Goal: Task Accomplishment & Management: Manage account settings

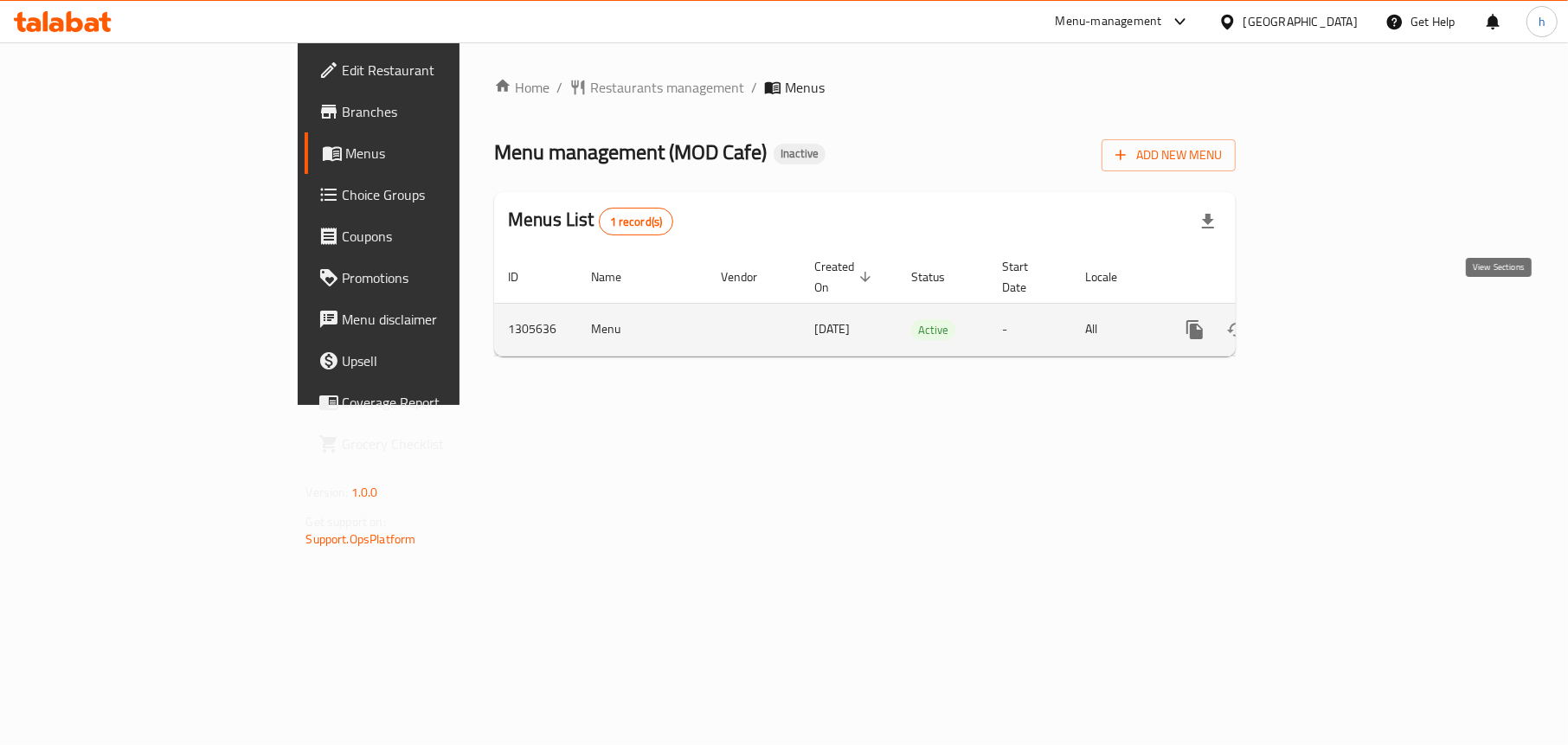
click at [1330, 319] on icon "enhanced table" at bounding box center [1320, 330] width 21 height 21
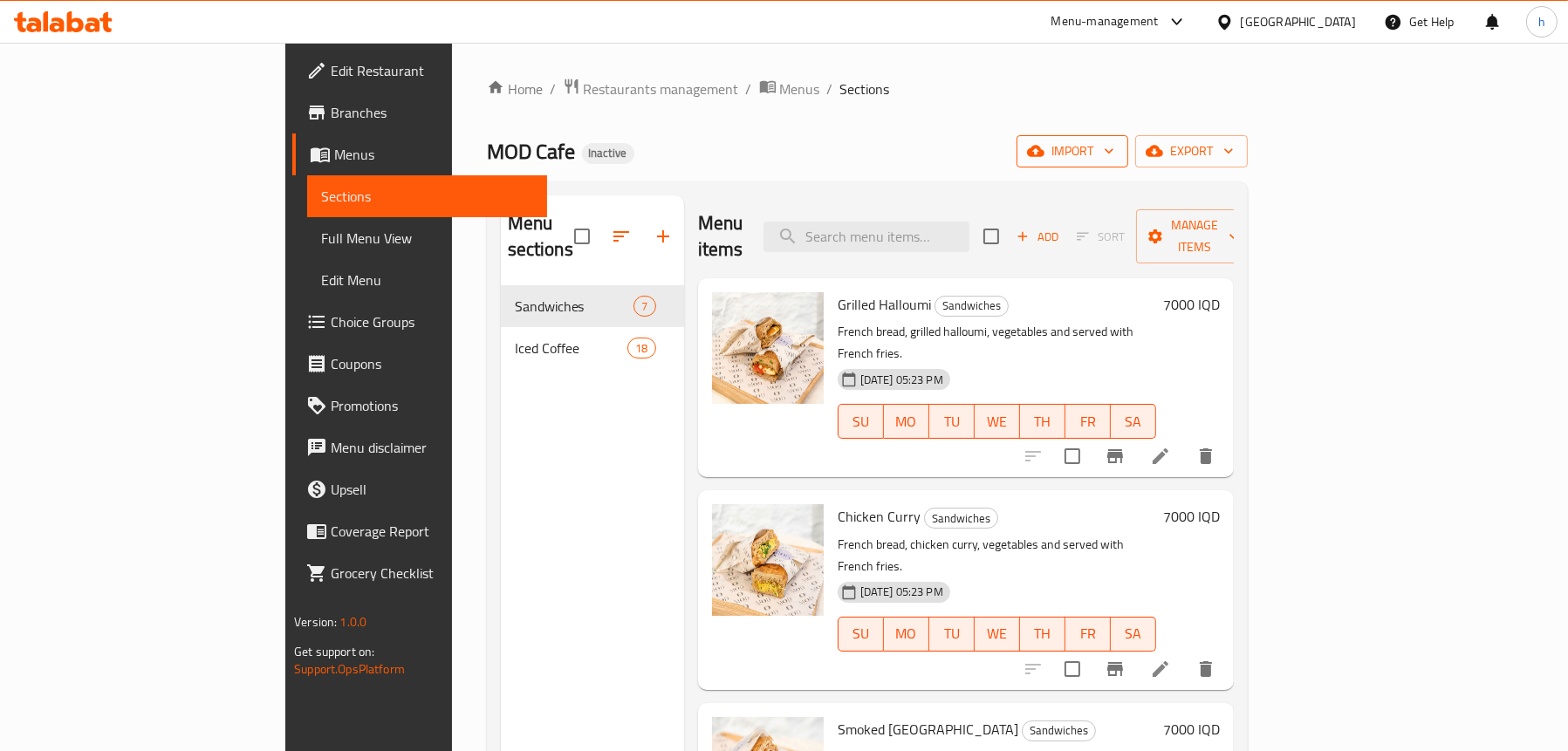
click at [1044, 155] on icon "button" at bounding box center [1036, 151] width 17 height 17
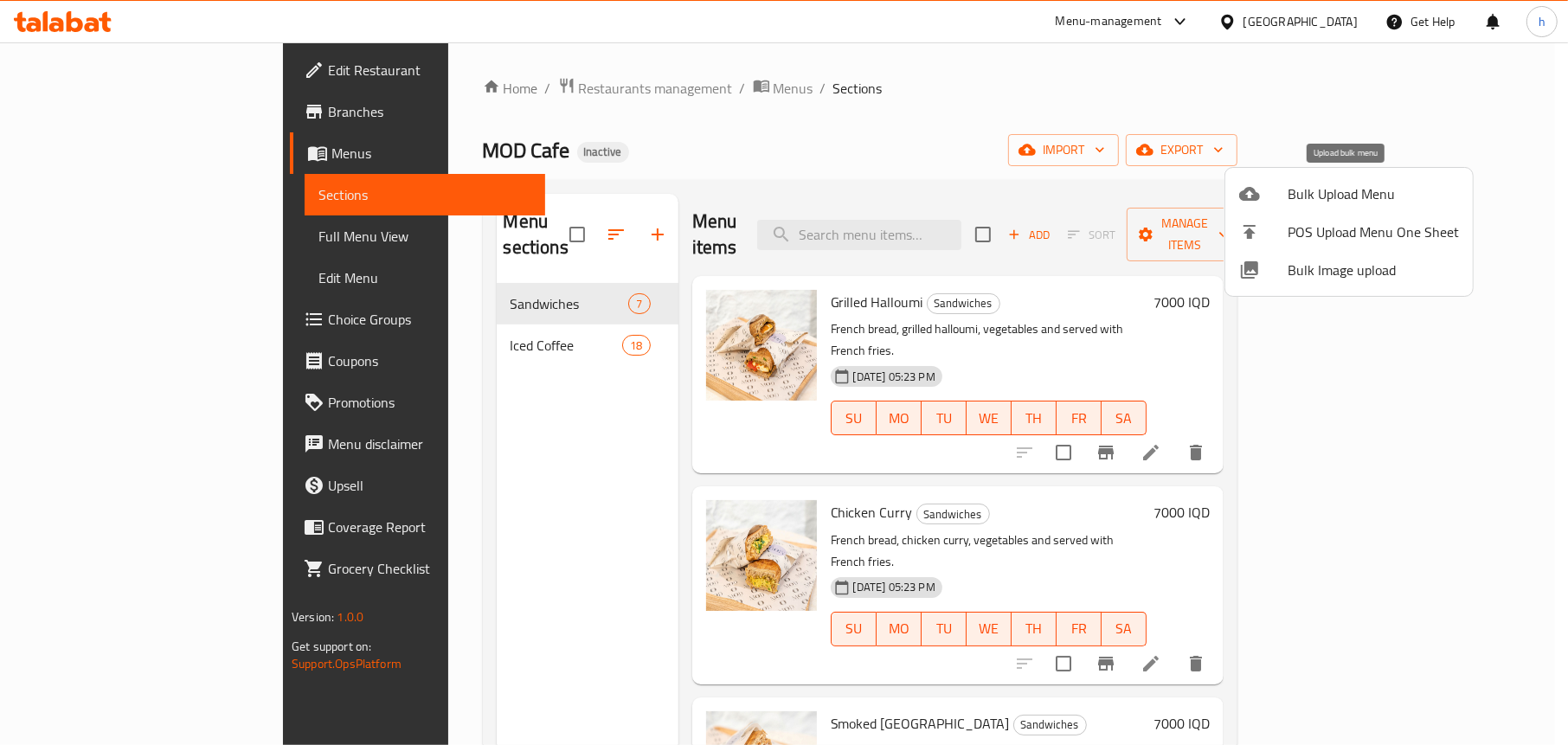
click at [1288, 195] on span "Bulk Upload Menu" at bounding box center [1373, 194] width 171 height 21
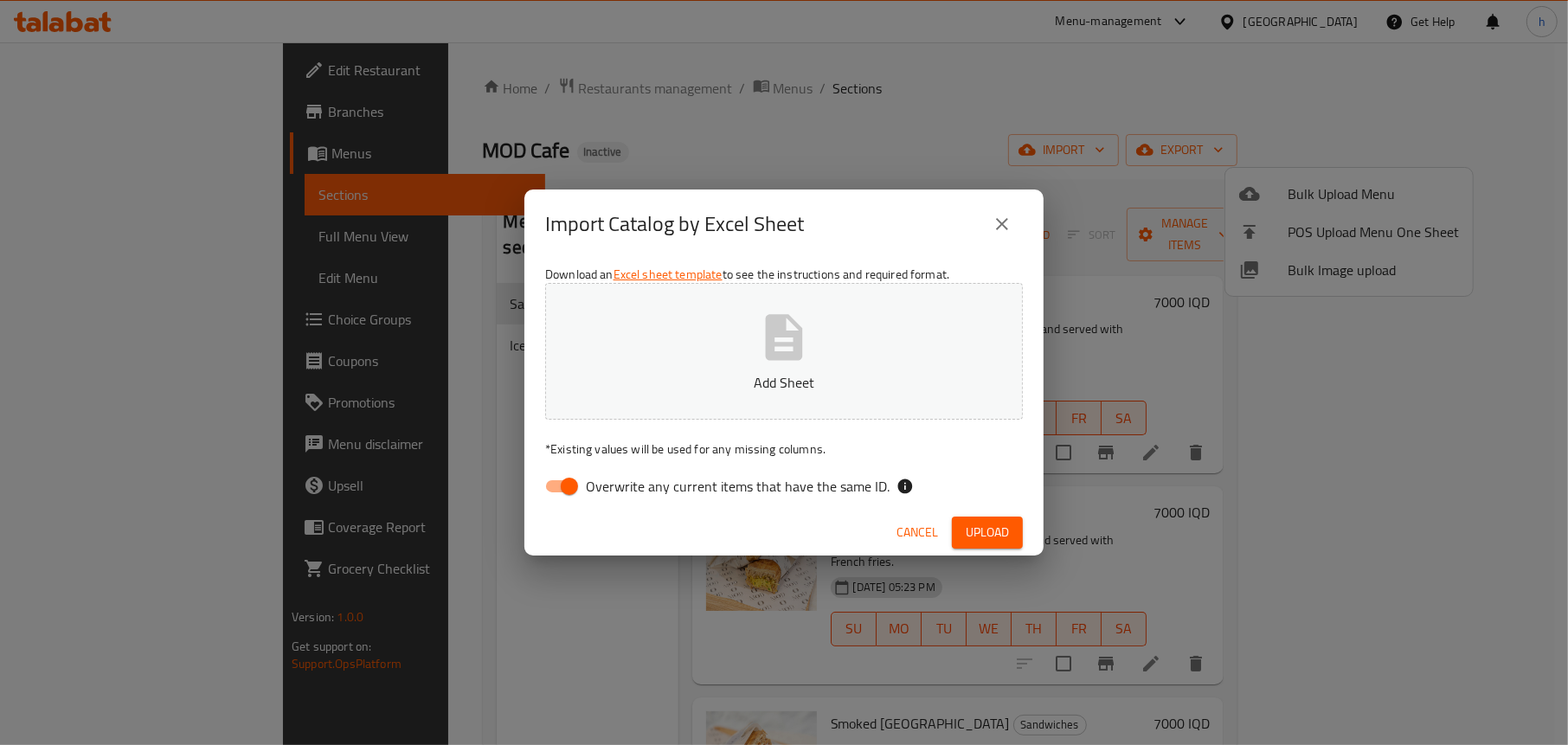
click at [551, 491] on input "Overwrite any current items that have the same ID." at bounding box center [569, 486] width 99 height 33
checkbox input "false"
click at [762, 372] on p "Add Sheet" at bounding box center [784, 382] width 424 height 21
click at [988, 508] on div "Download an Excel sheet template to see the instructions and required format. C…" at bounding box center [784, 384] width 519 height 251
click at [988, 524] on span "Upload" at bounding box center [987, 532] width 43 height 22
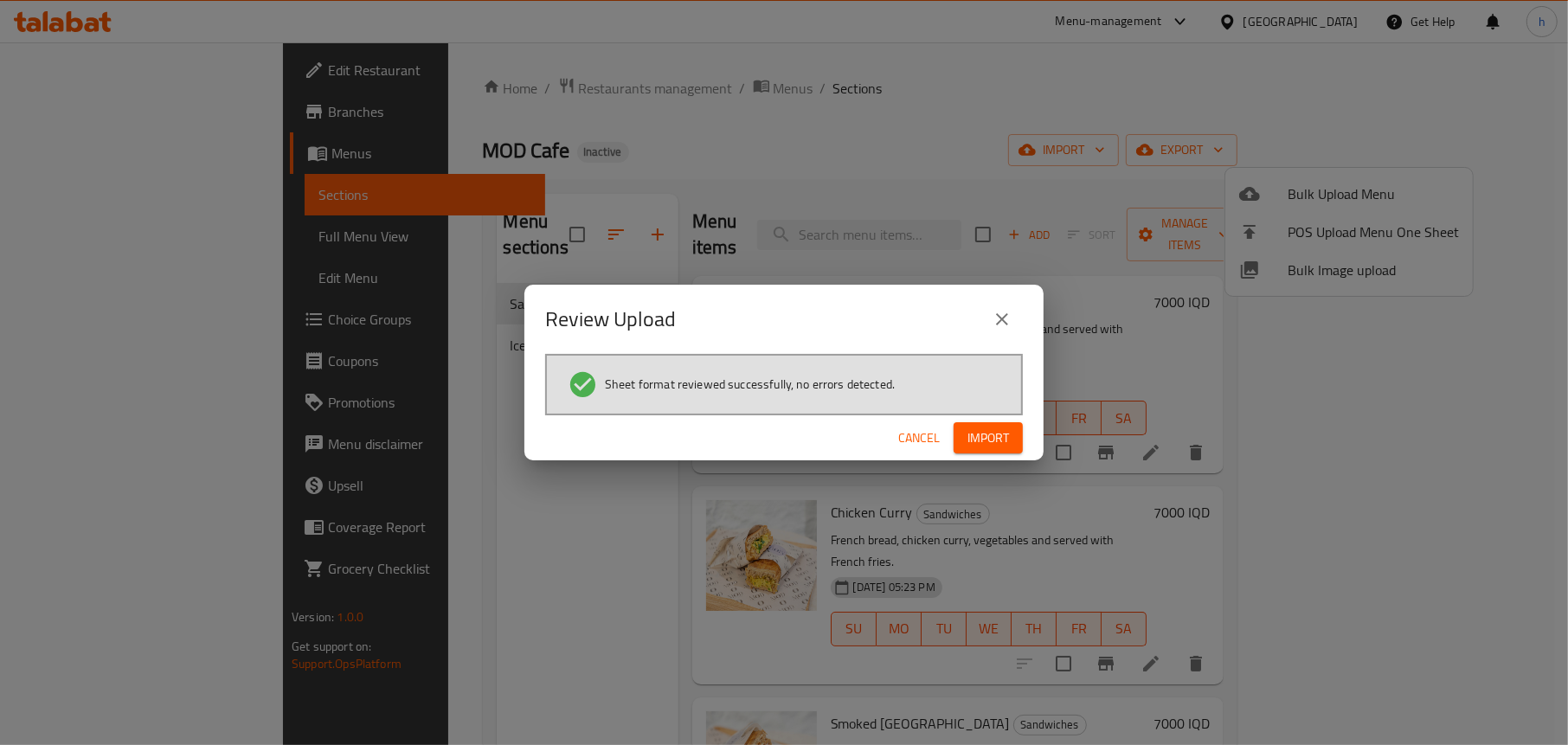
click at [1014, 442] on button "Import" at bounding box center [988, 438] width 69 height 32
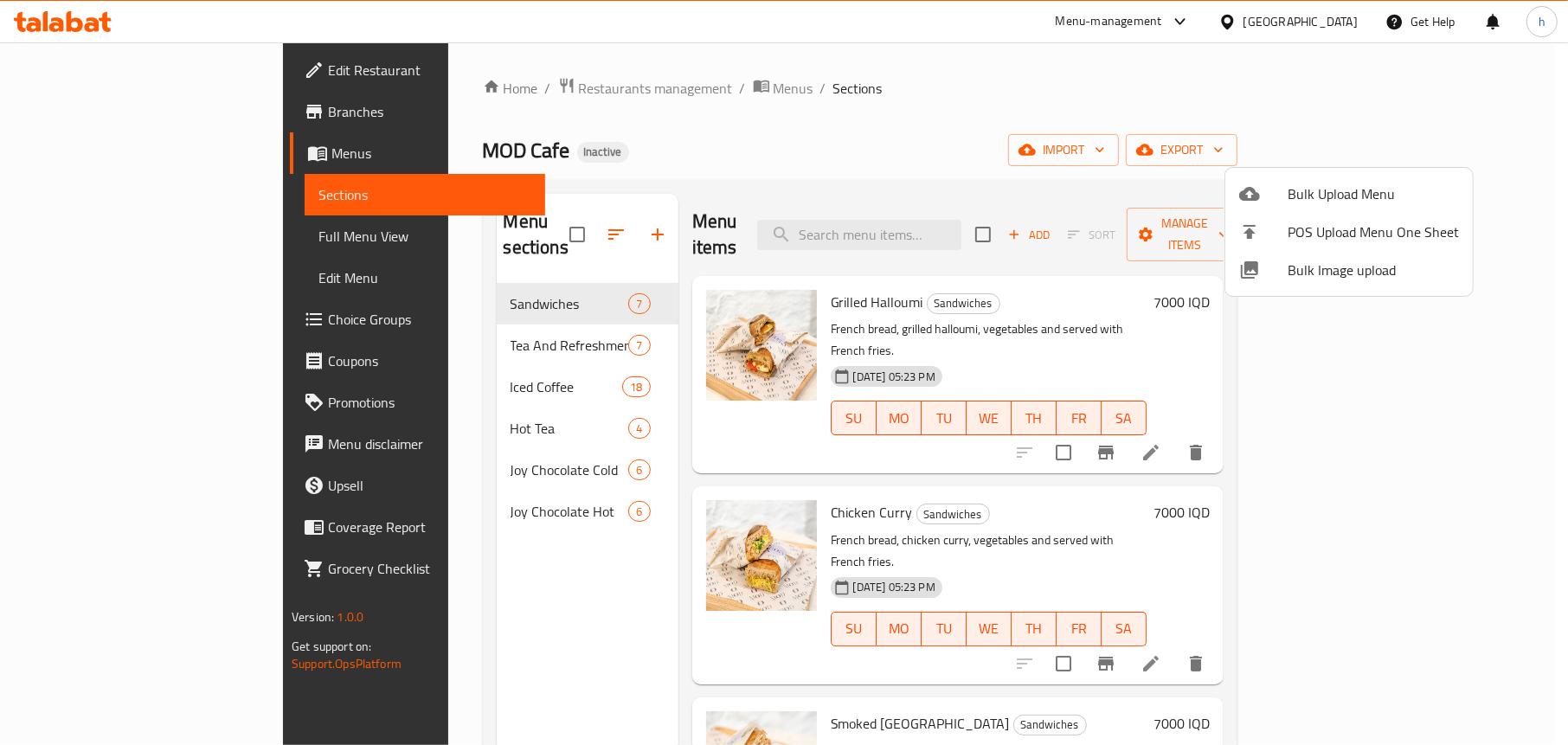
click at [448, 321] on div at bounding box center [784, 372] width 1568 height 745
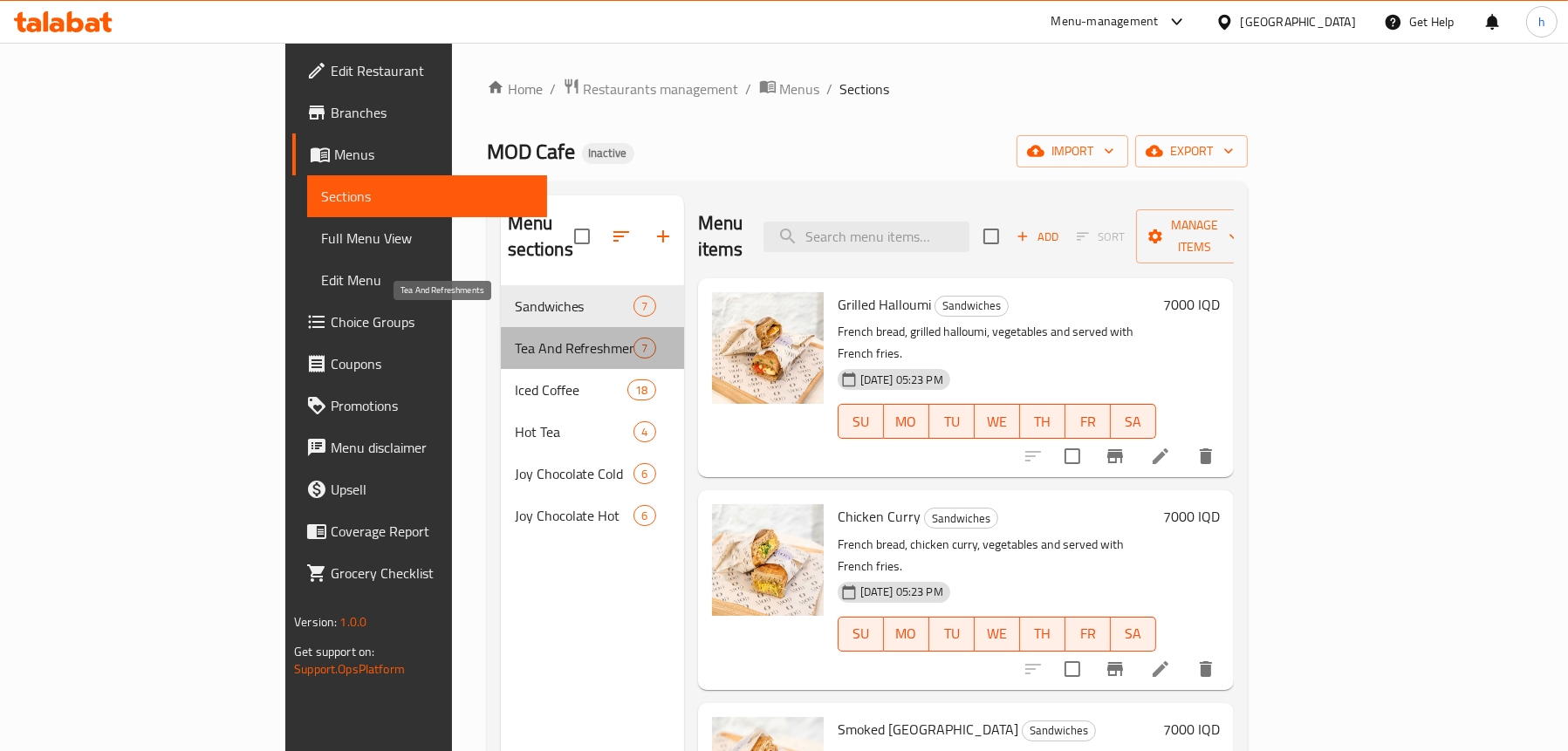
click at [515, 338] on span "Tea And Refreshments" at bounding box center [574, 348] width 120 height 21
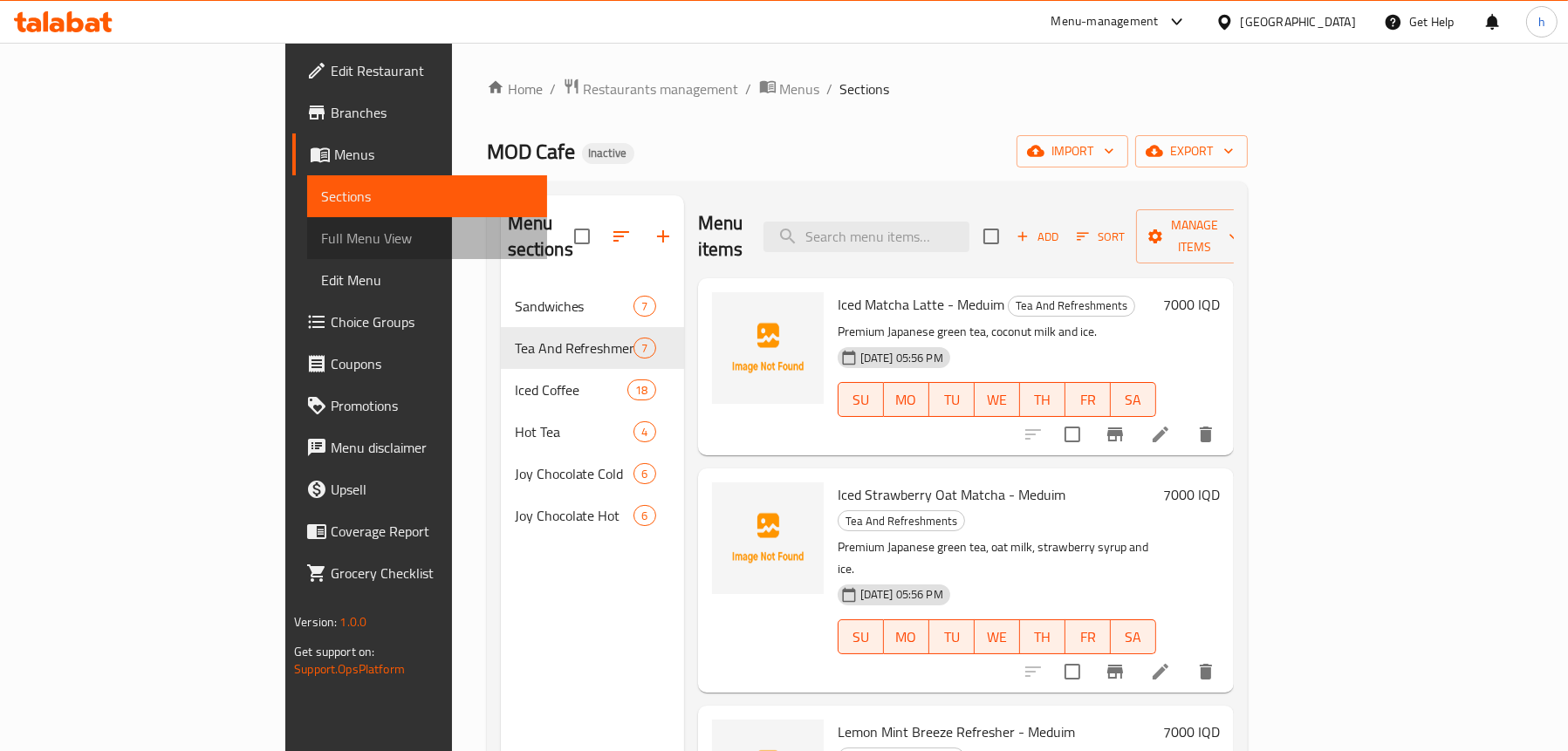
click at [321, 242] on span "Full Menu View" at bounding box center [427, 238] width 212 height 21
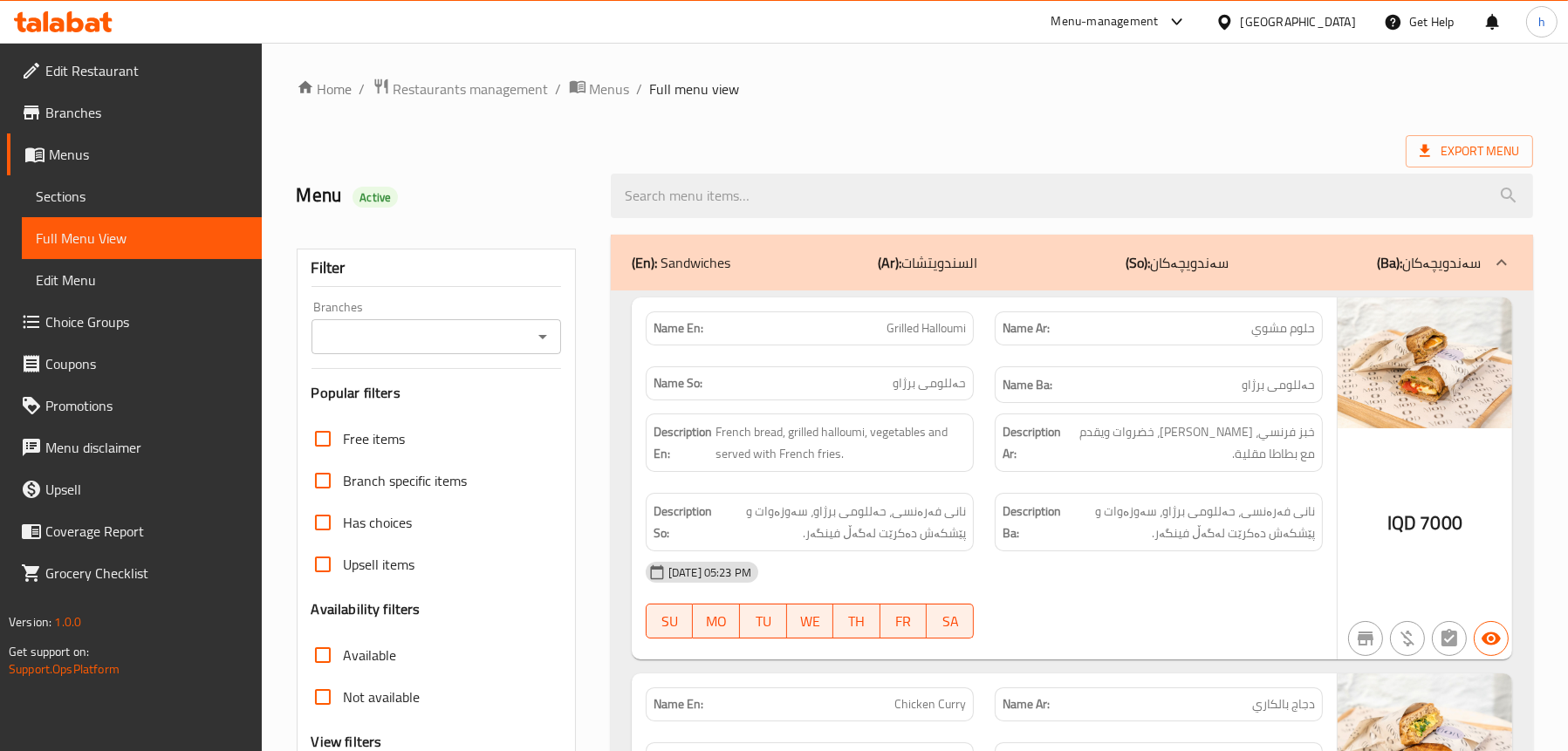
click at [546, 331] on icon "Open" at bounding box center [543, 337] width 21 height 21
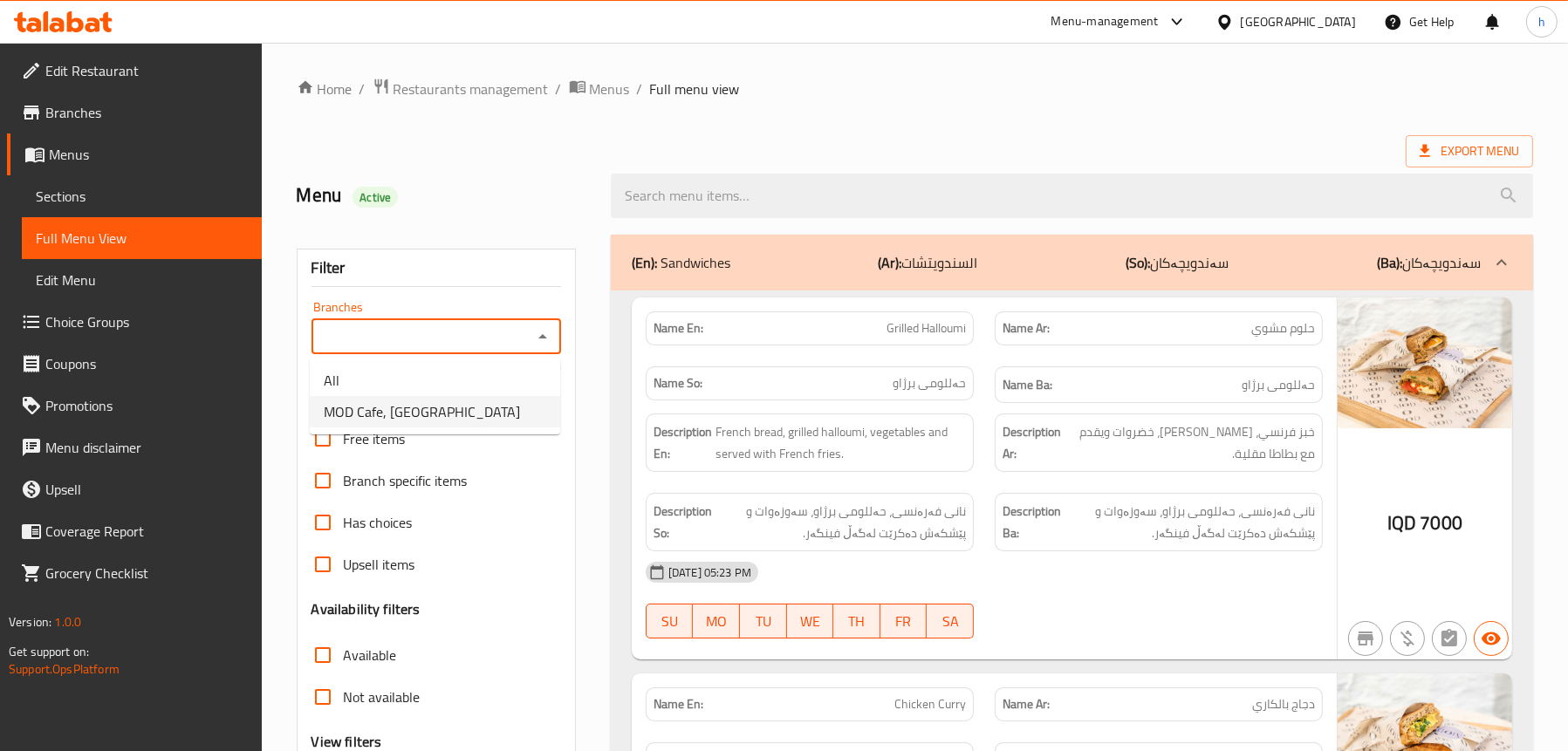
click at [450, 401] on span "MOD Cafe, [GEOGRAPHIC_DATA]" at bounding box center [421, 412] width 196 height 21
type input "MOD Cafe, [GEOGRAPHIC_DATA]"
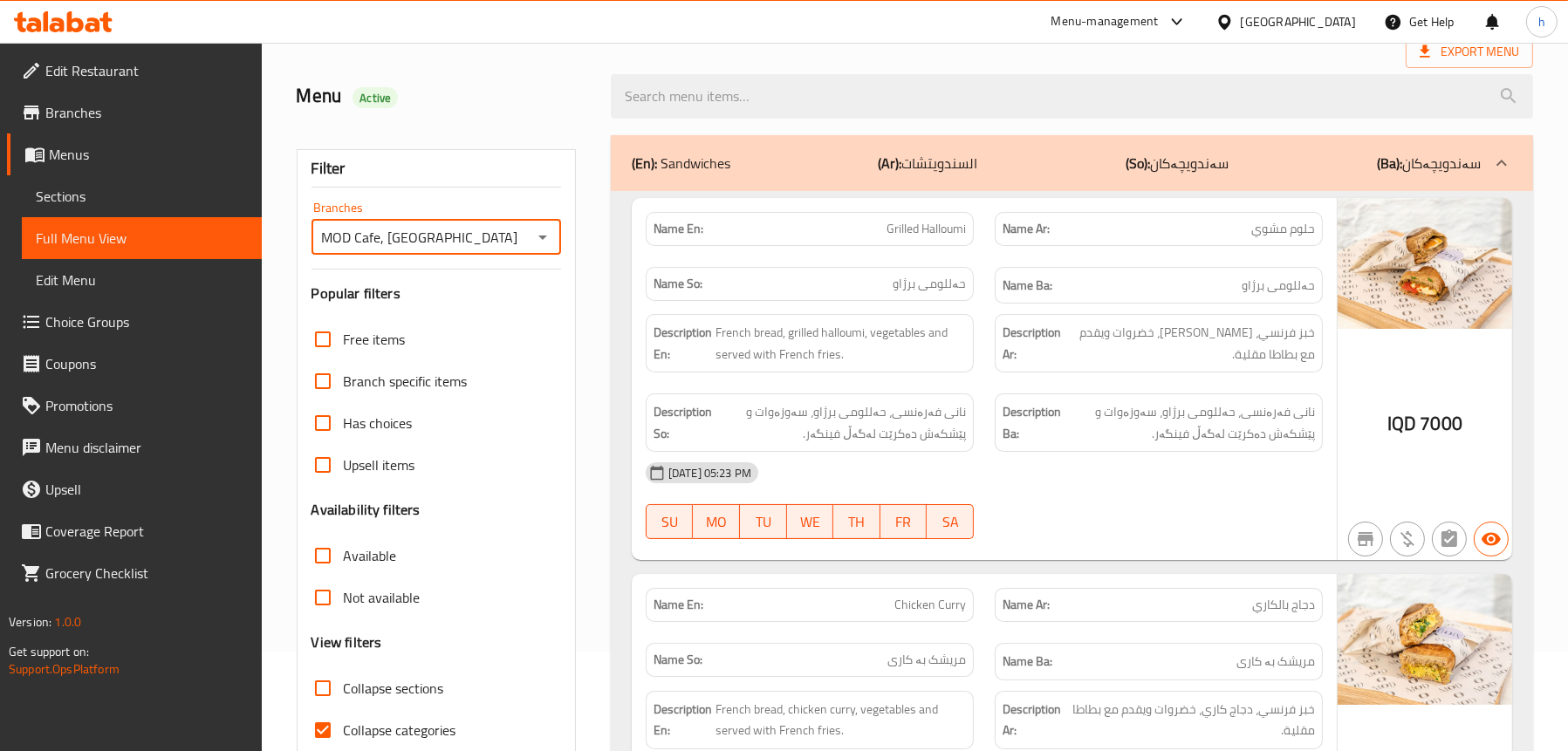
scroll to position [87, 0]
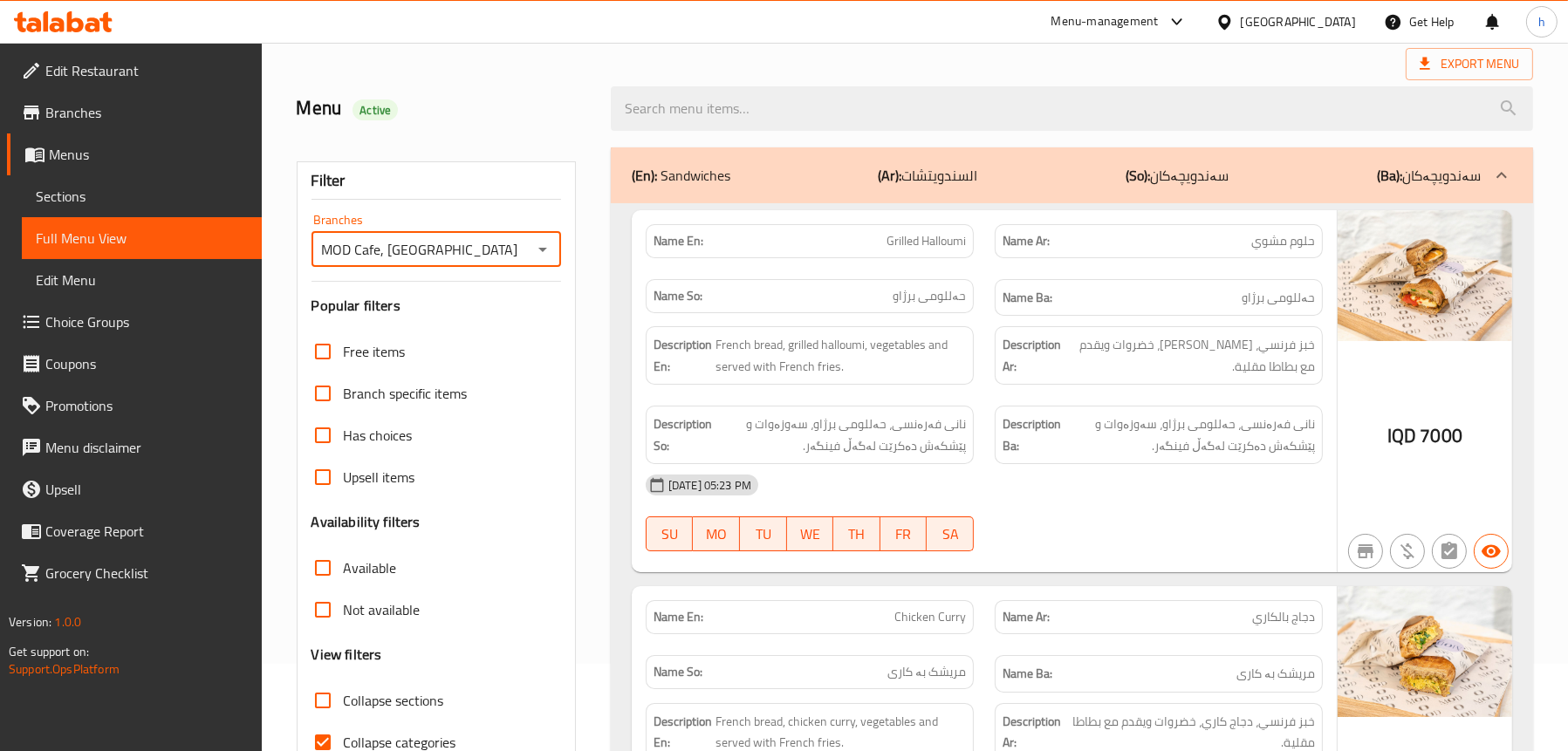
click at [380, 703] on span "Collapse sections" at bounding box center [394, 700] width 100 height 21
click at [344, 703] on input "Collapse sections" at bounding box center [323, 700] width 42 height 42
checkbox input "true"
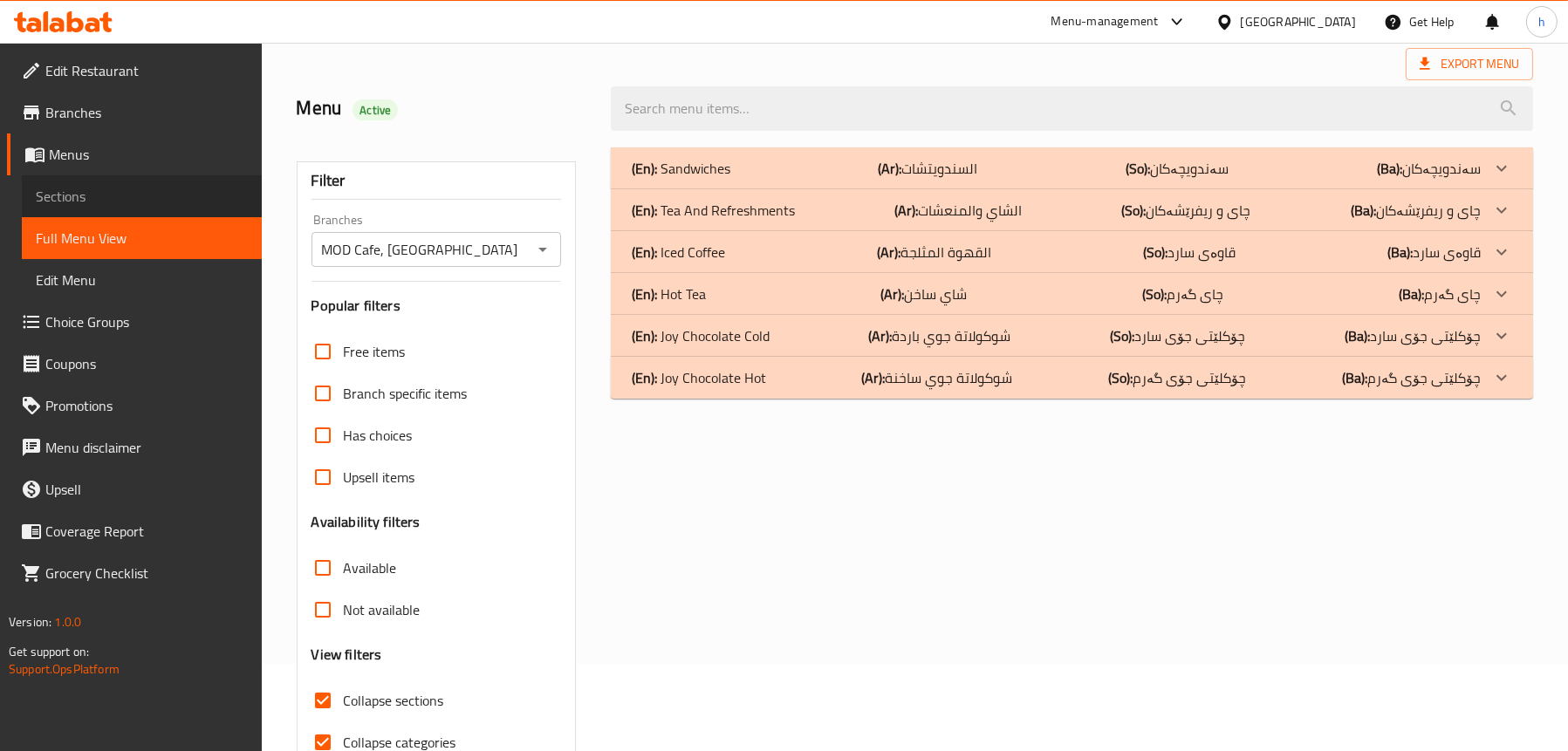
click at [90, 195] on span "Sections" at bounding box center [141, 196] width 212 height 21
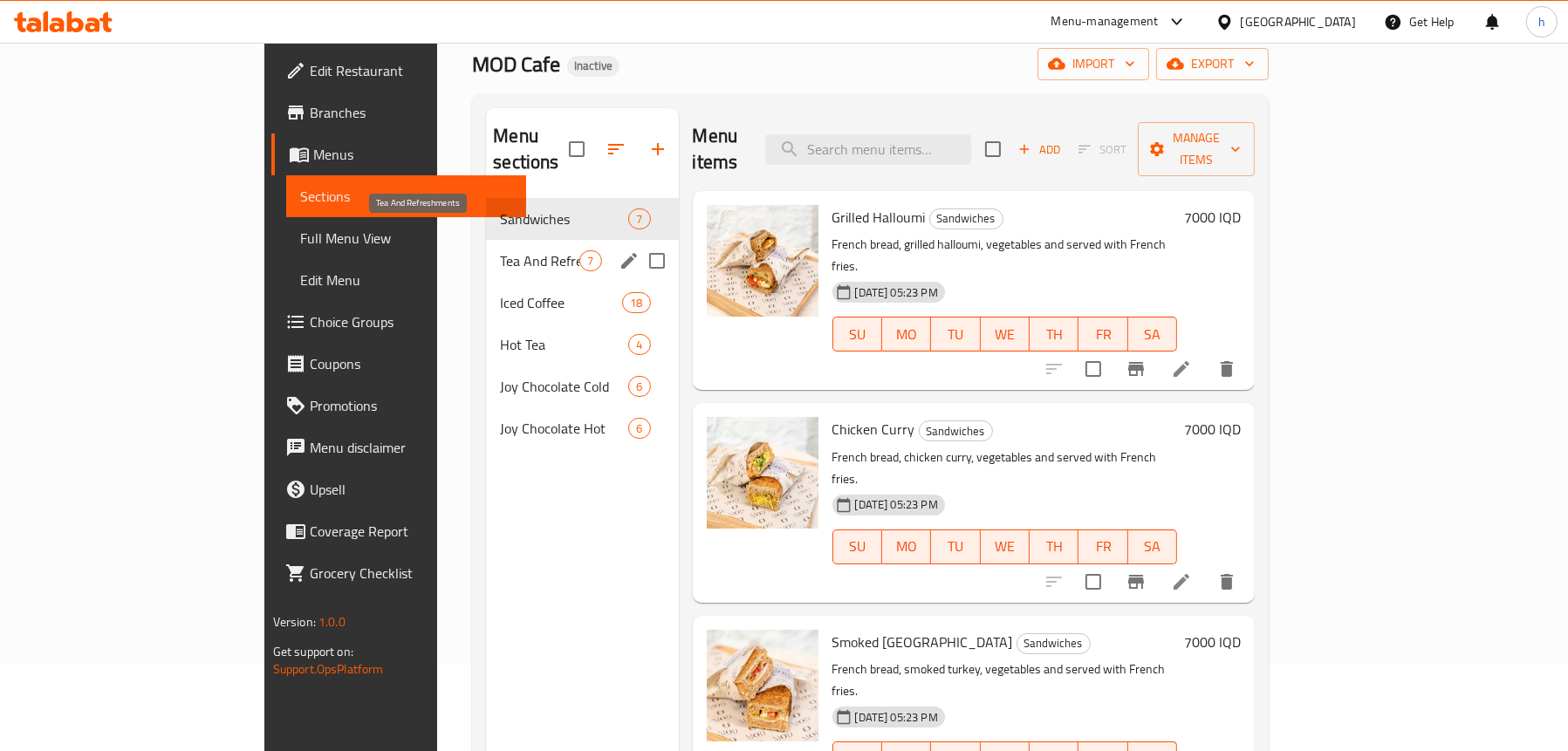
click at [500, 250] on span "Tea And Refreshments" at bounding box center [539, 261] width 79 height 21
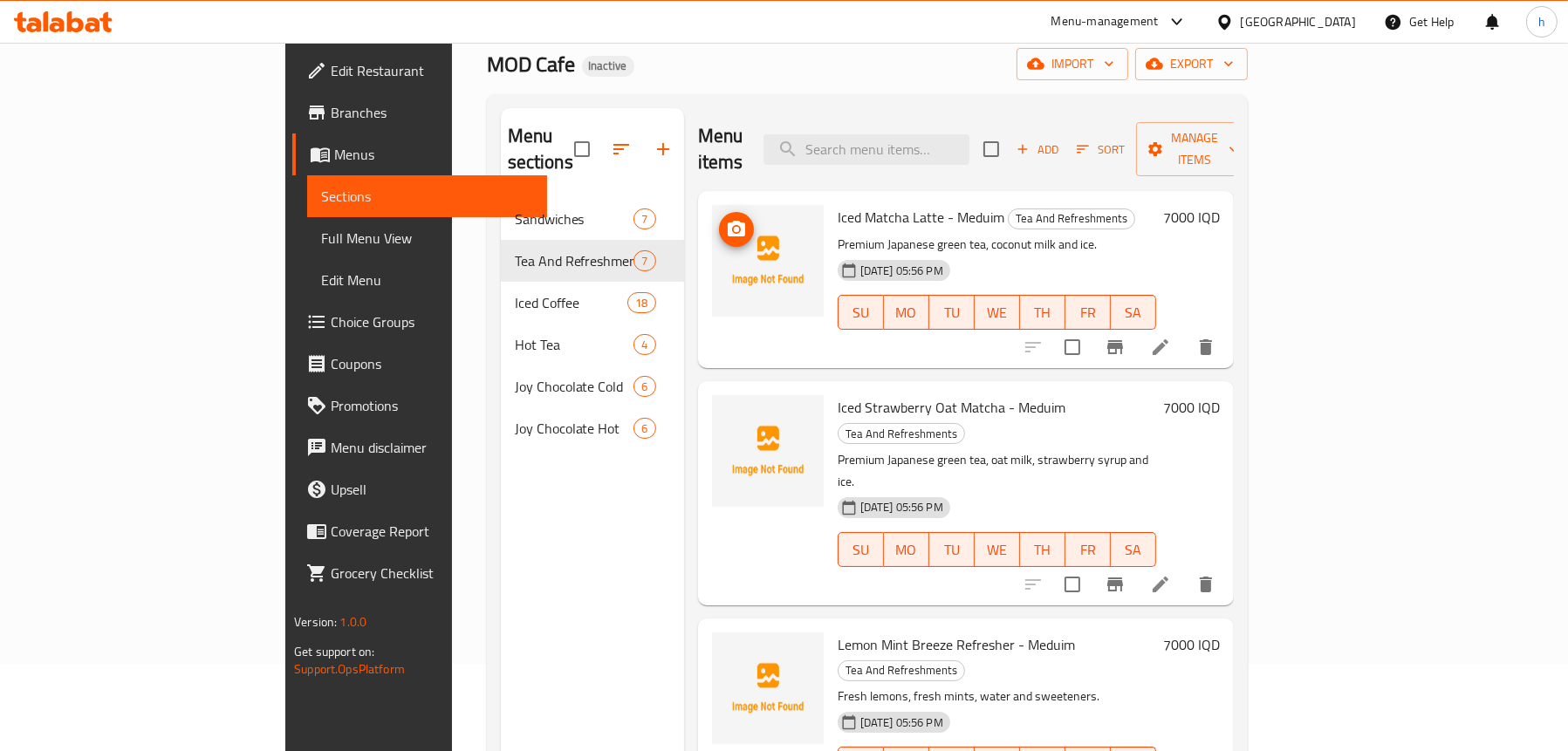
click at [733, 227] on circle "upload picture" at bounding box center [736, 229] width 5 height 5
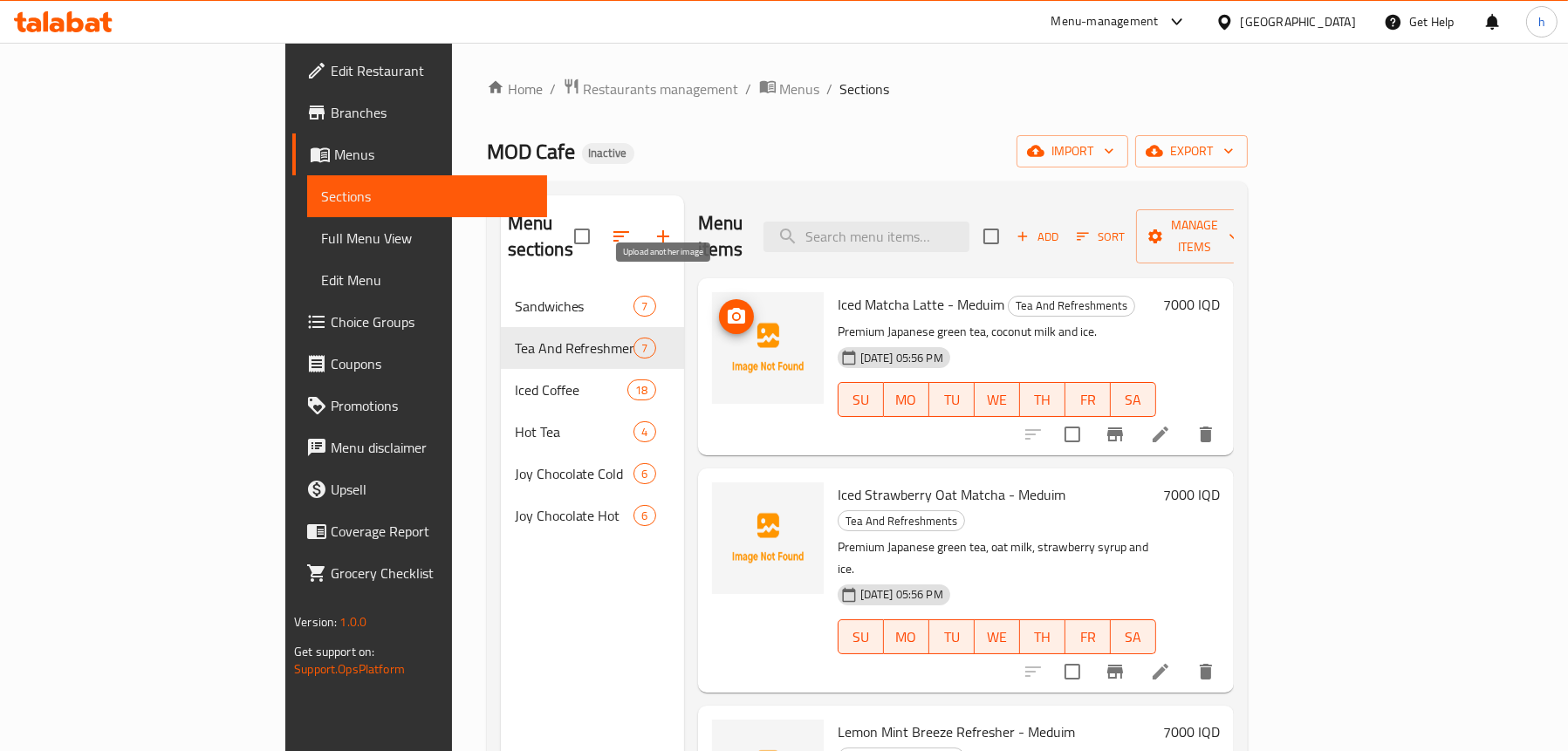
click at [726, 306] on icon "upload picture" at bounding box center [736, 317] width 21 height 21
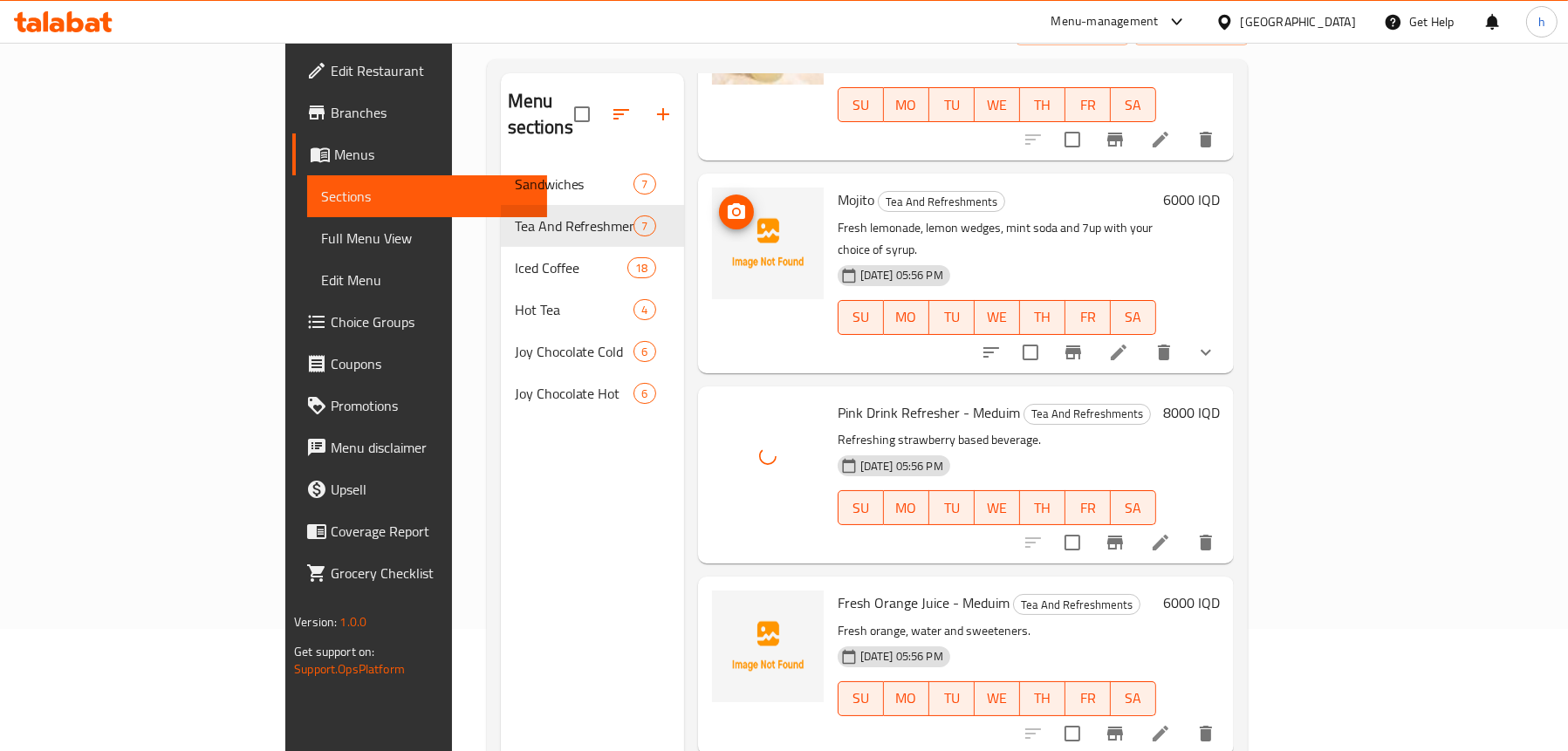
scroll to position [245, 0]
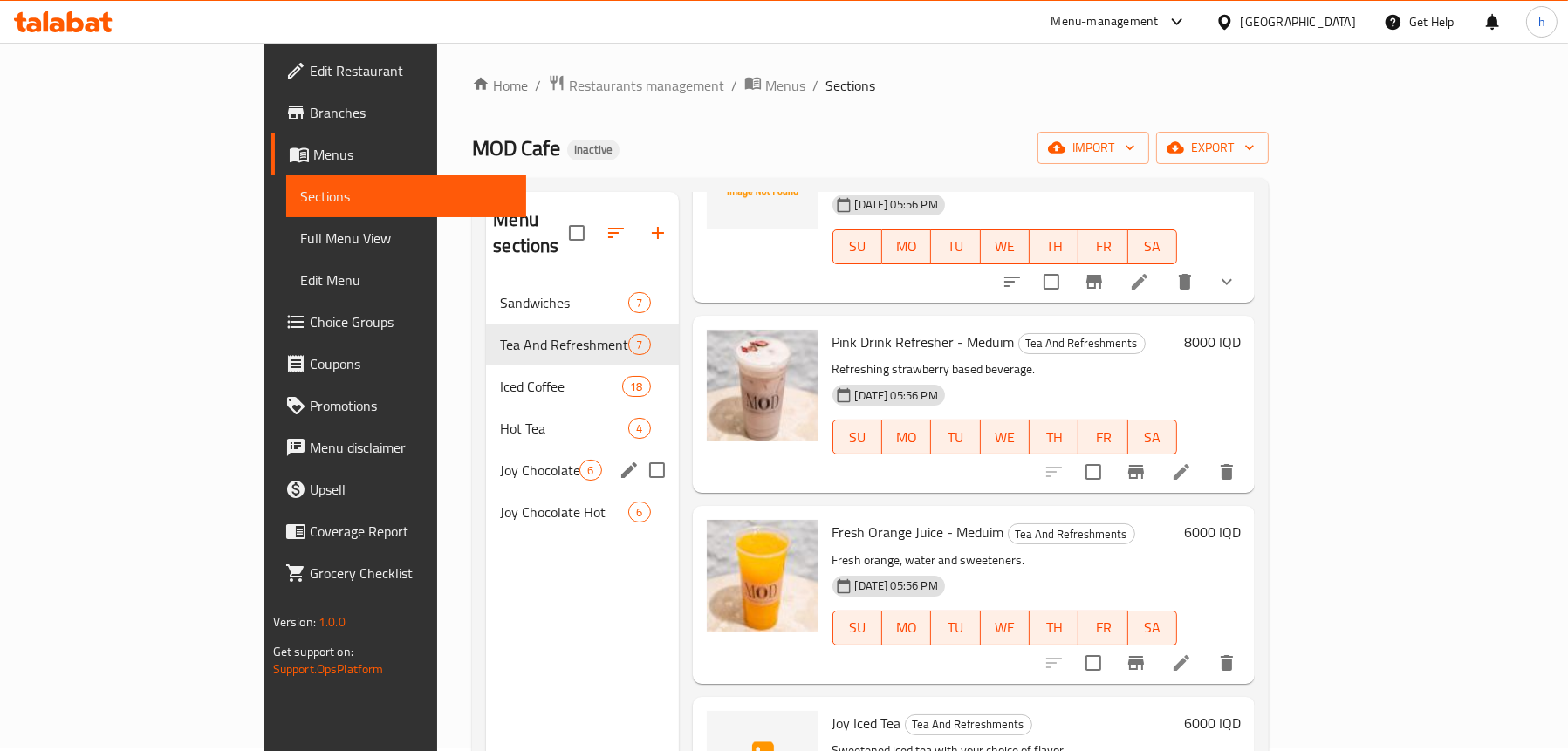
scroll to position [0, 0]
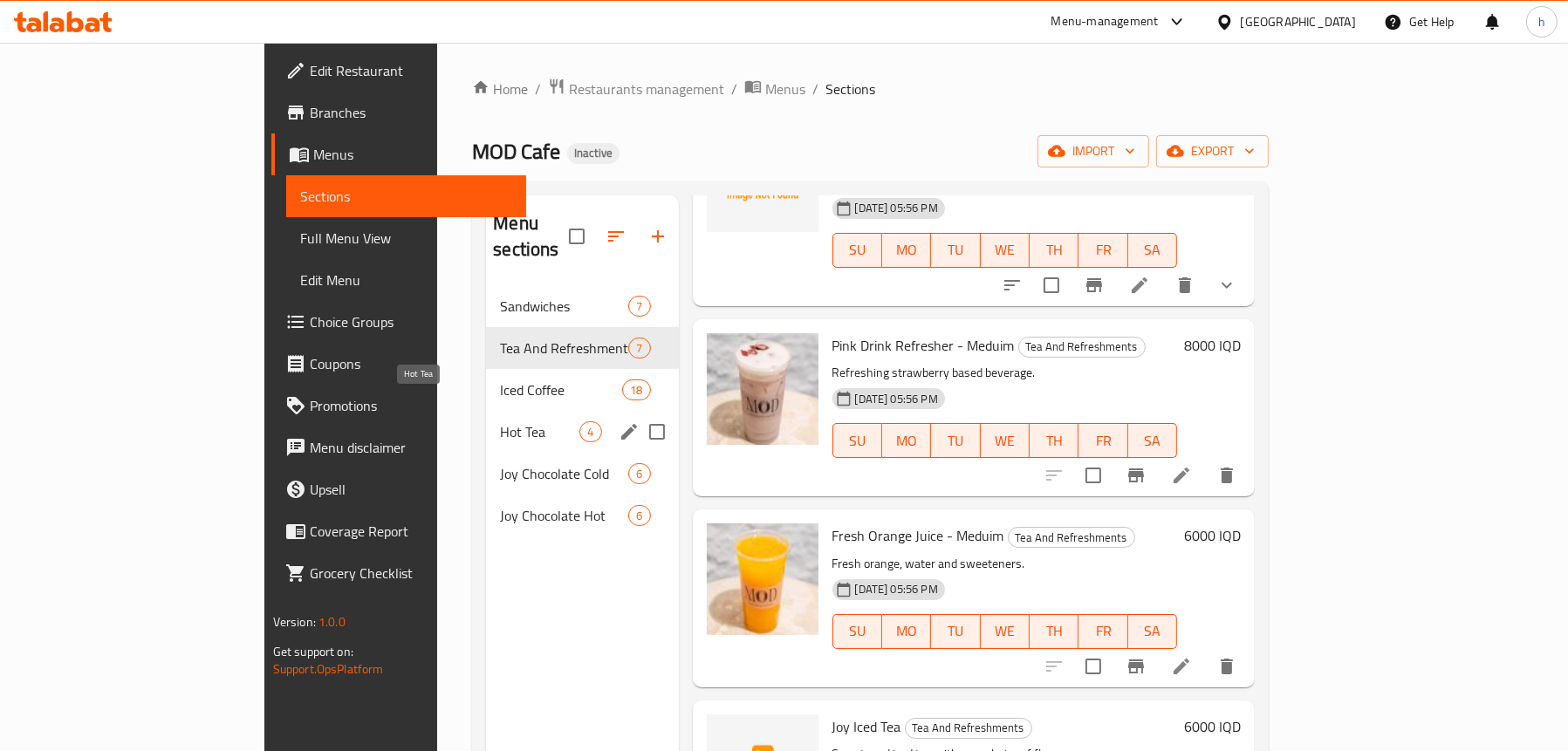
click at [500, 421] on span "Hot Tea" at bounding box center [539, 432] width 79 height 21
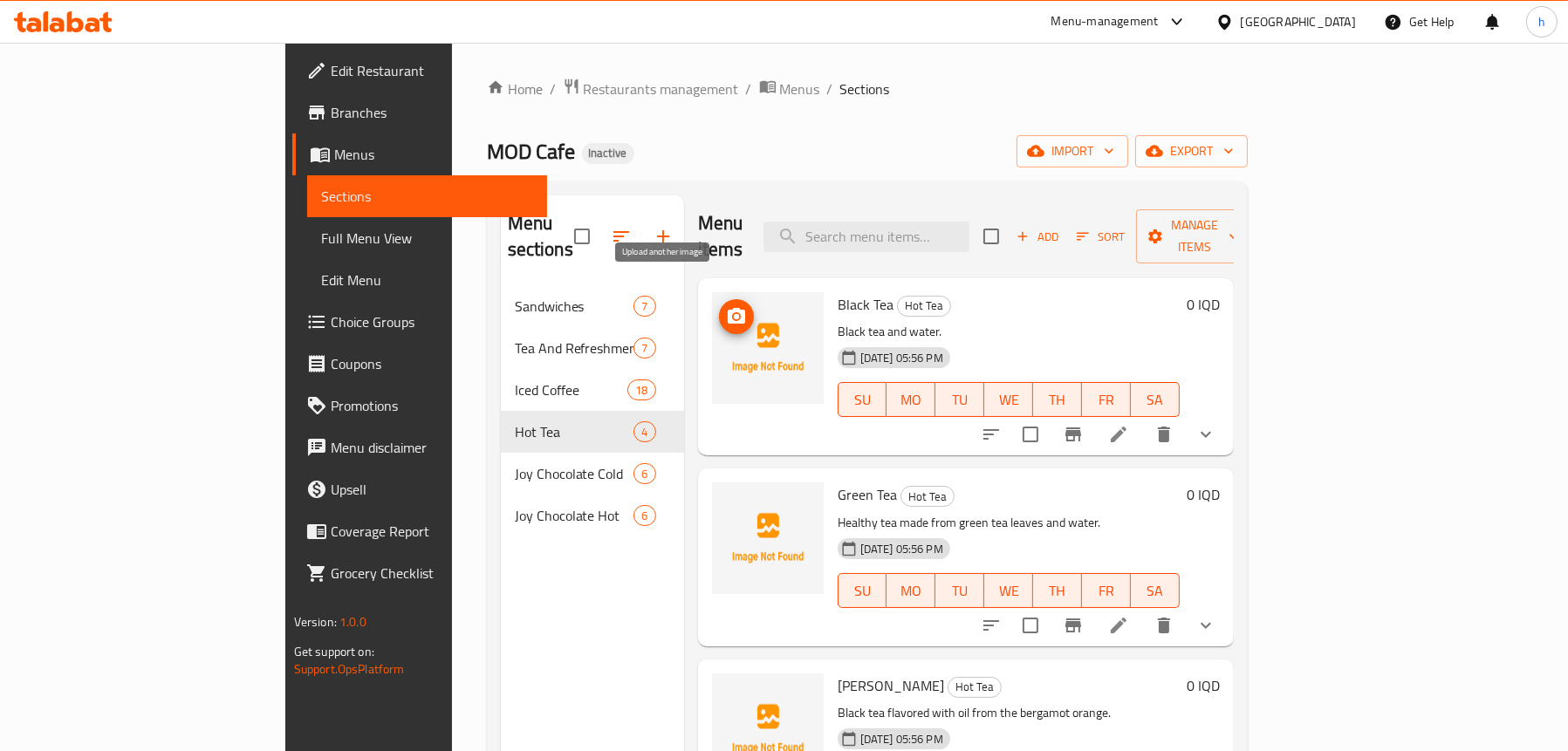
click at [728, 308] on icon "upload picture" at bounding box center [736, 316] width 17 height 16
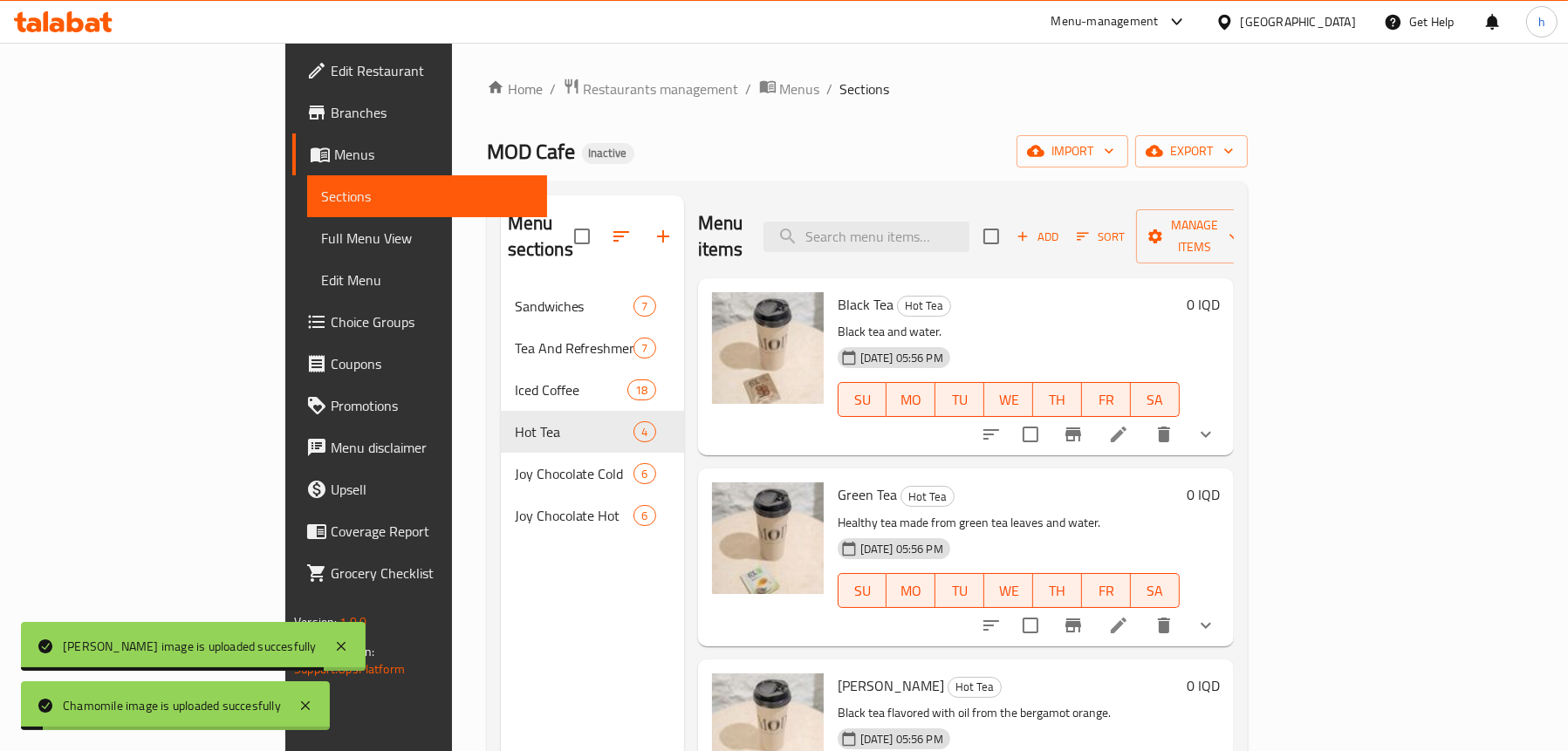
scroll to position [245, 0]
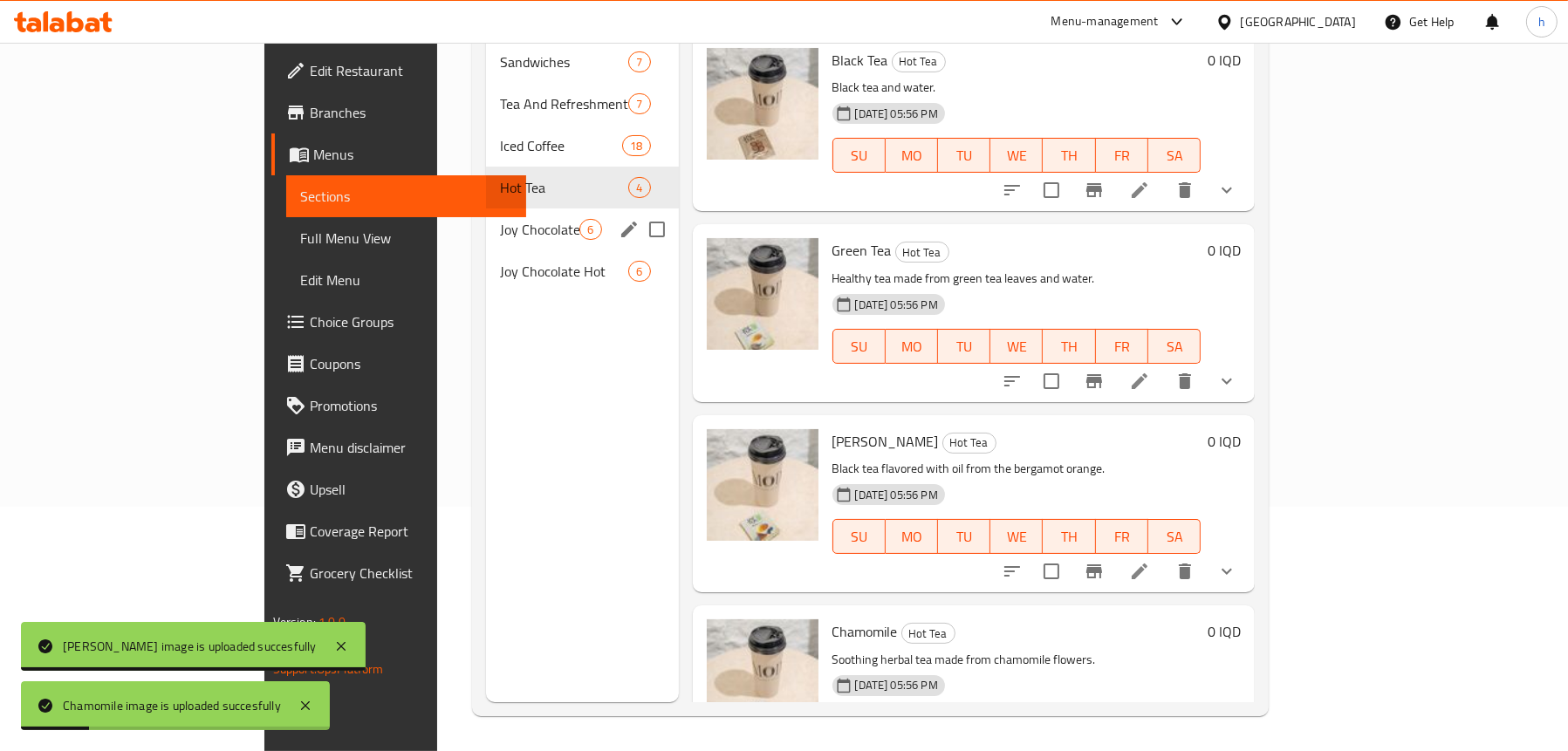
click at [486, 208] on div "Joy Chocolate Cold 6" at bounding box center [582, 229] width 192 height 42
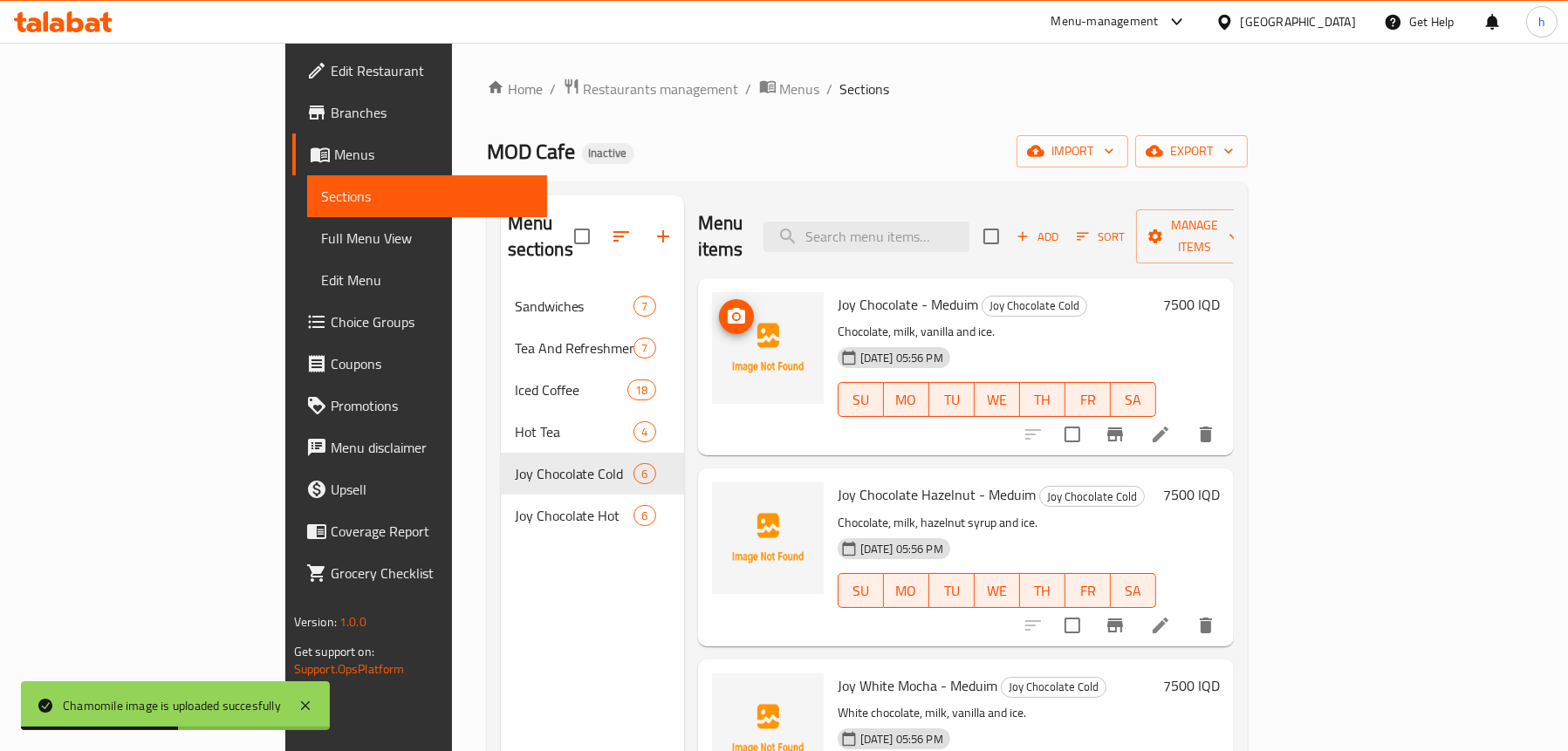
click at [712, 292] on img at bounding box center [768, 348] width 112 height 112
click at [728, 308] on icon "upload picture" at bounding box center [736, 316] width 17 height 16
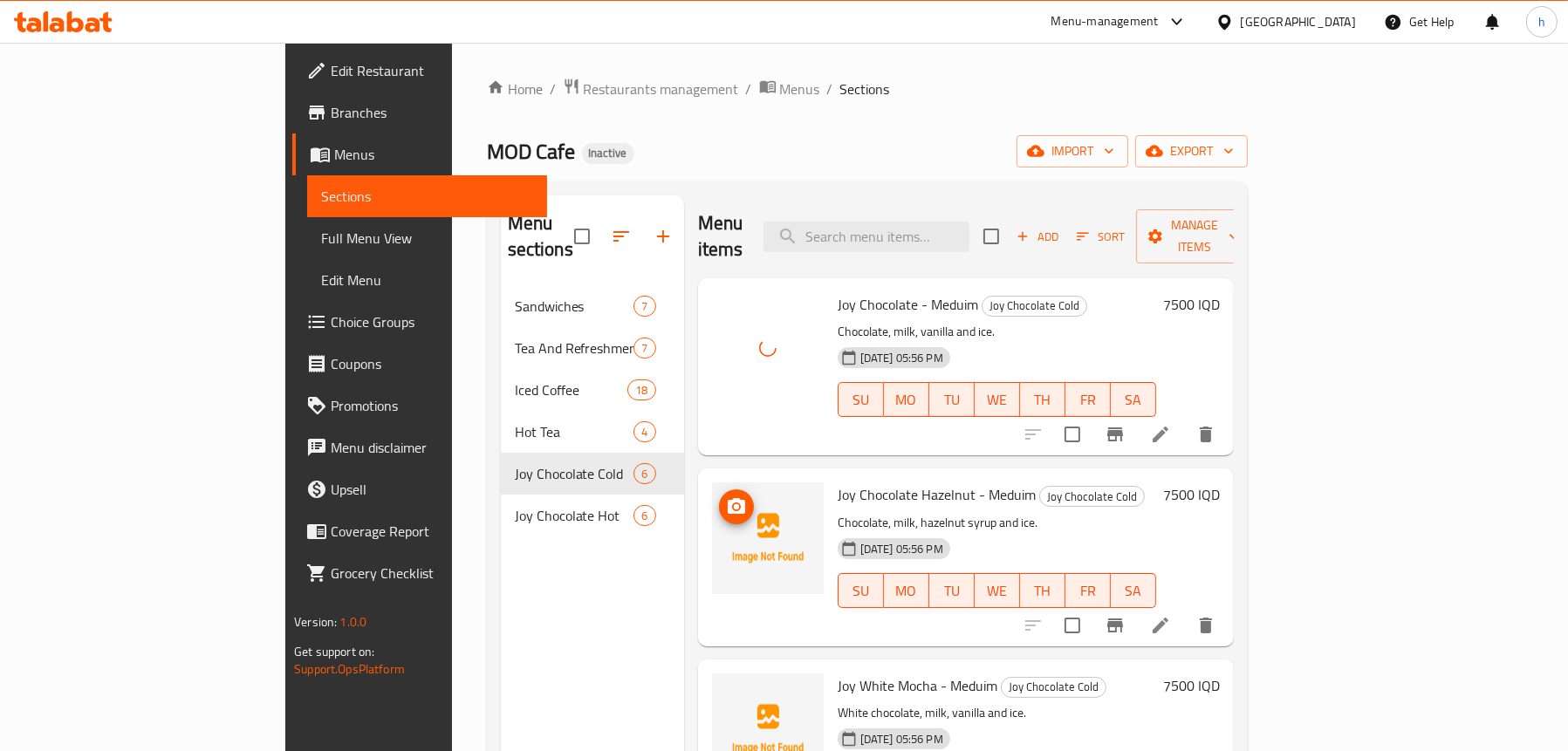
click at [728, 498] on icon "upload picture" at bounding box center [736, 506] width 17 height 16
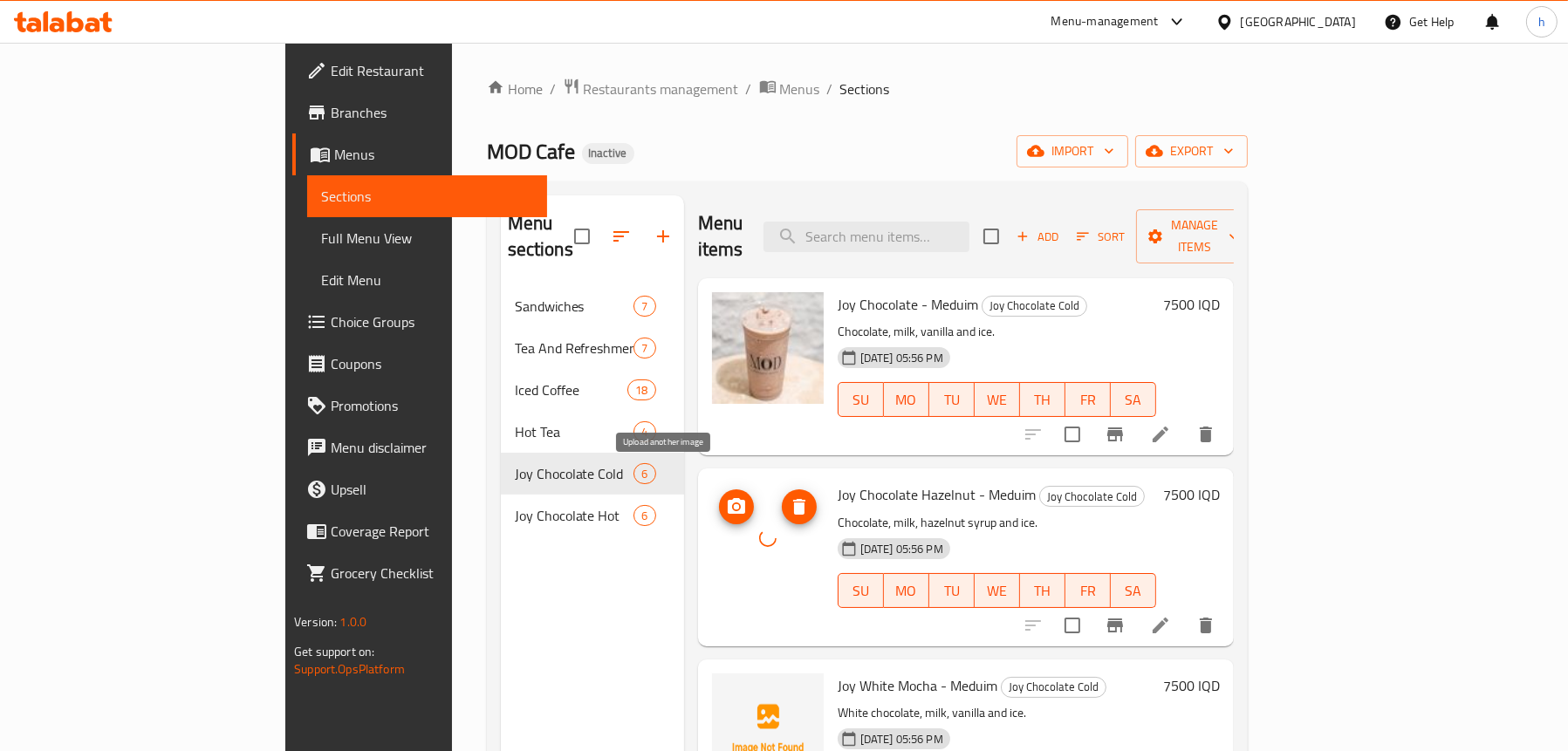
click at [719, 496] on span "upload picture" at bounding box center [736, 507] width 35 height 21
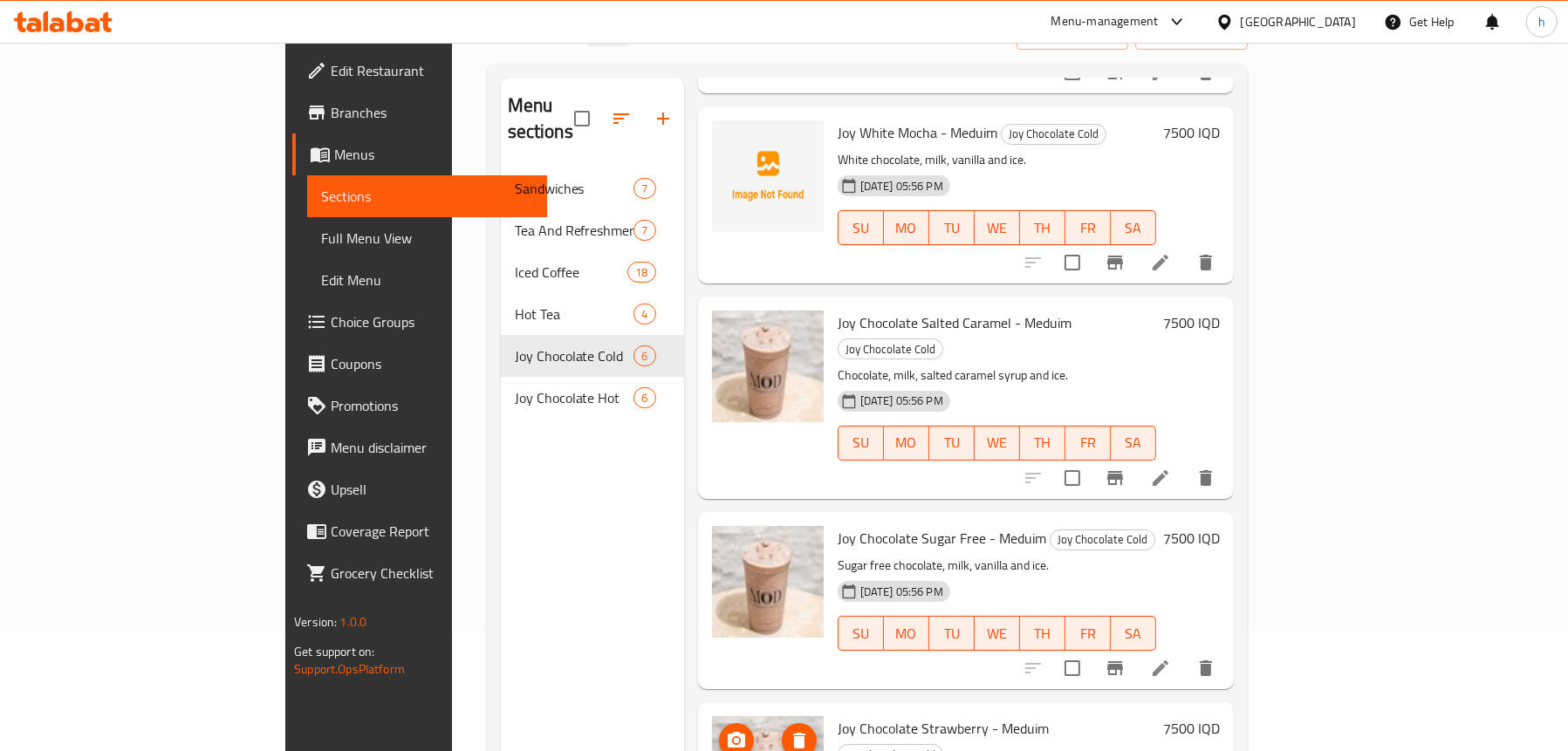
scroll to position [245, 0]
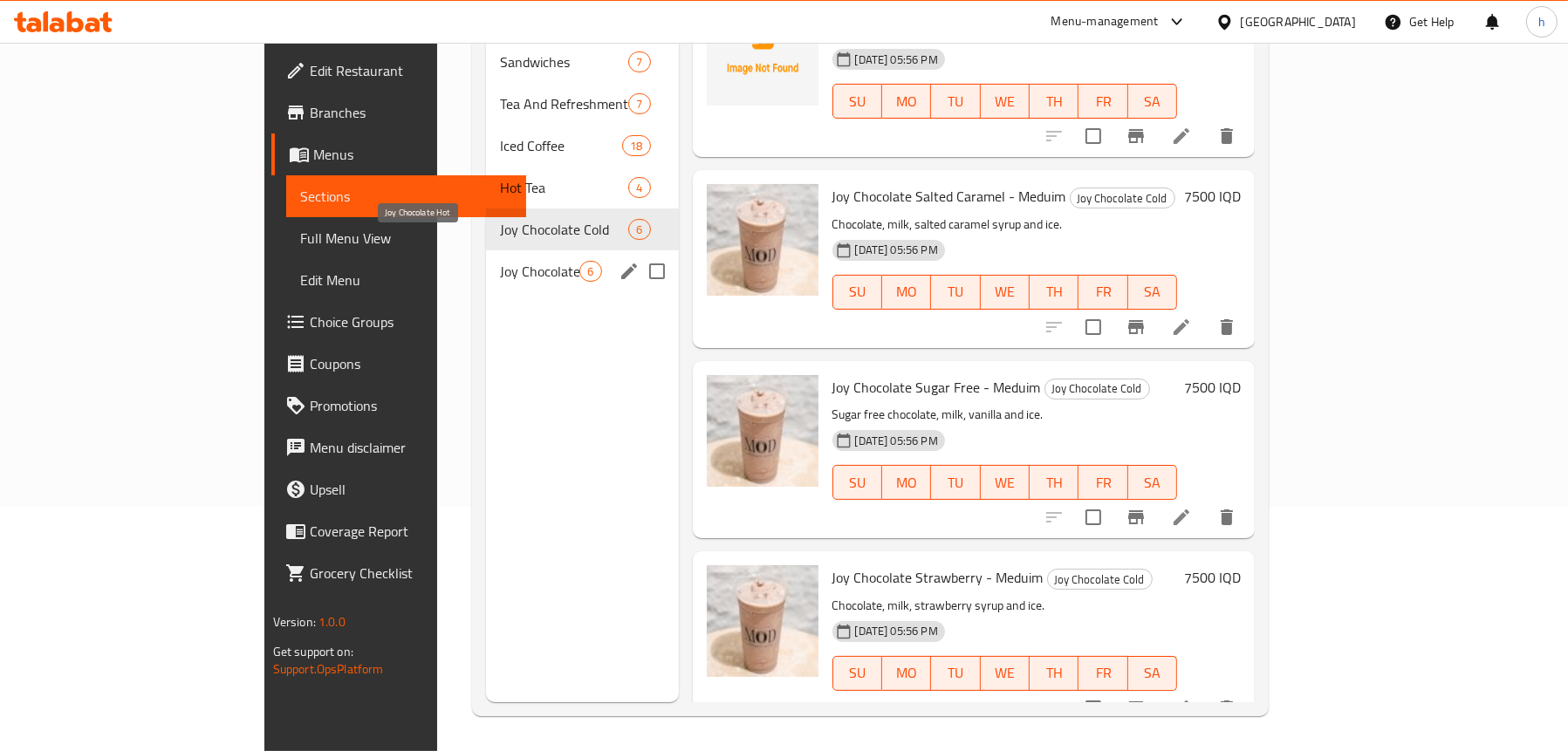
click at [500, 261] on span "Joy Chocolate Hot" at bounding box center [539, 271] width 79 height 21
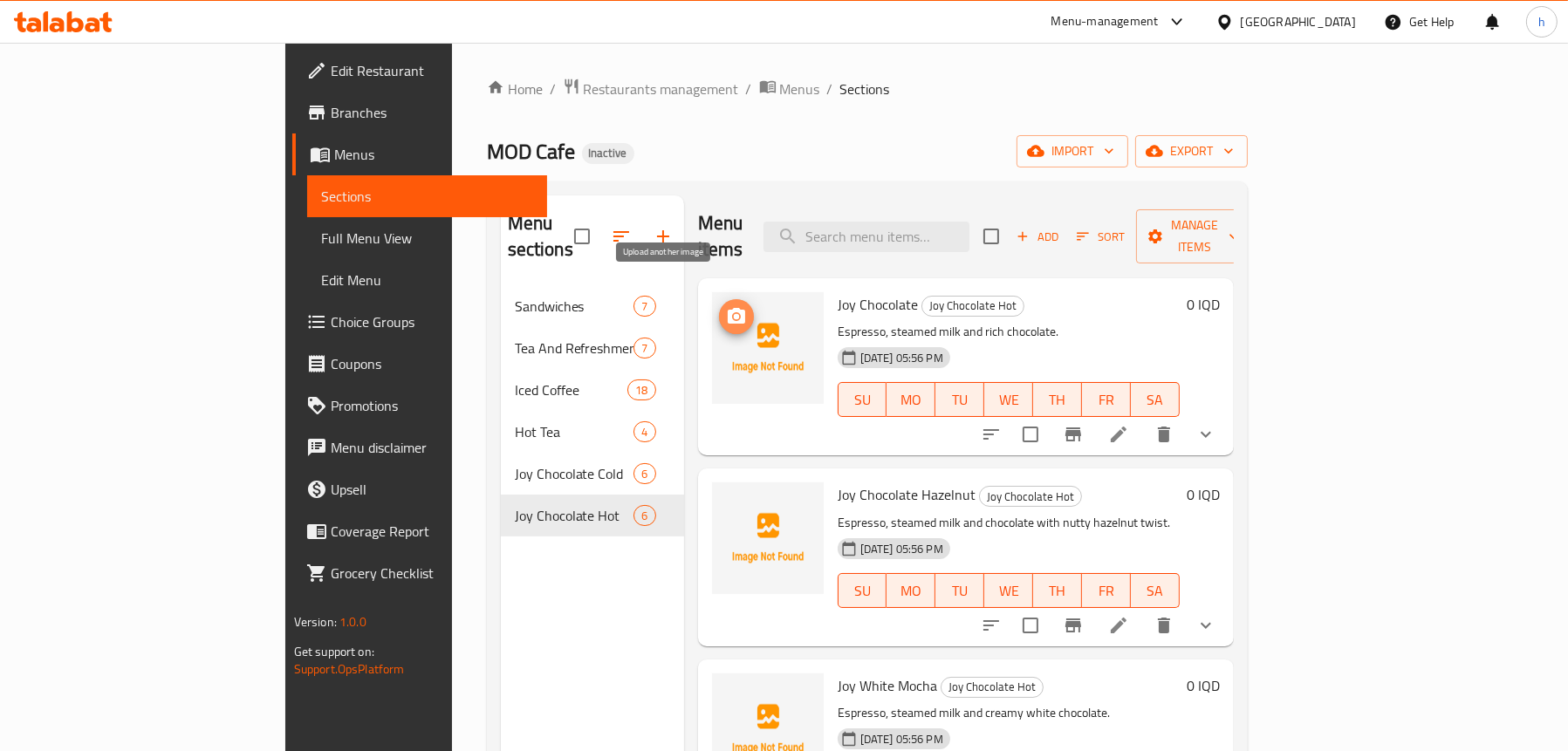
click at [728, 308] on icon "upload picture" at bounding box center [736, 316] width 17 height 16
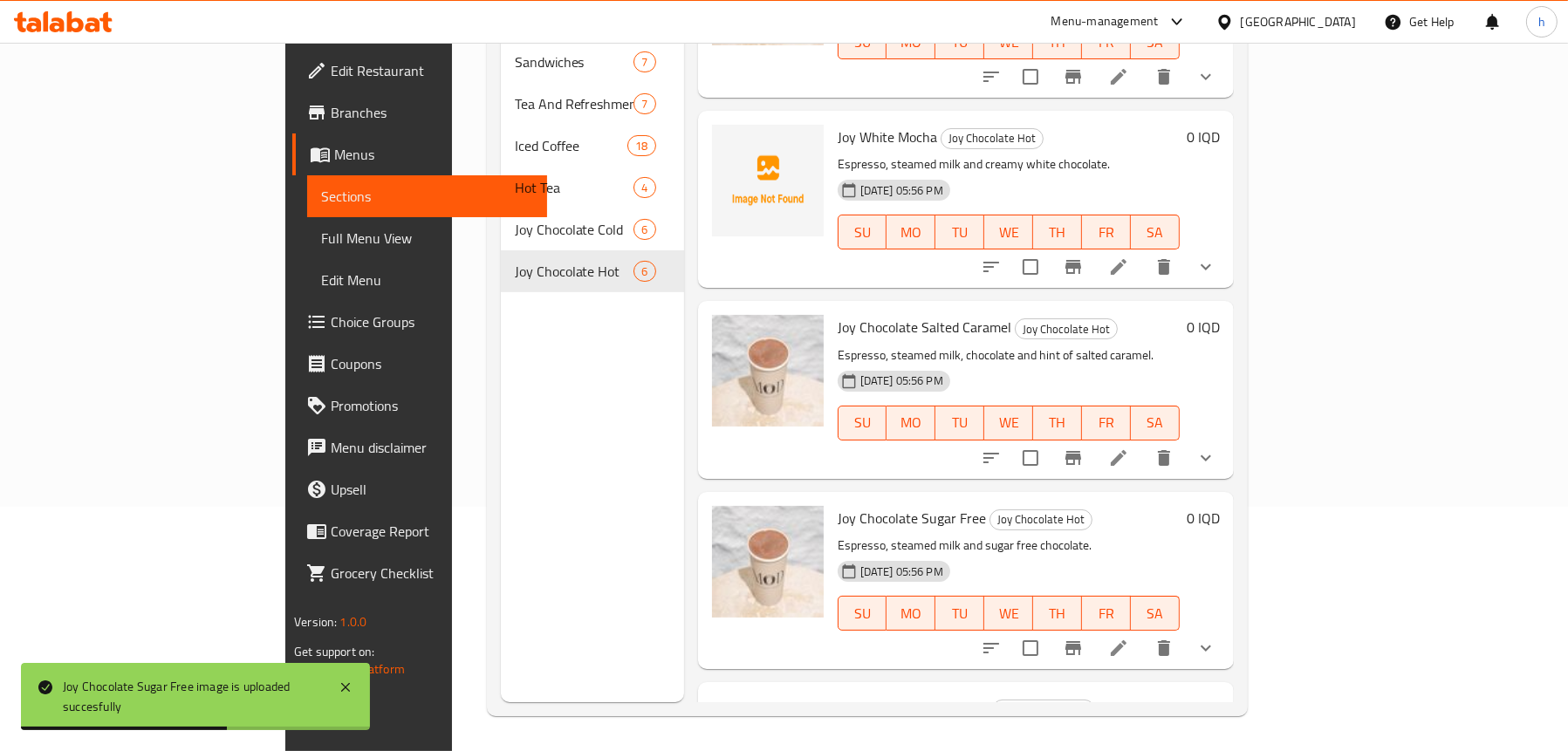
scroll to position [174, 0]
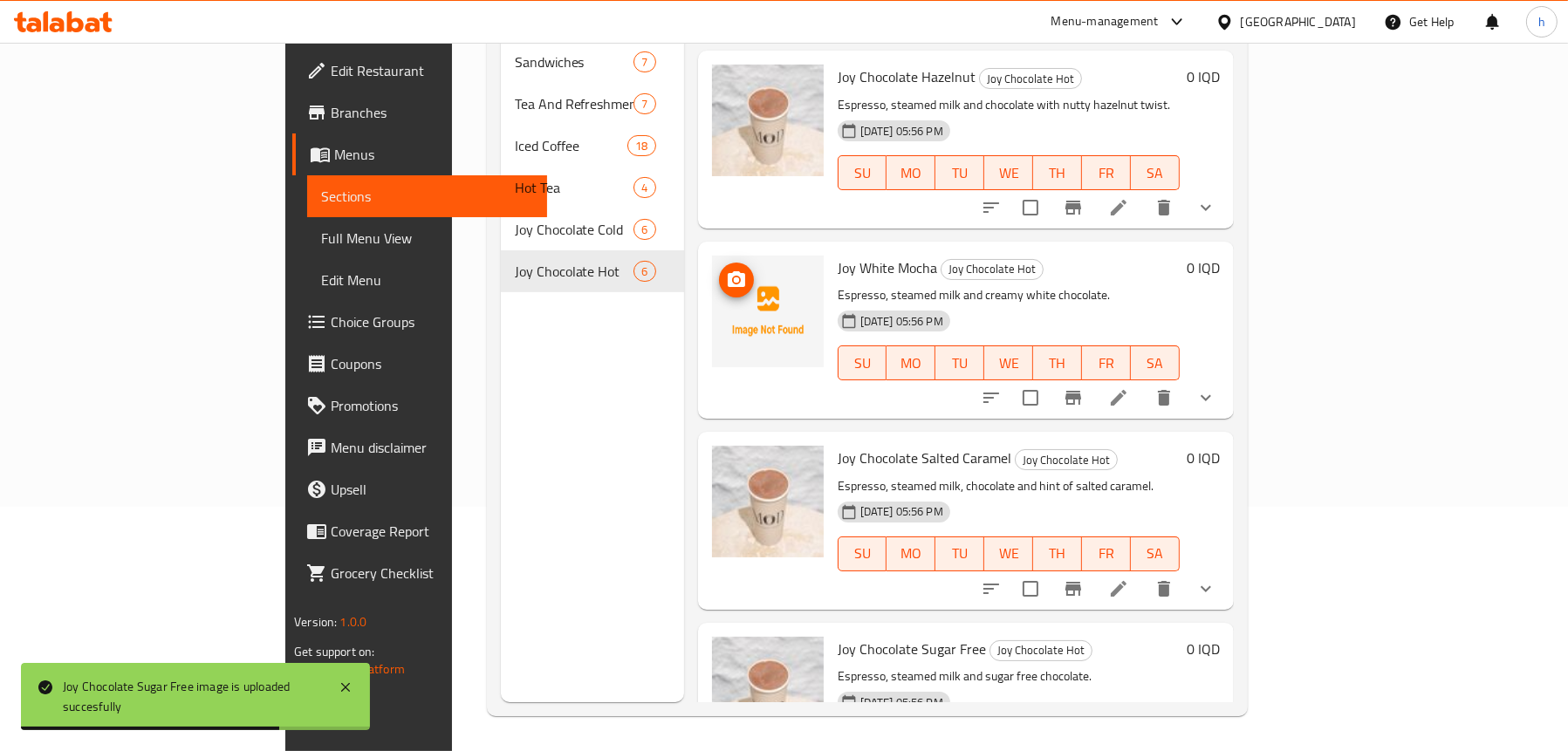
click at [733, 277] on circle "upload picture" at bounding box center [736, 280] width 5 height 5
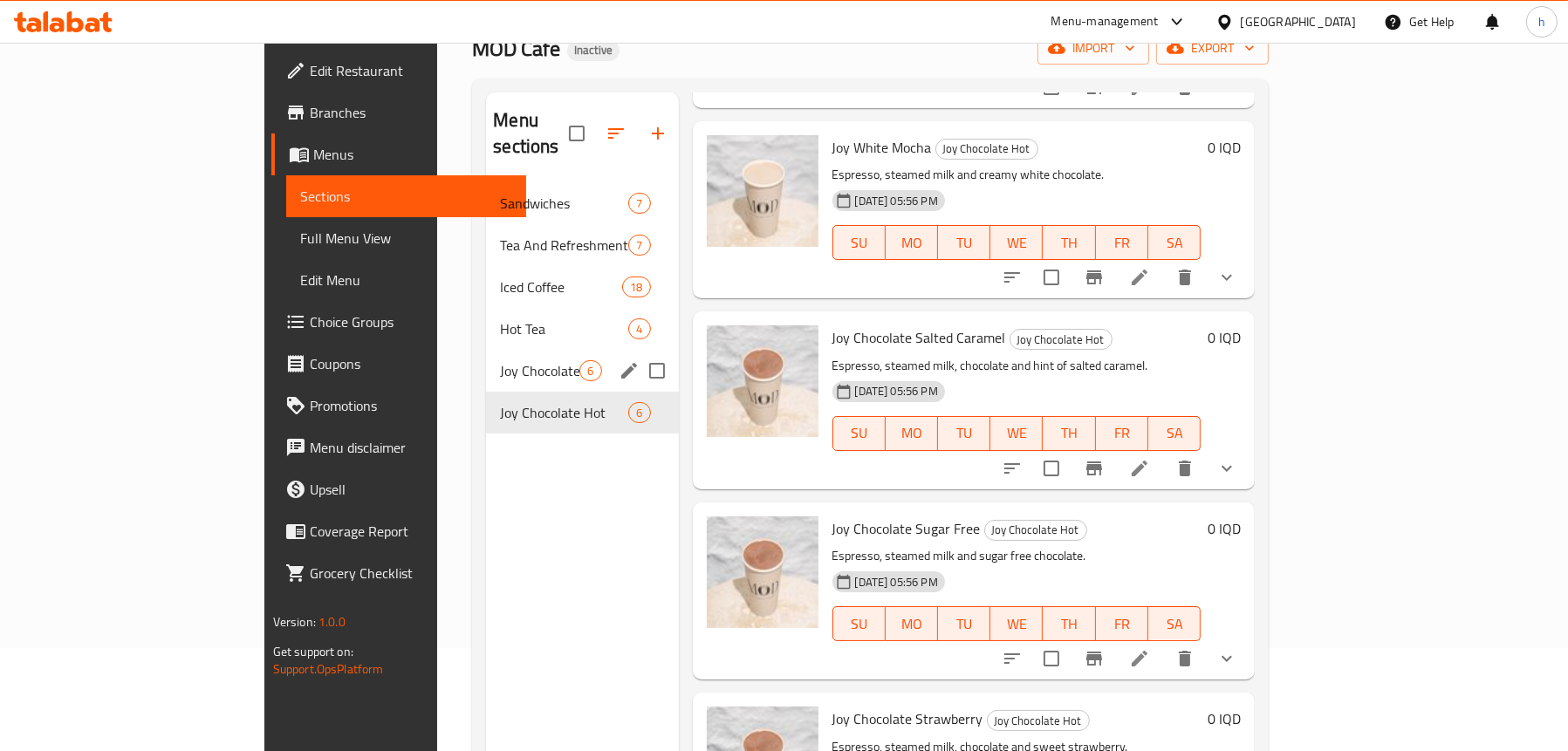
scroll to position [0, 0]
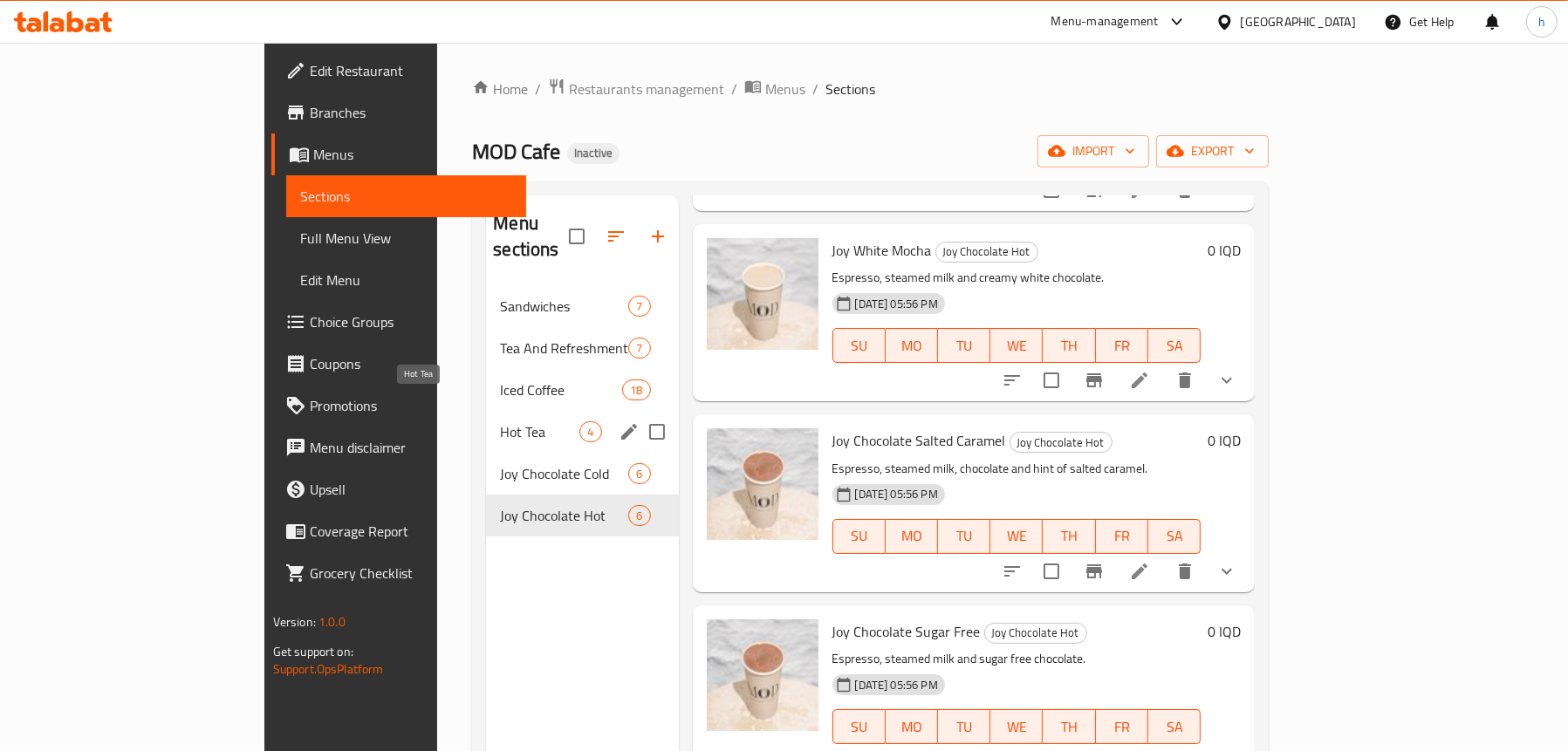
click at [500, 421] on span "Hot Tea" at bounding box center [539, 432] width 79 height 21
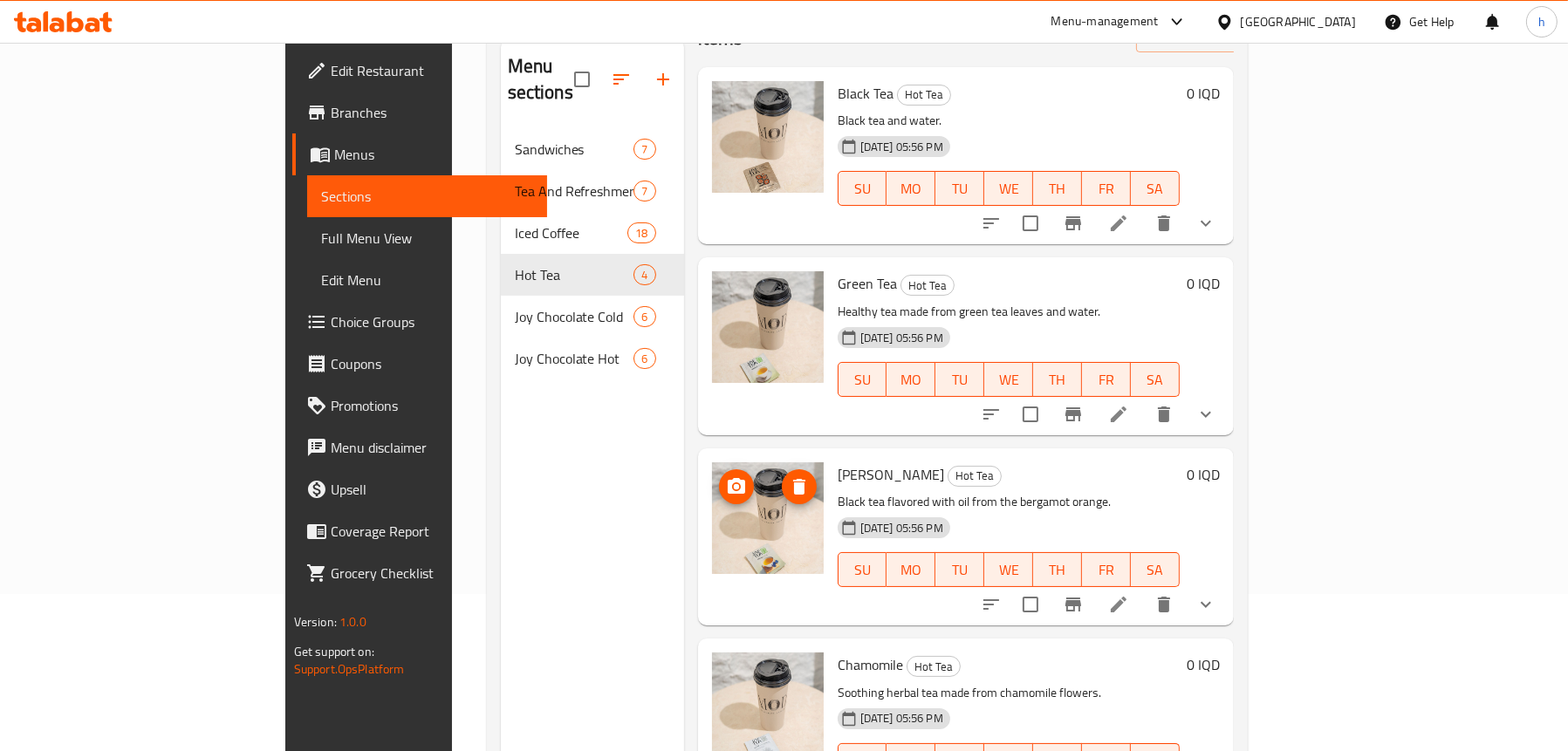
scroll to position [245, 0]
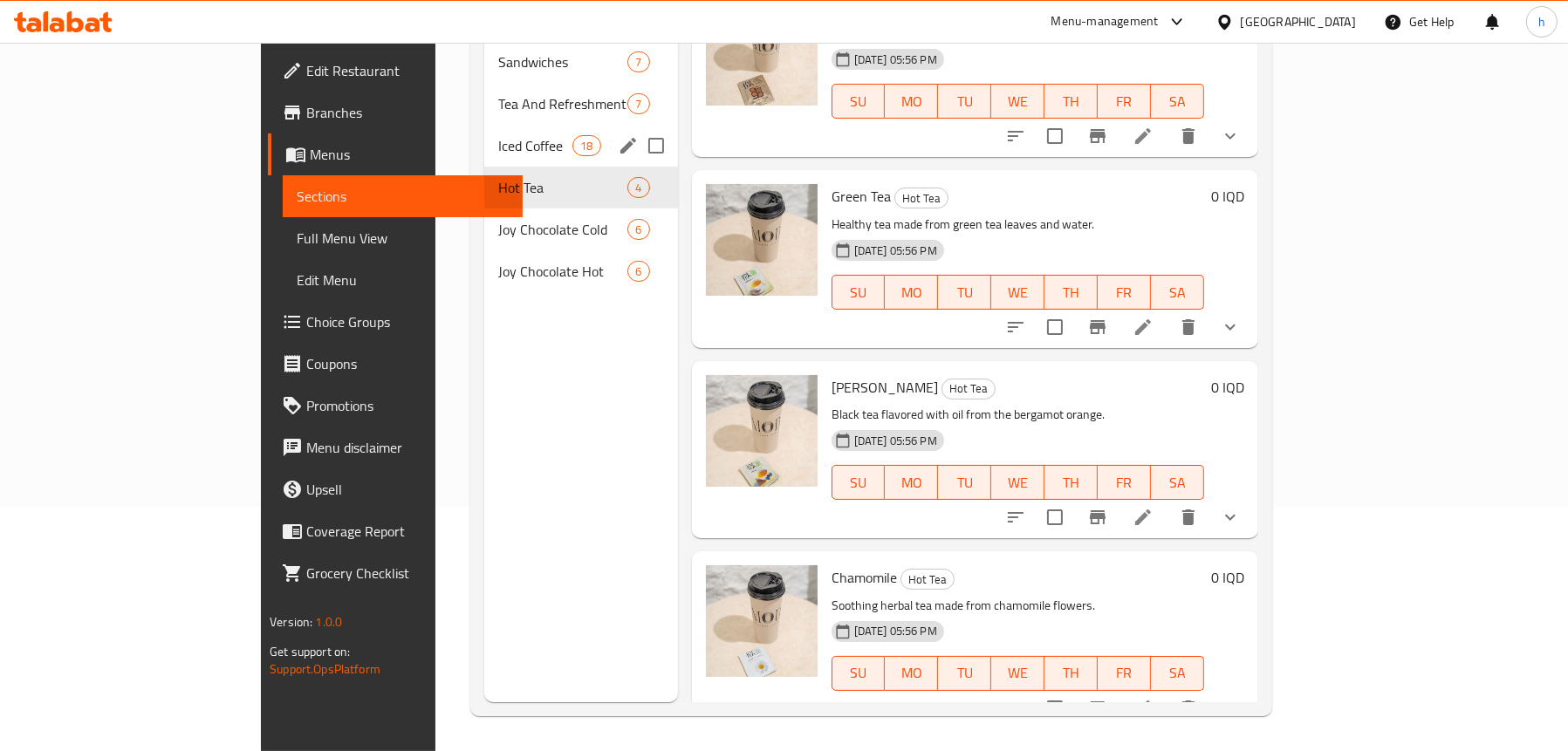
click at [498, 135] on span "Iced Coffee" at bounding box center [535, 146] width 74 height 21
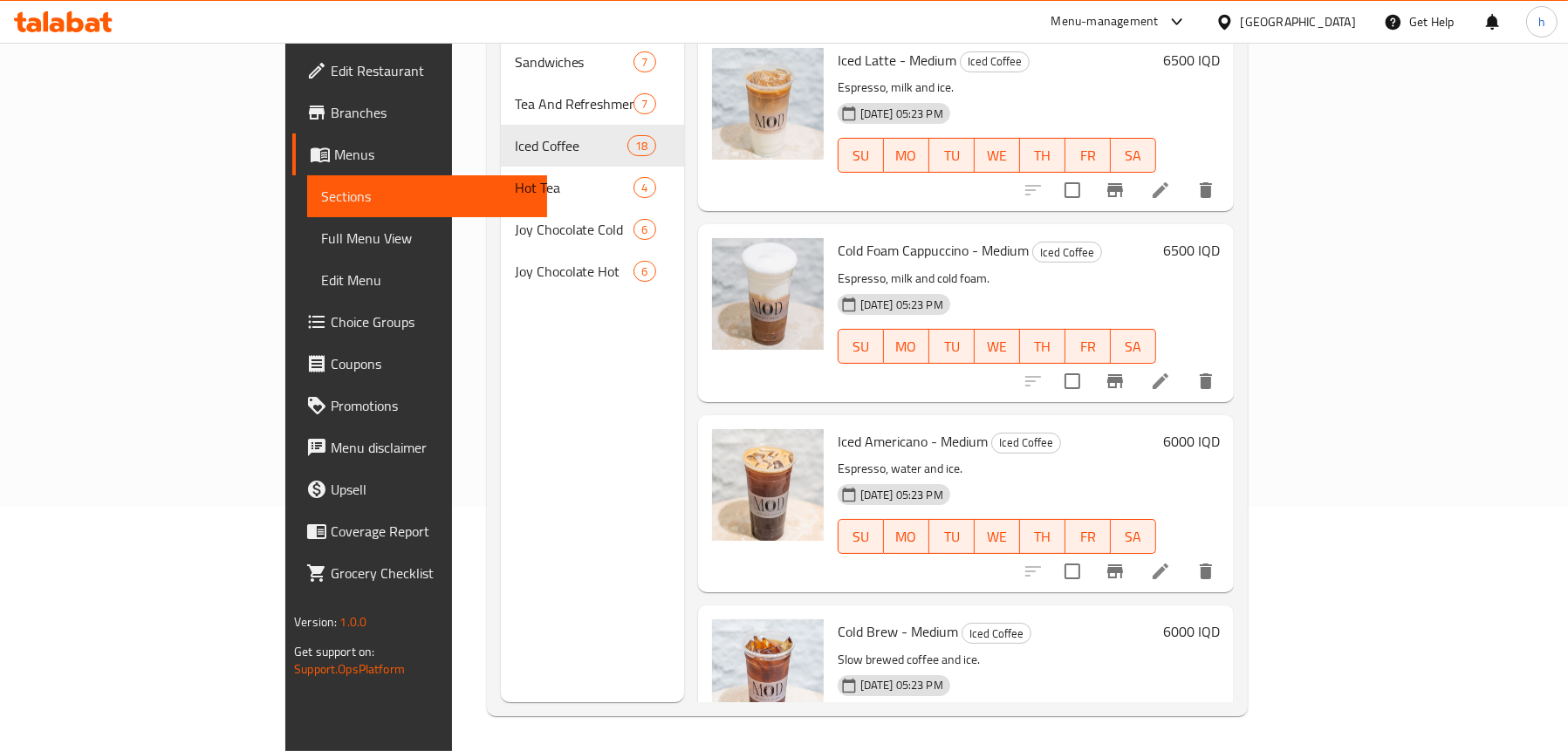
click at [321, 236] on span "Full Menu View" at bounding box center [427, 238] width 212 height 21
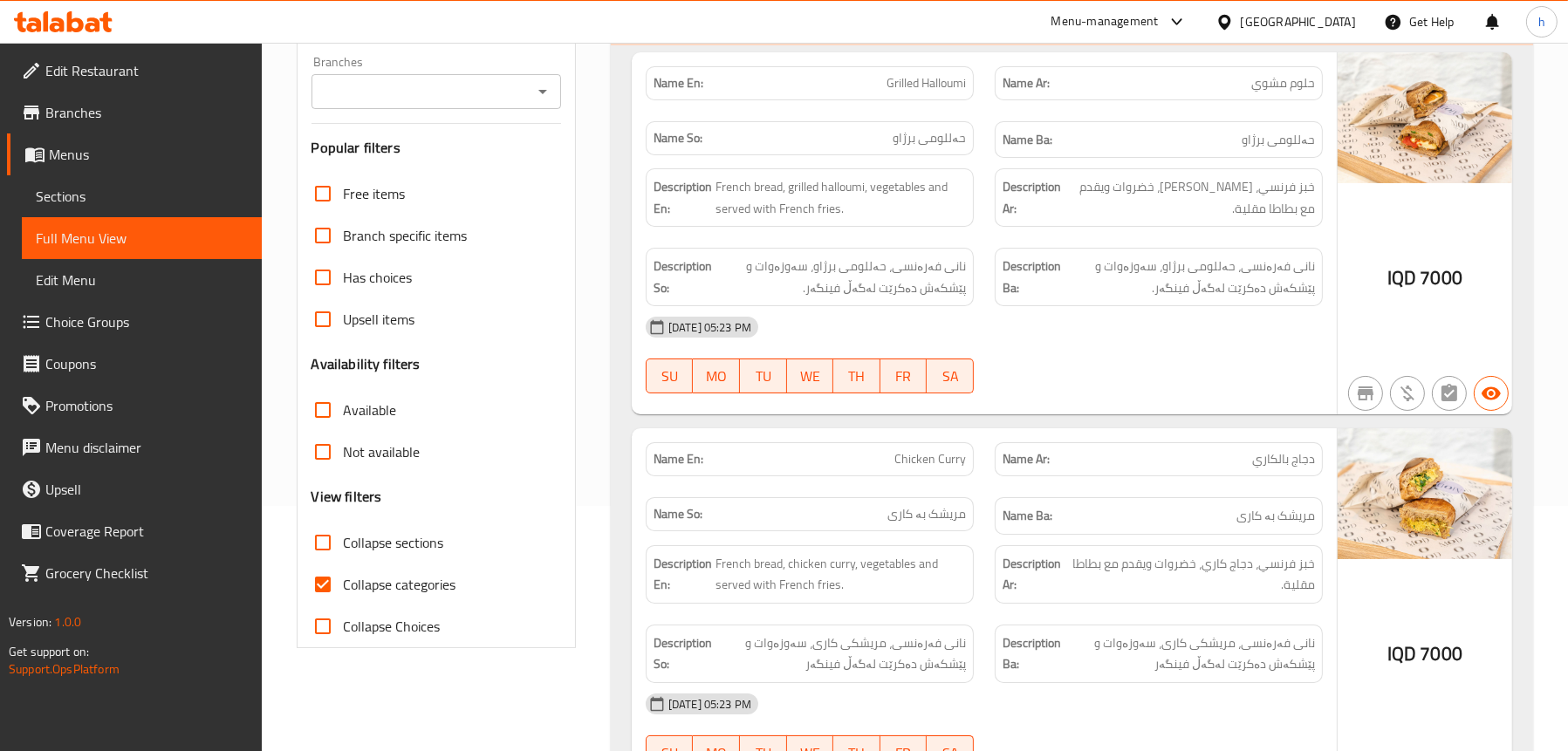
click at [551, 92] on icon "Open" at bounding box center [543, 92] width 21 height 21
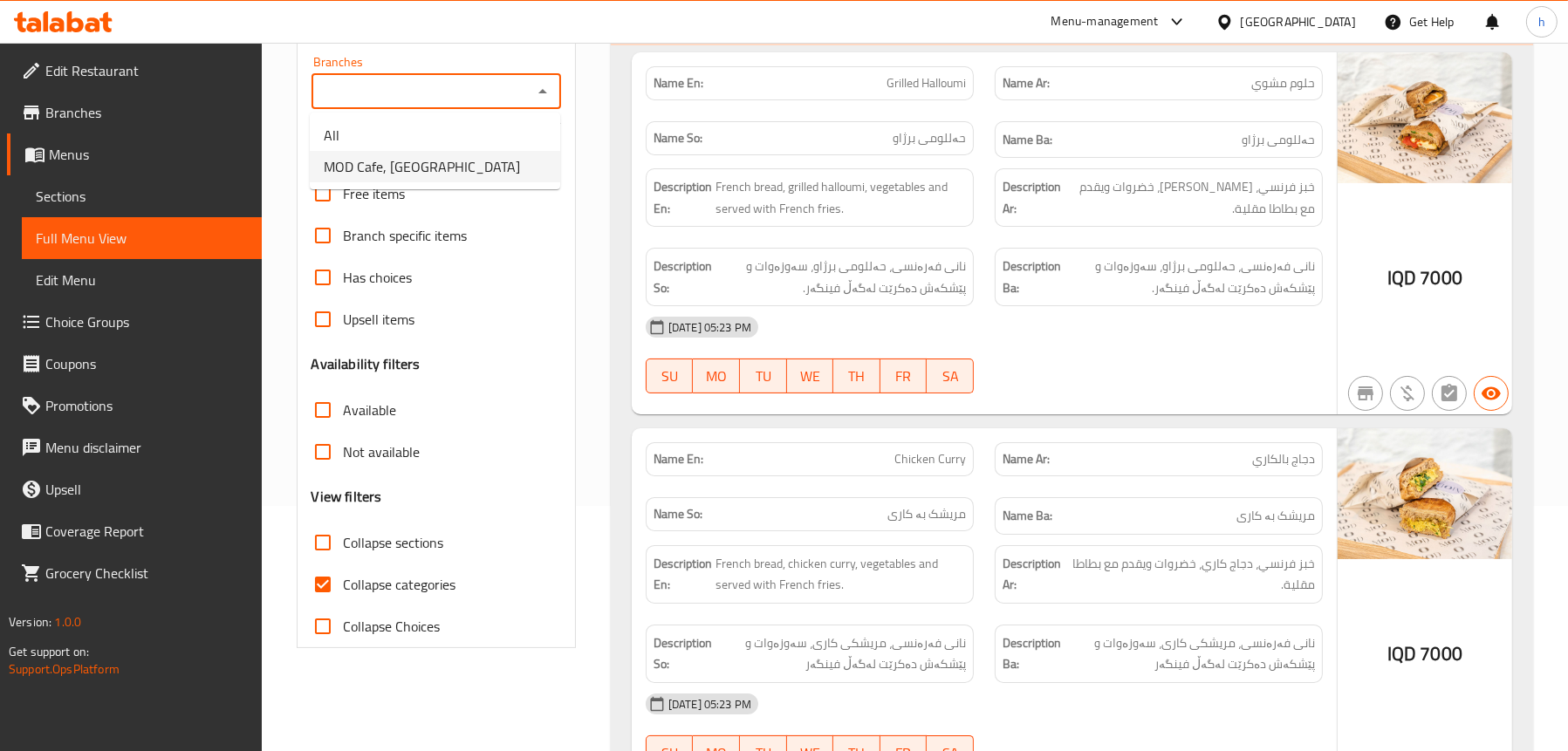
click at [451, 172] on span "MOD Cafe, [GEOGRAPHIC_DATA]" at bounding box center [421, 167] width 196 height 21
type input "MOD Cafe, [GEOGRAPHIC_DATA]"
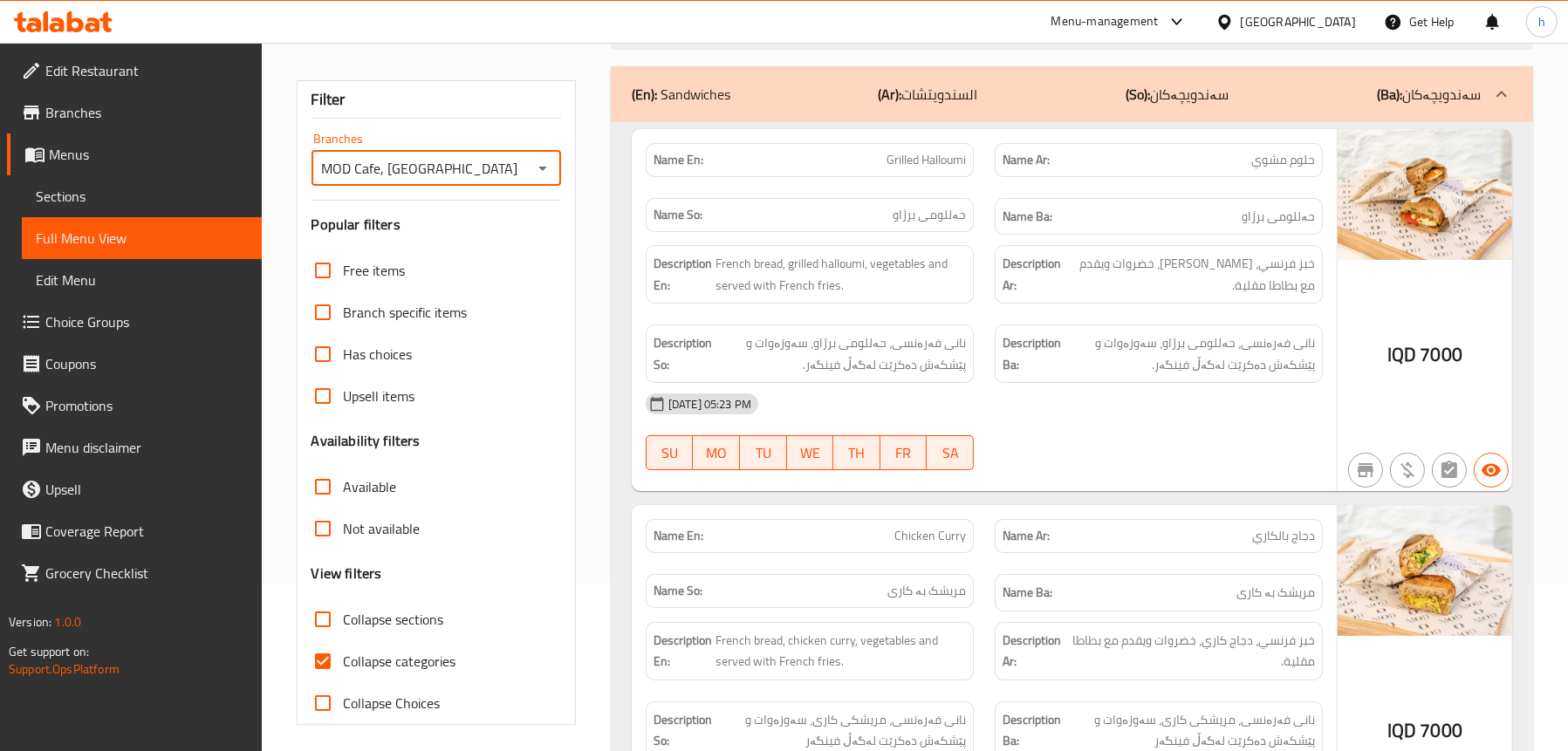
scroll to position [245, 0]
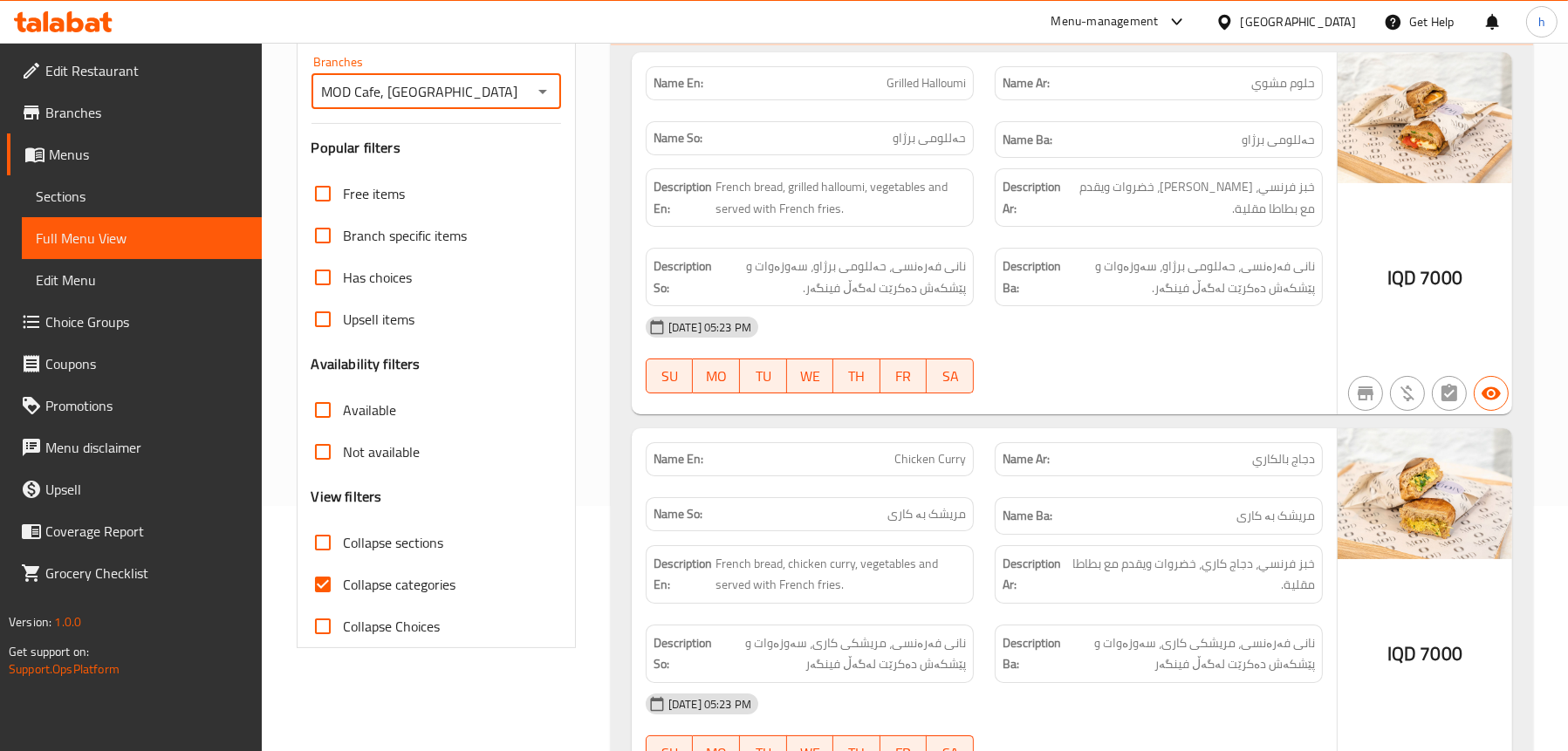
click at [383, 549] on span "Collapse sections" at bounding box center [394, 543] width 100 height 21
click at [344, 549] on input "Collapse sections" at bounding box center [323, 543] width 42 height 42
checkbox input "true"
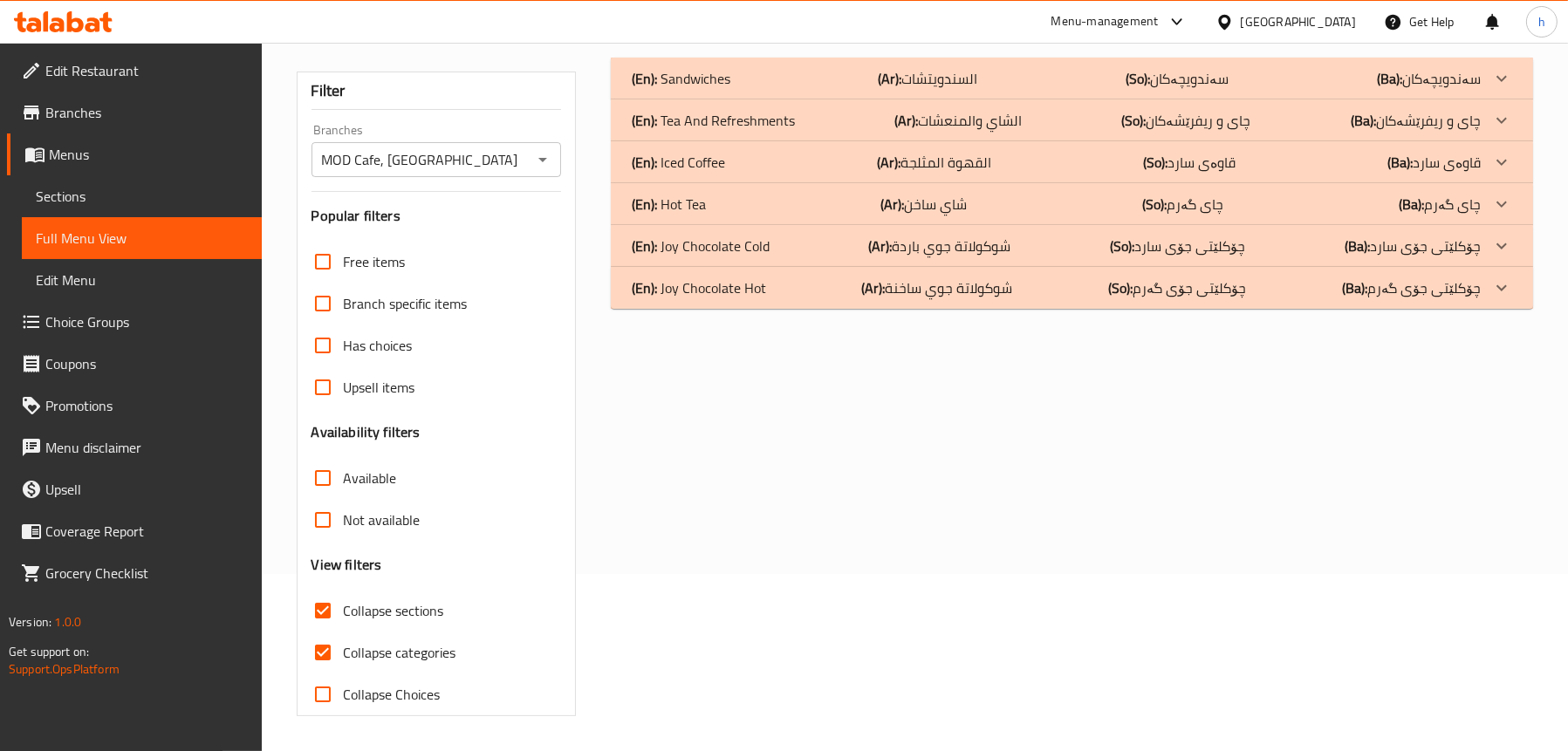
scroll to position [177, 0]
click at [370, 646] on span "Collapse categories" at bounding box center [400, 652] width 113 height 21
click at [344, 646] on input "Collapse categories" at bounding box center [323, 652] width 42 height 42
checkbox input "false"
click at [703, 89] on p "(En): Tea And Refreshments" at bounding box center [681, 79] width 99 height 21
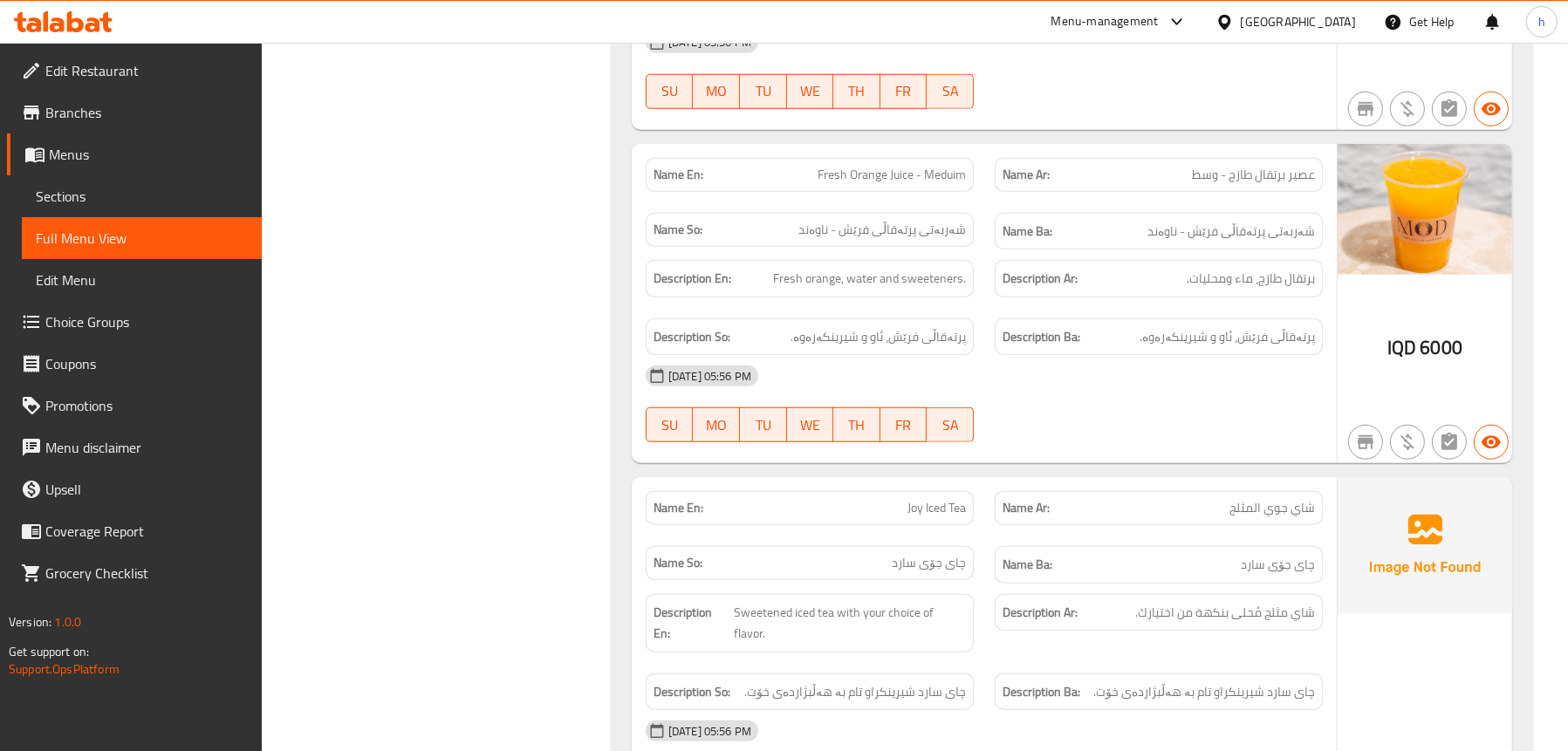
scroll to position [2445, 0]
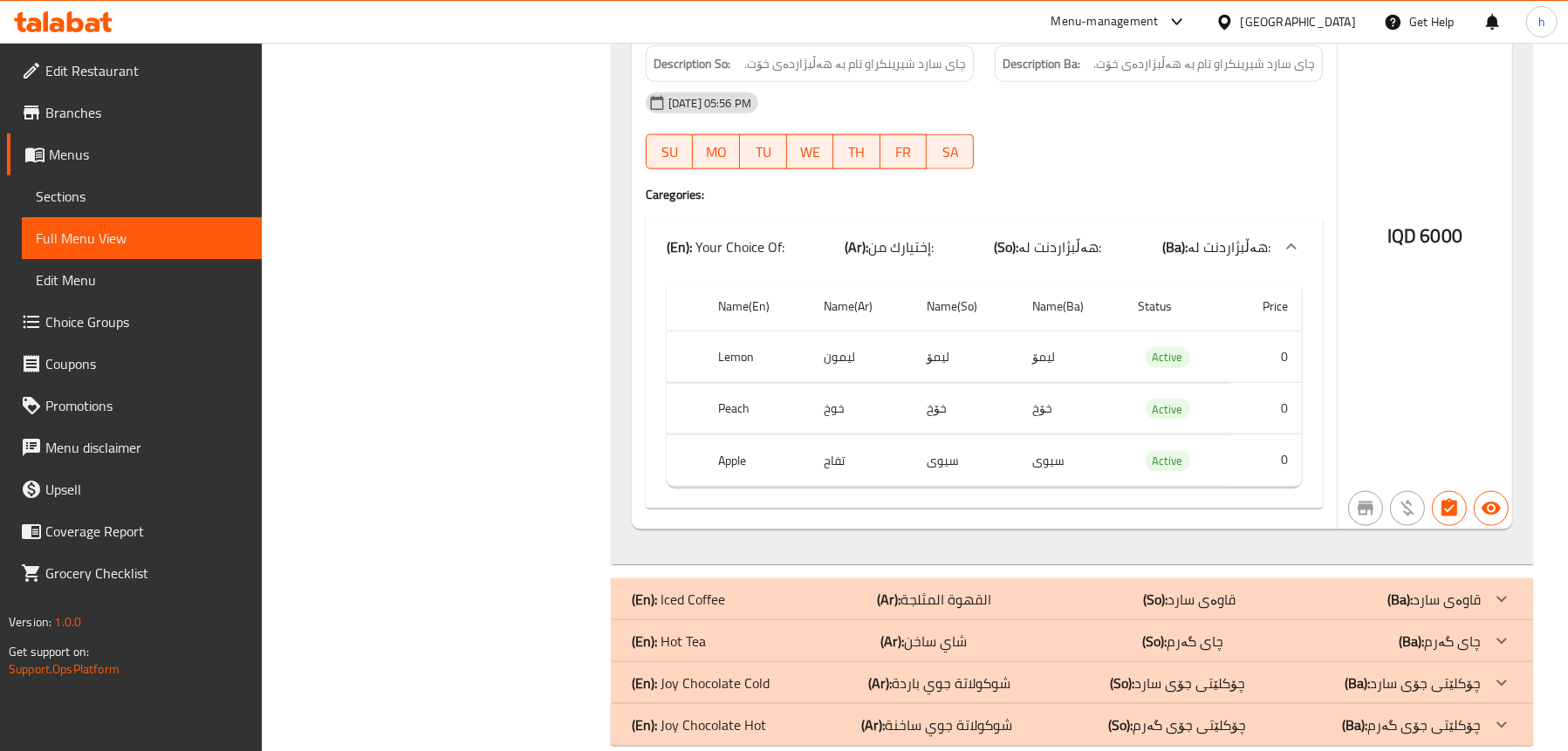
scroll to position [3071, 0]
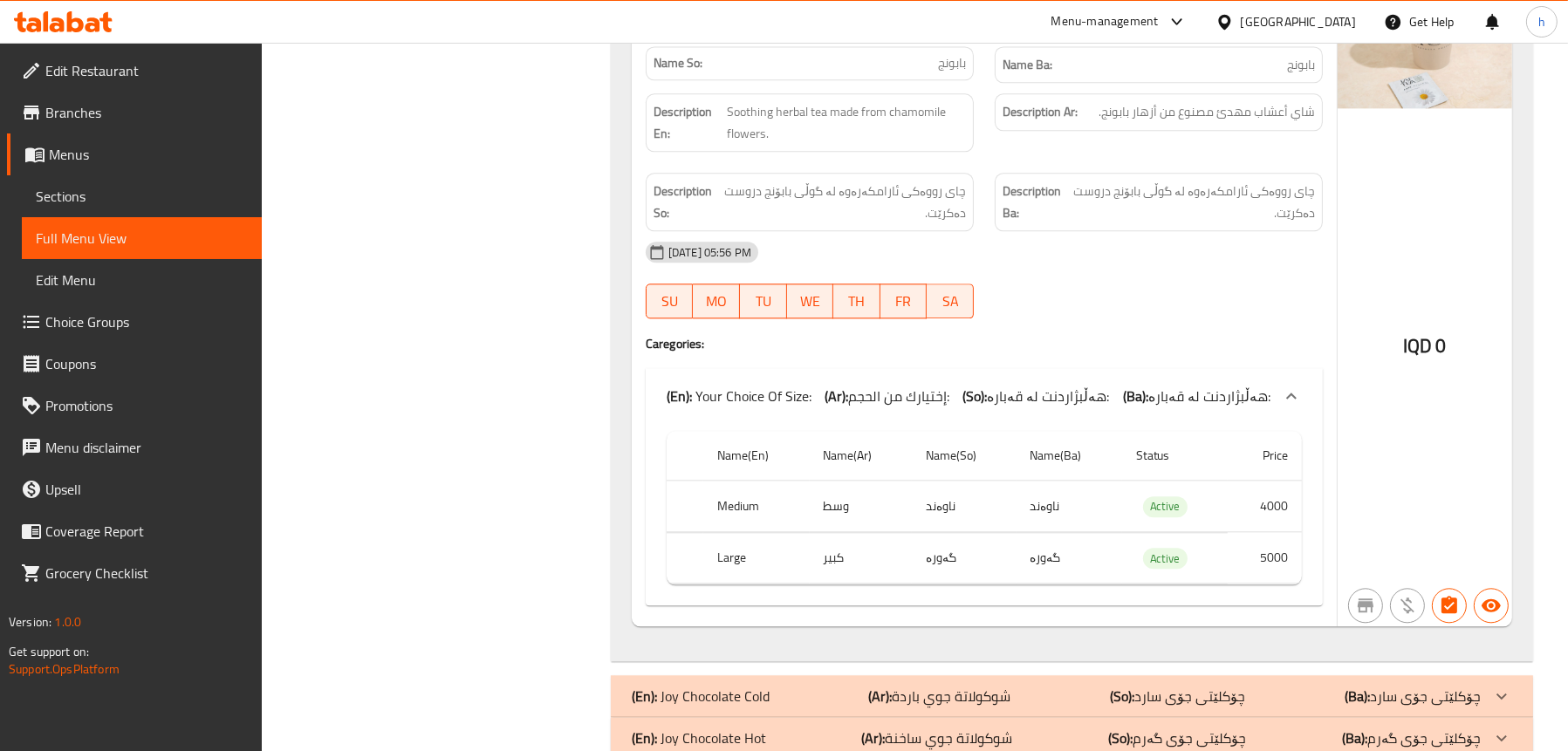
scroll to position [5727, 0]
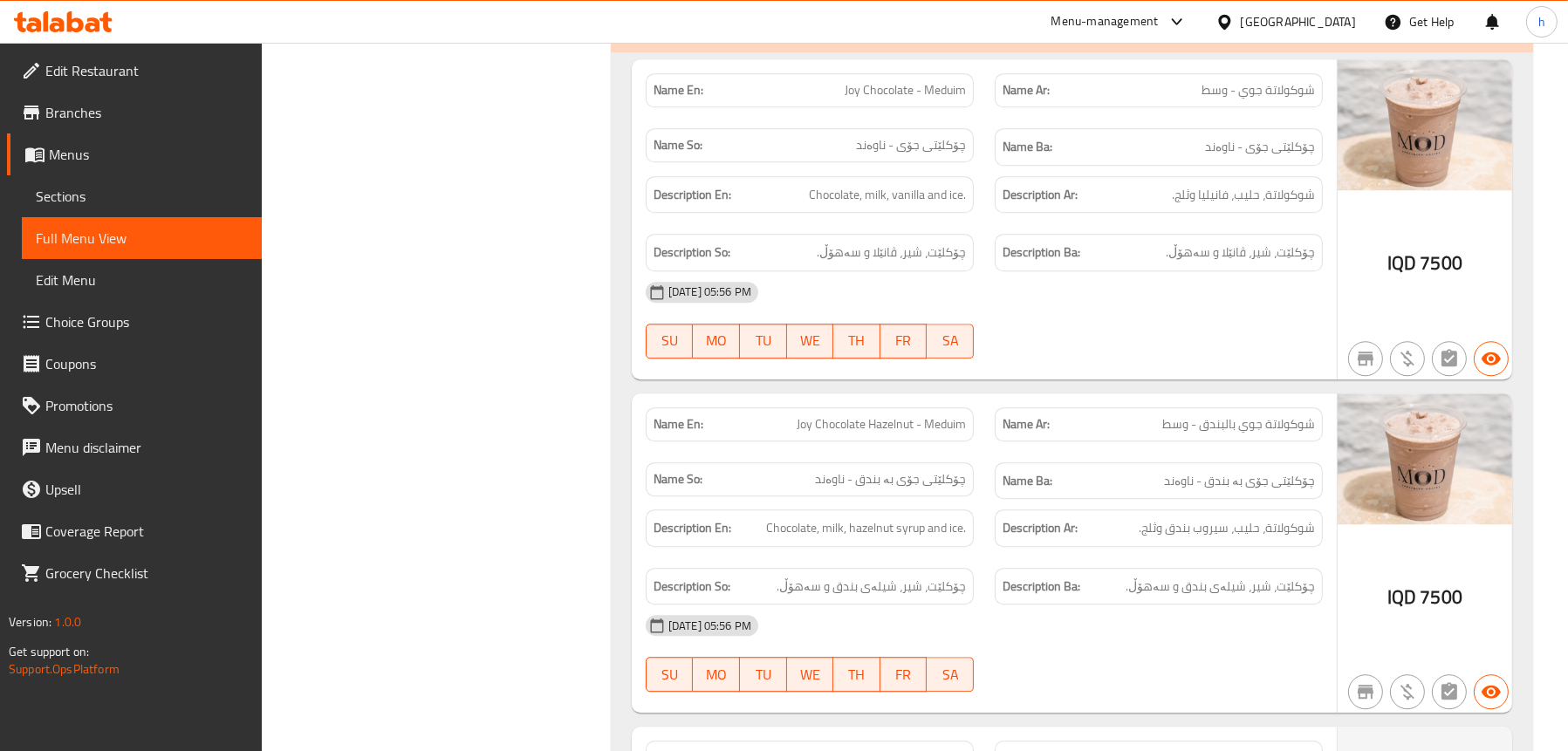
scroll to position [6250, 0]
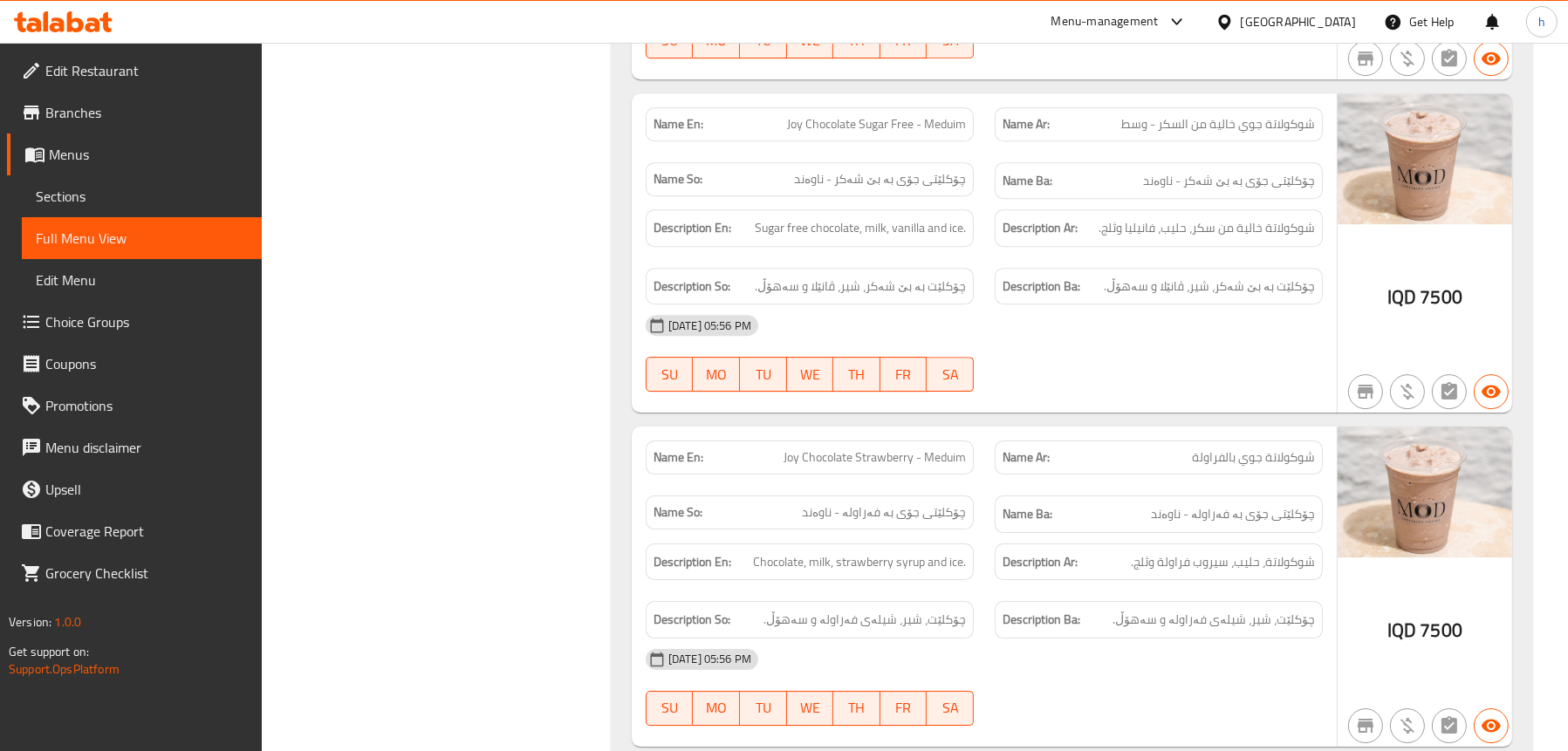
scroll to position [7804, 0]
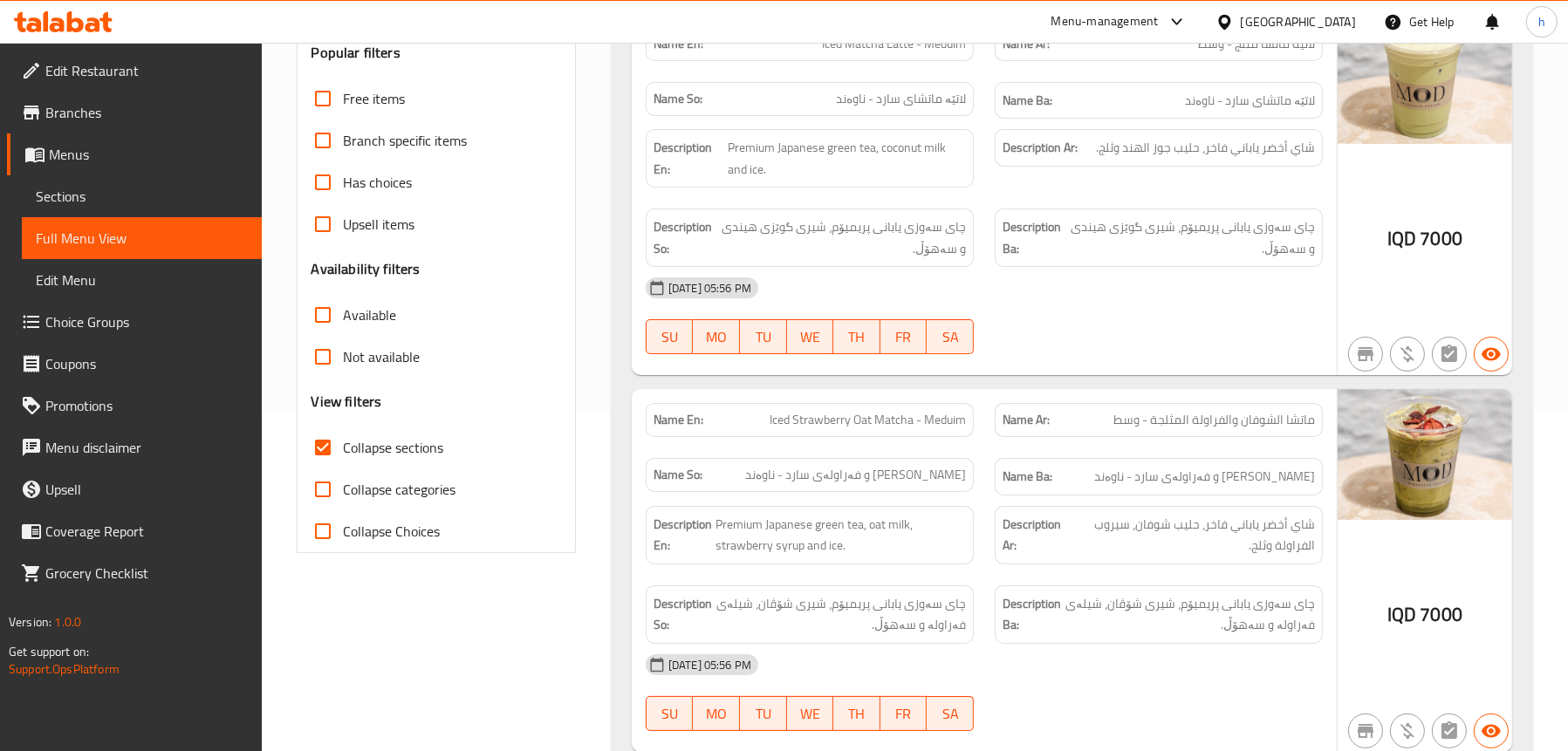
scroll to position [174, 0]
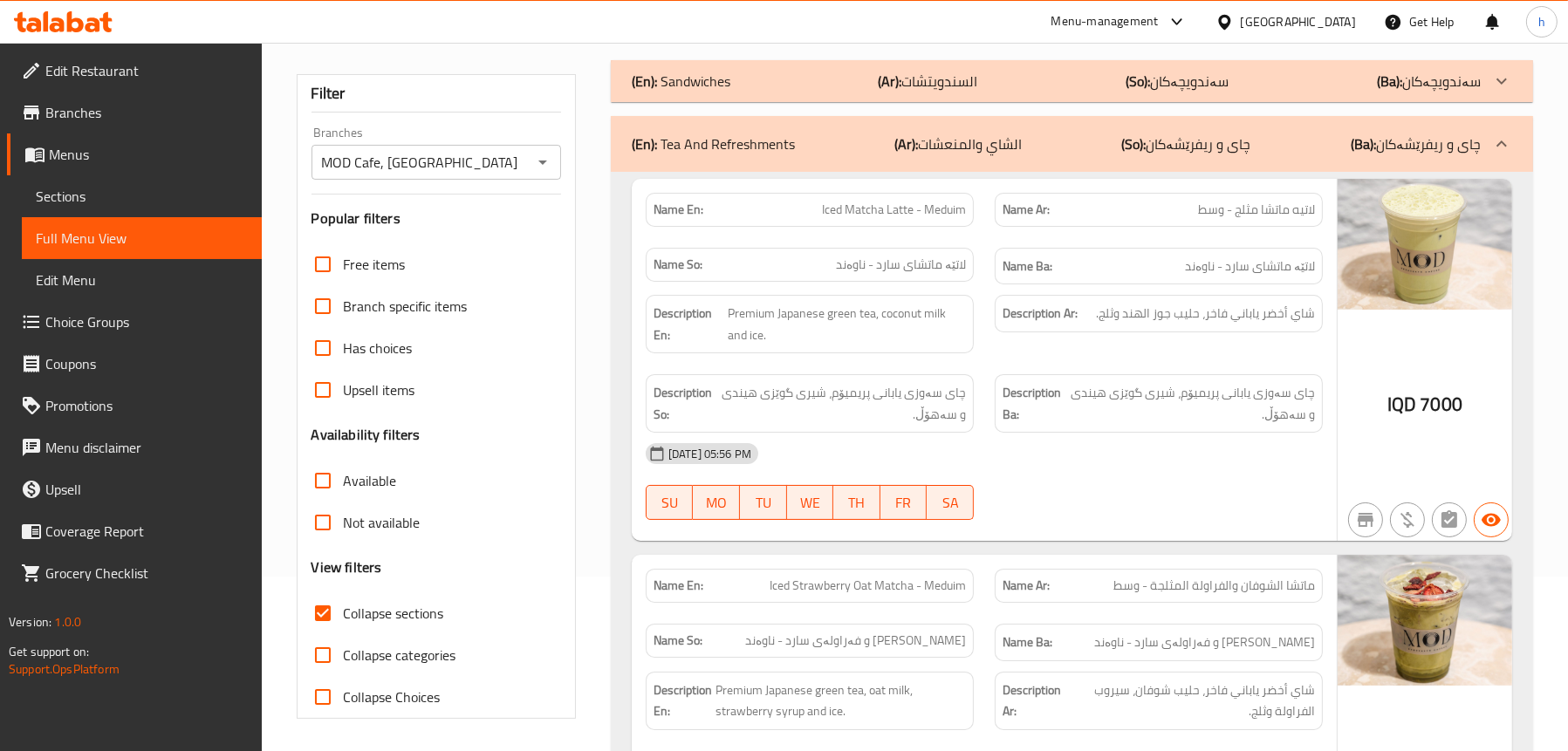
click at [87, 270] on span "Edit Menu" at bounding box center [141, 280] width 212 height 21
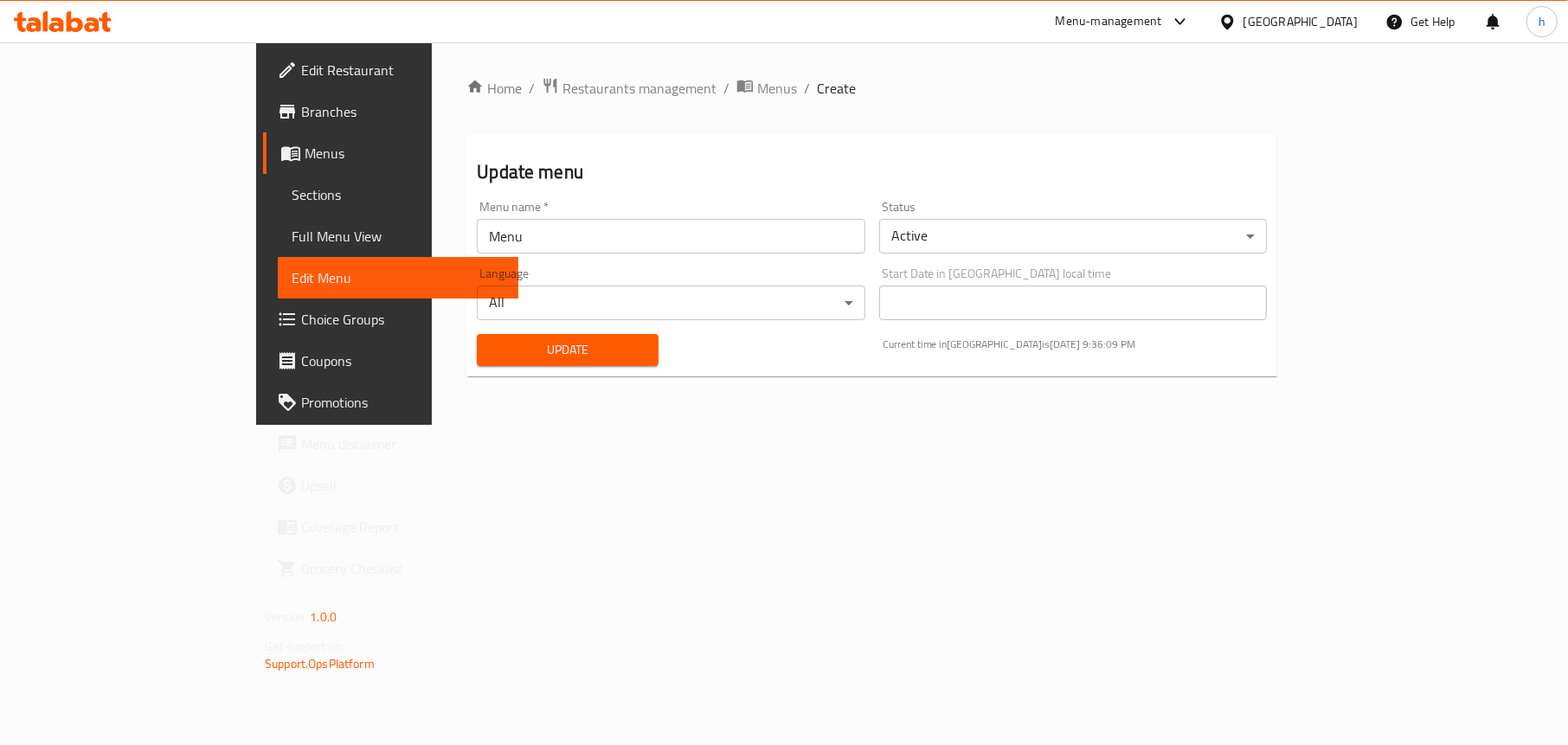
click at [292, 200] on span "Sections" at bounding box center [398, 195] width 213 height 21
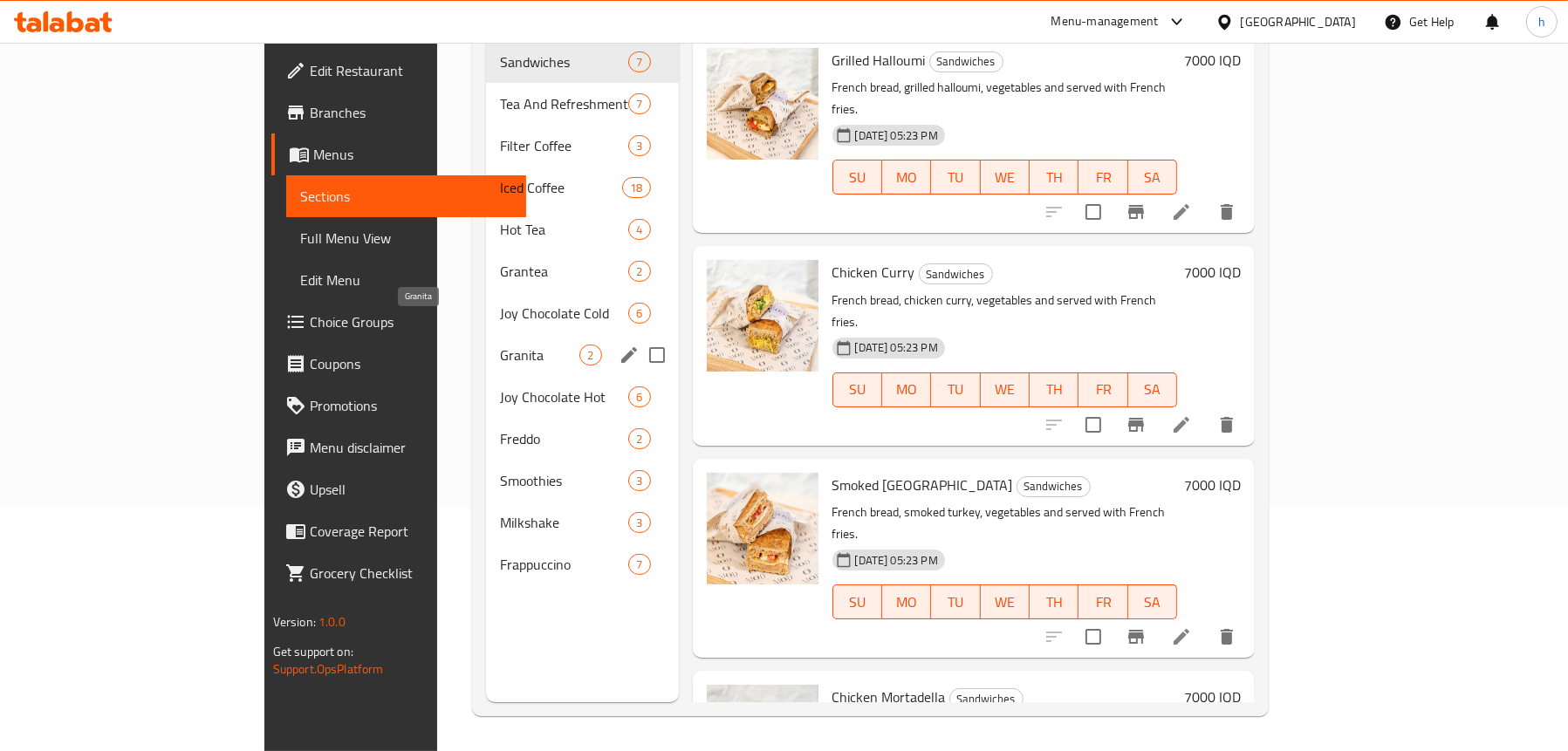
scroll to position [158, 0]
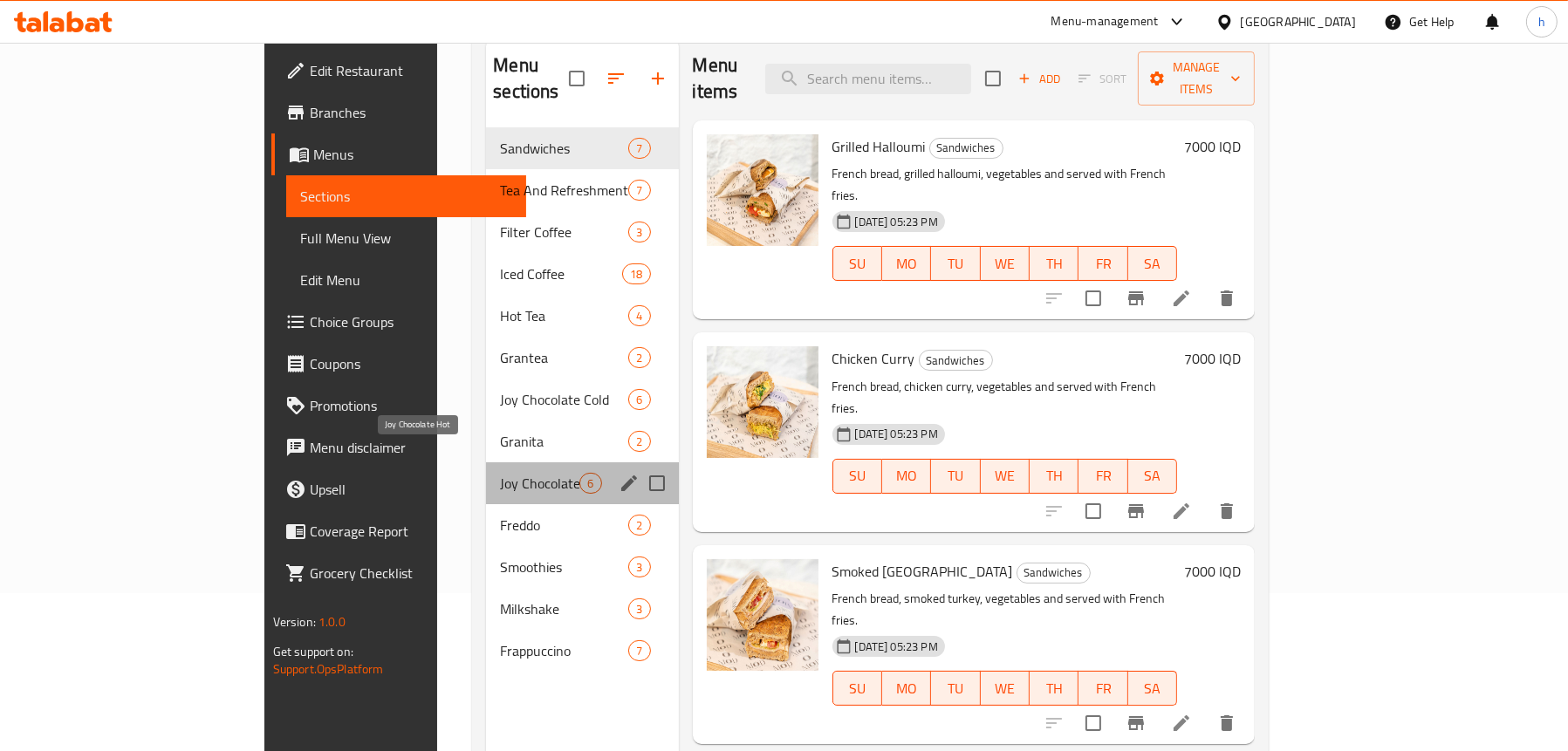
click at [500, 473] on span "Joy Chocolate Hot" at bounding box center [539, 483] width 79 height 21
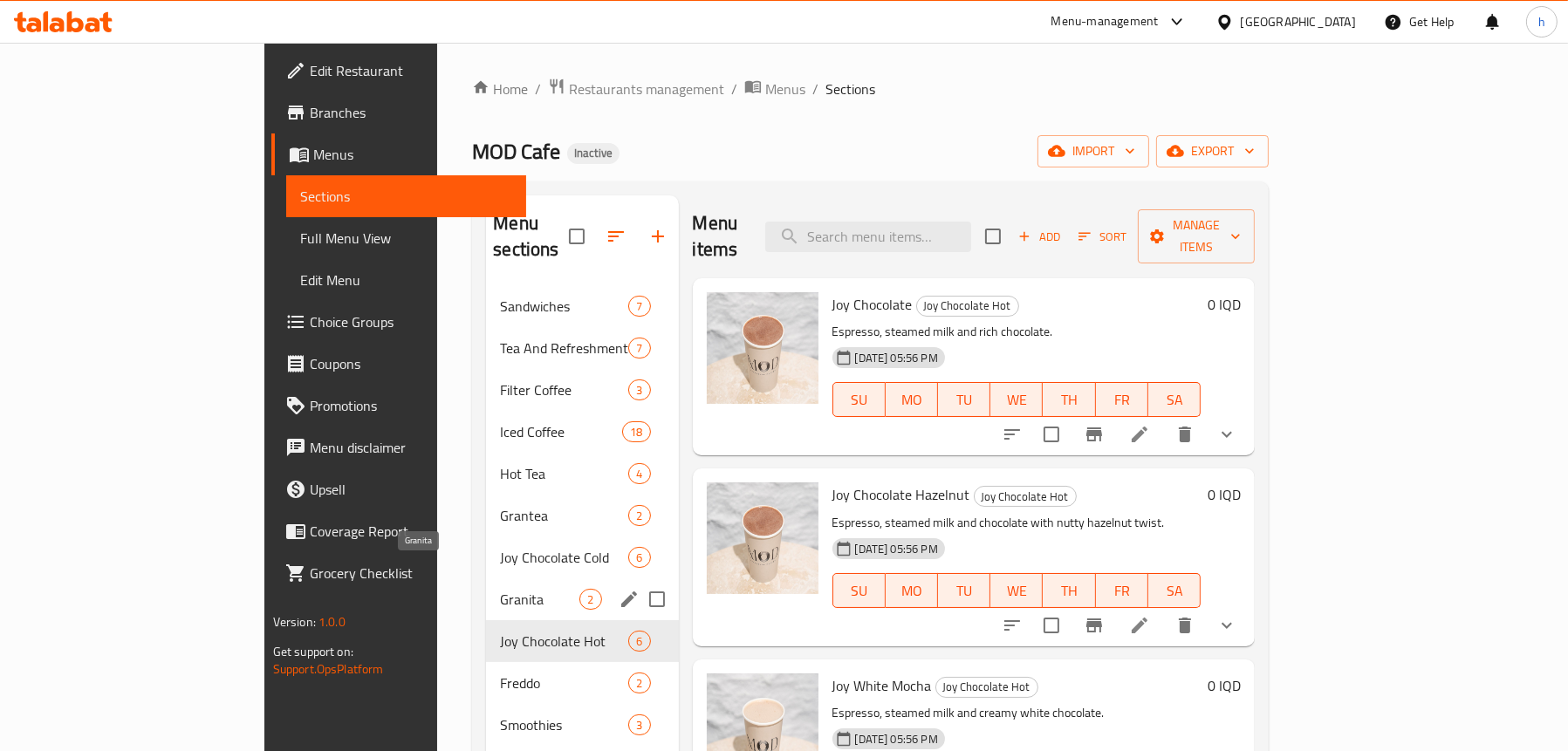
click at [500, 589] on span "Granita" at bounding box center [539, 599] width 79 height 21
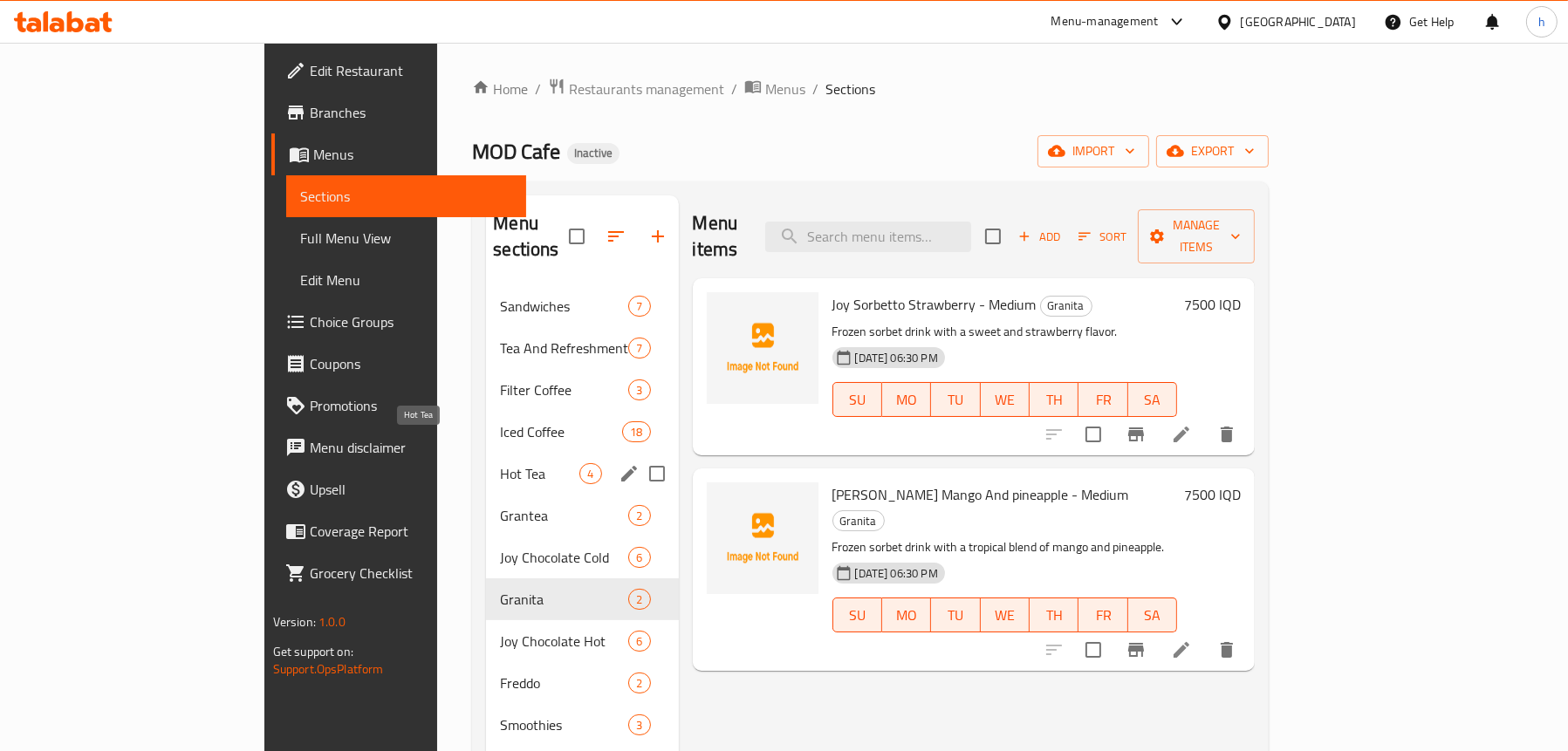
click at [500, 463] on span "Hot Tea" at bounding box center [539, 474] width 79 height 21
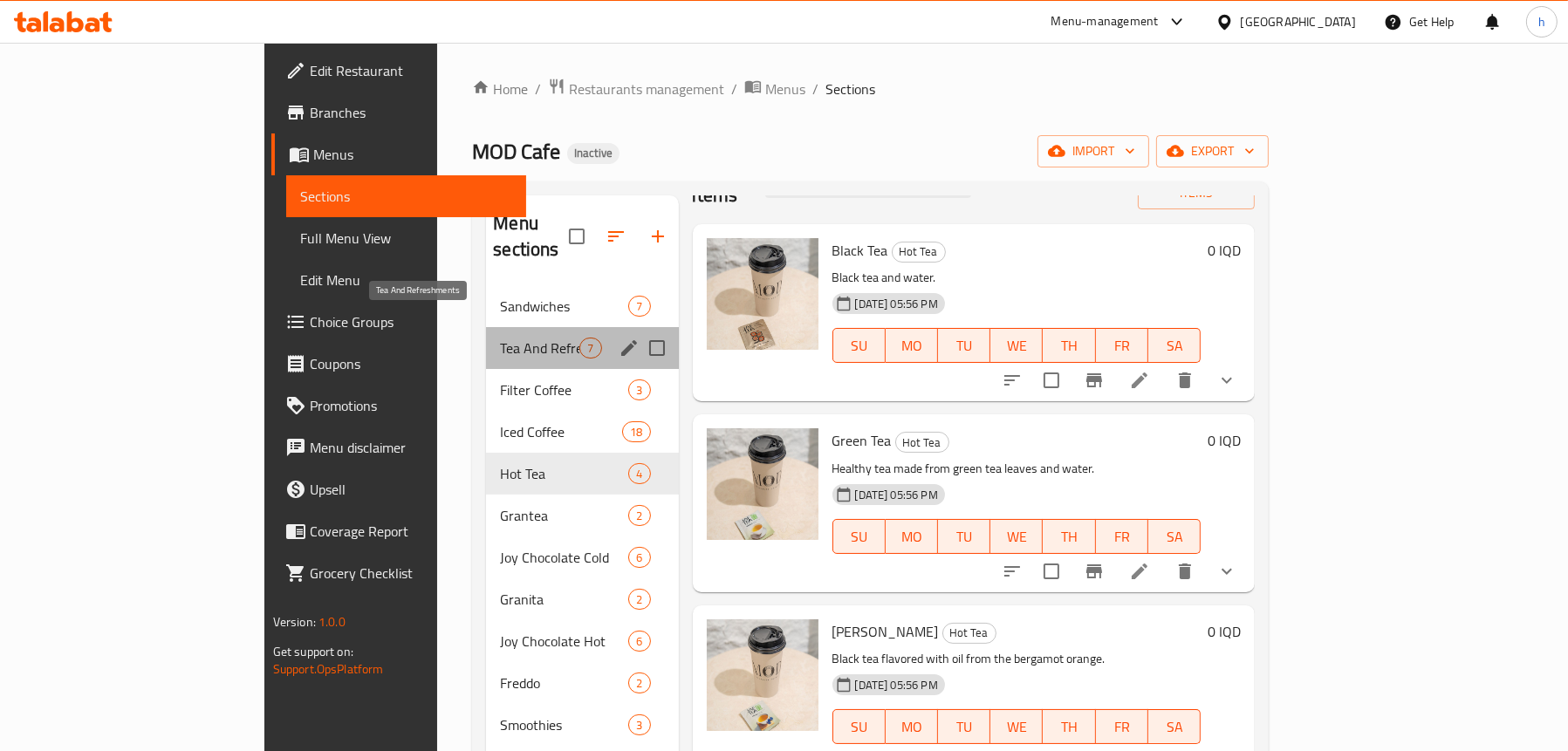
click at [500, 338] on span "Tea And Refreshments" at bounding box center [539, 348] width 79 height 21
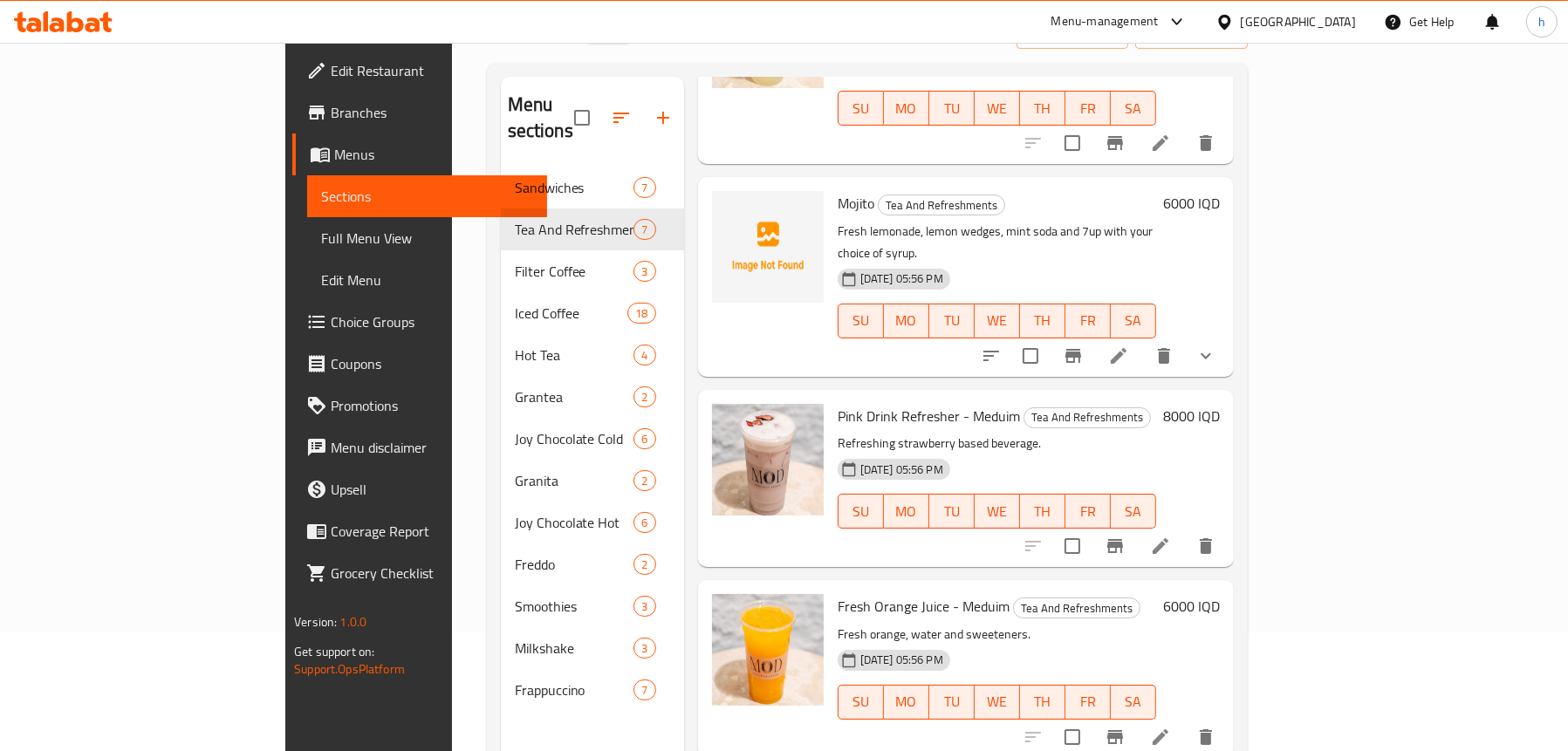
scroll to position [245, 0]
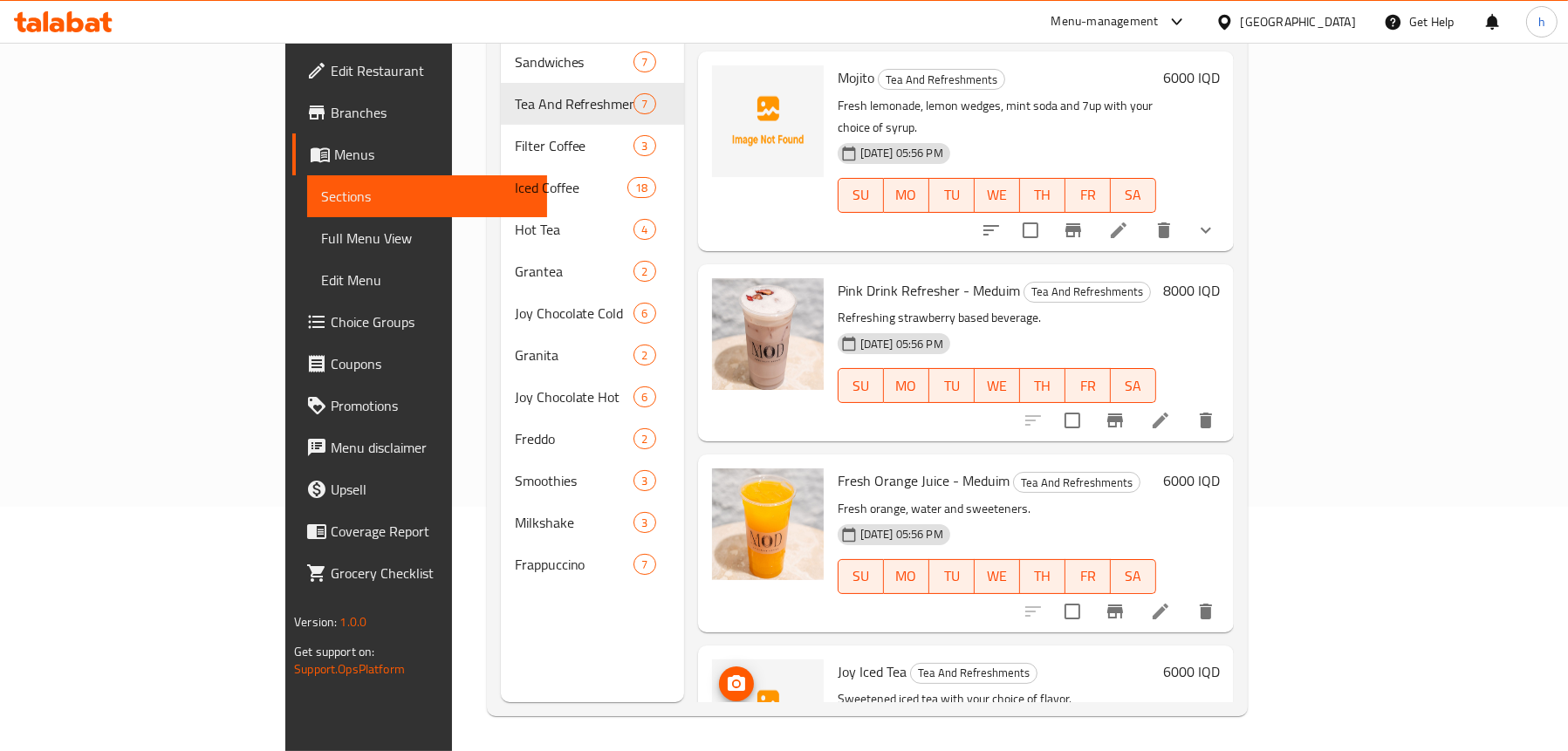
click at [726, 673] on icon "upload picture" at bounding box center [736, 684] width 21 height 21
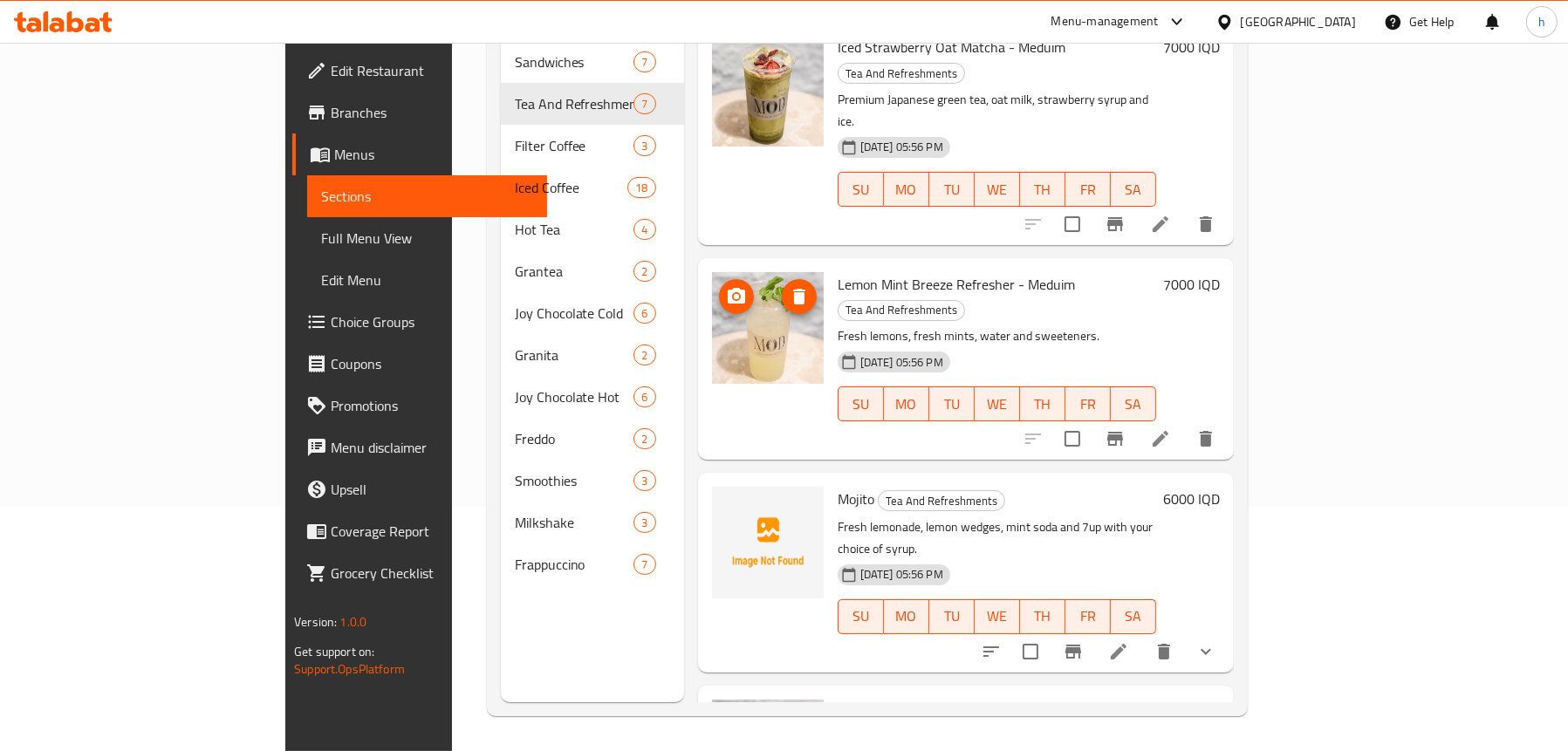
scroll to position [276, 0]
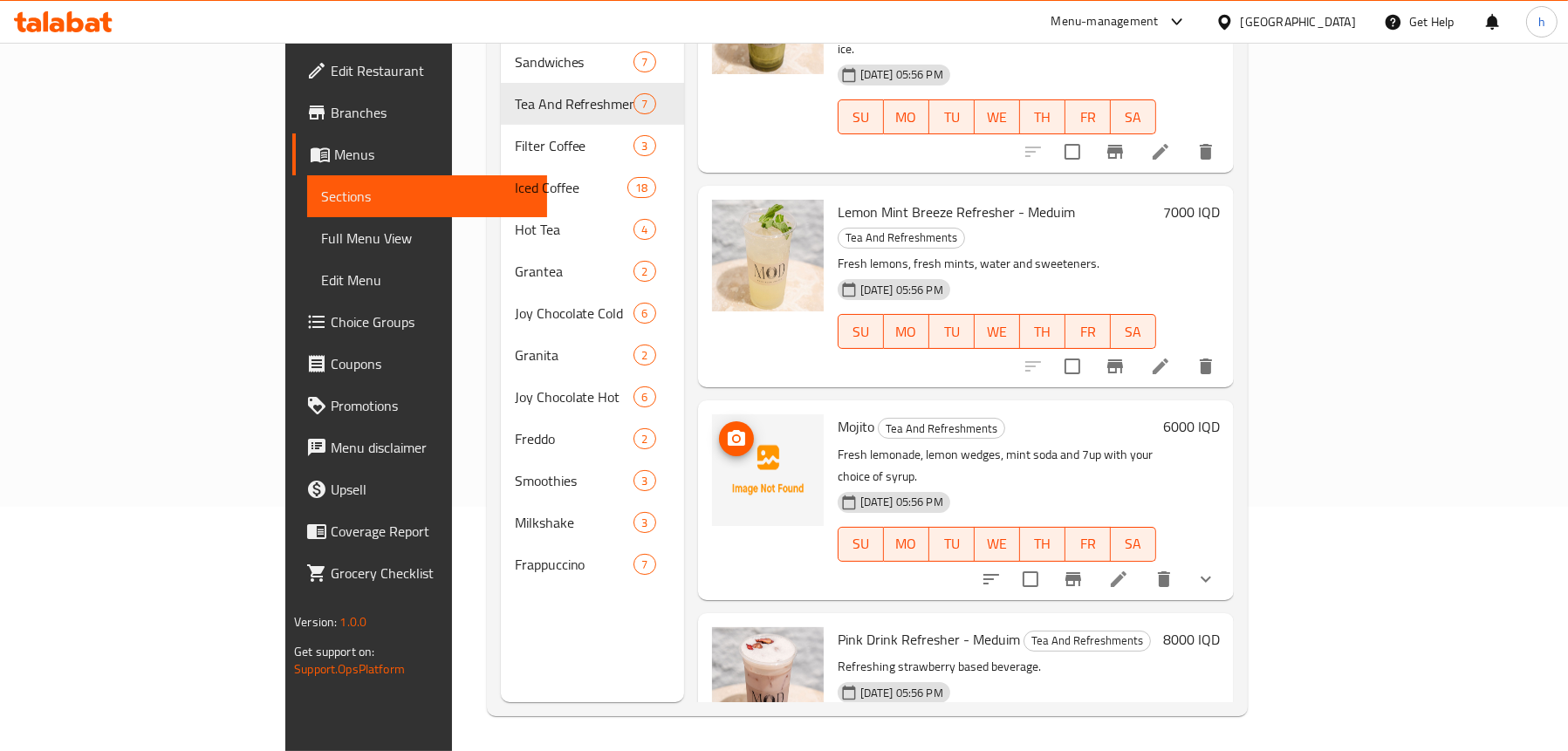
click at [728, 430] on icon "upload picture" at bounding box center [736, 438] width 17 height 16
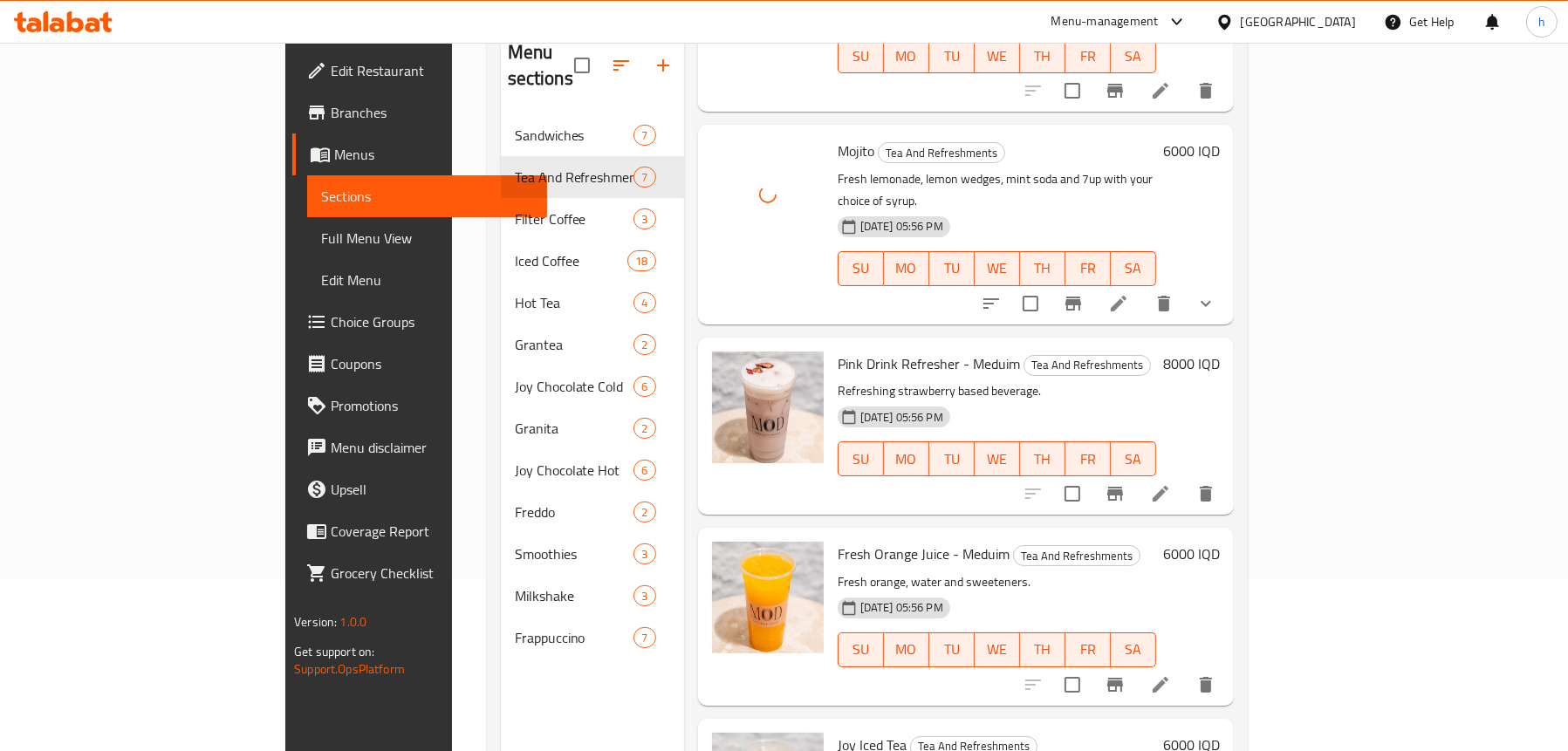
scroll to position [245, 0]
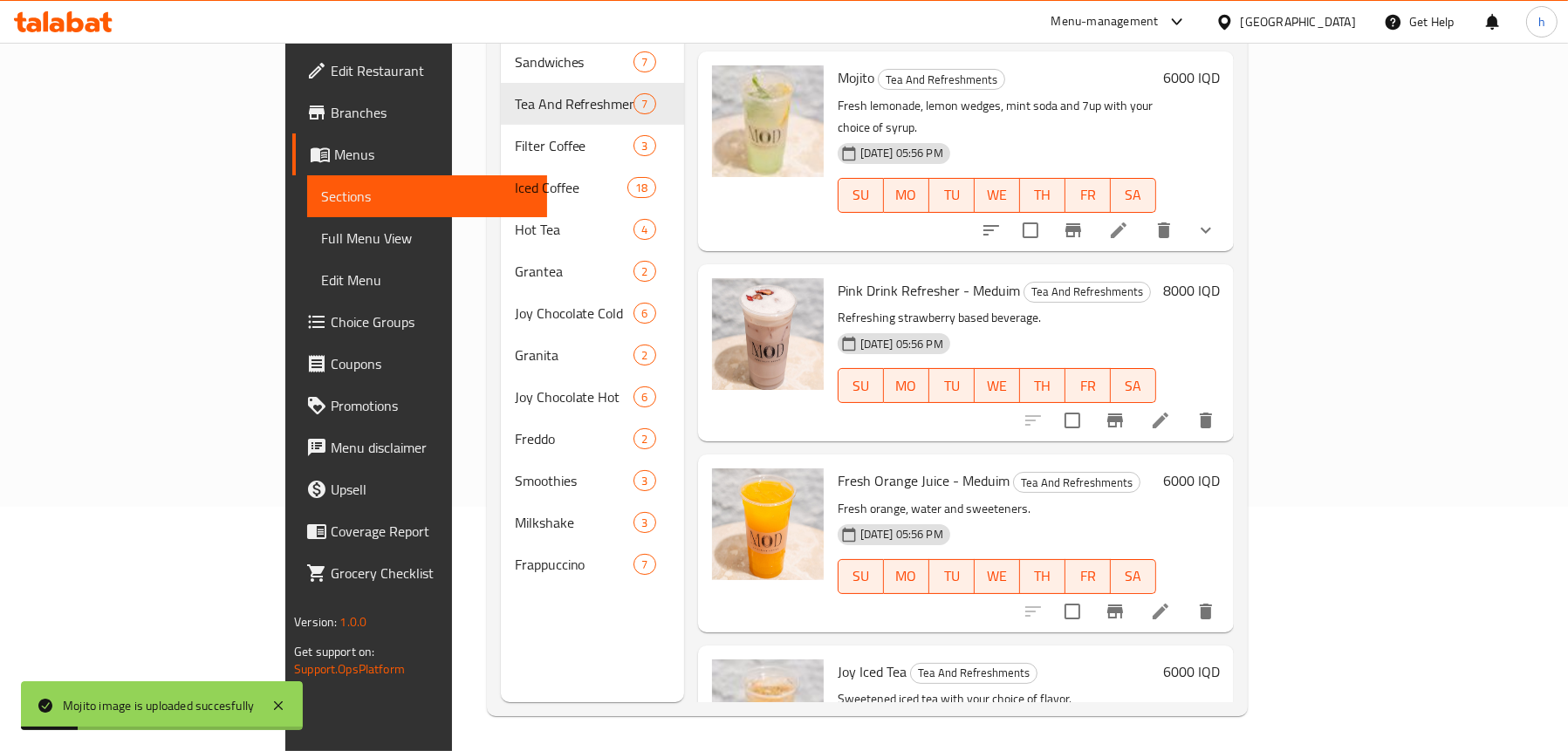
click at [321, 235] on span "Full Menu View" at bounding box center [427, 238] width 212 height 21
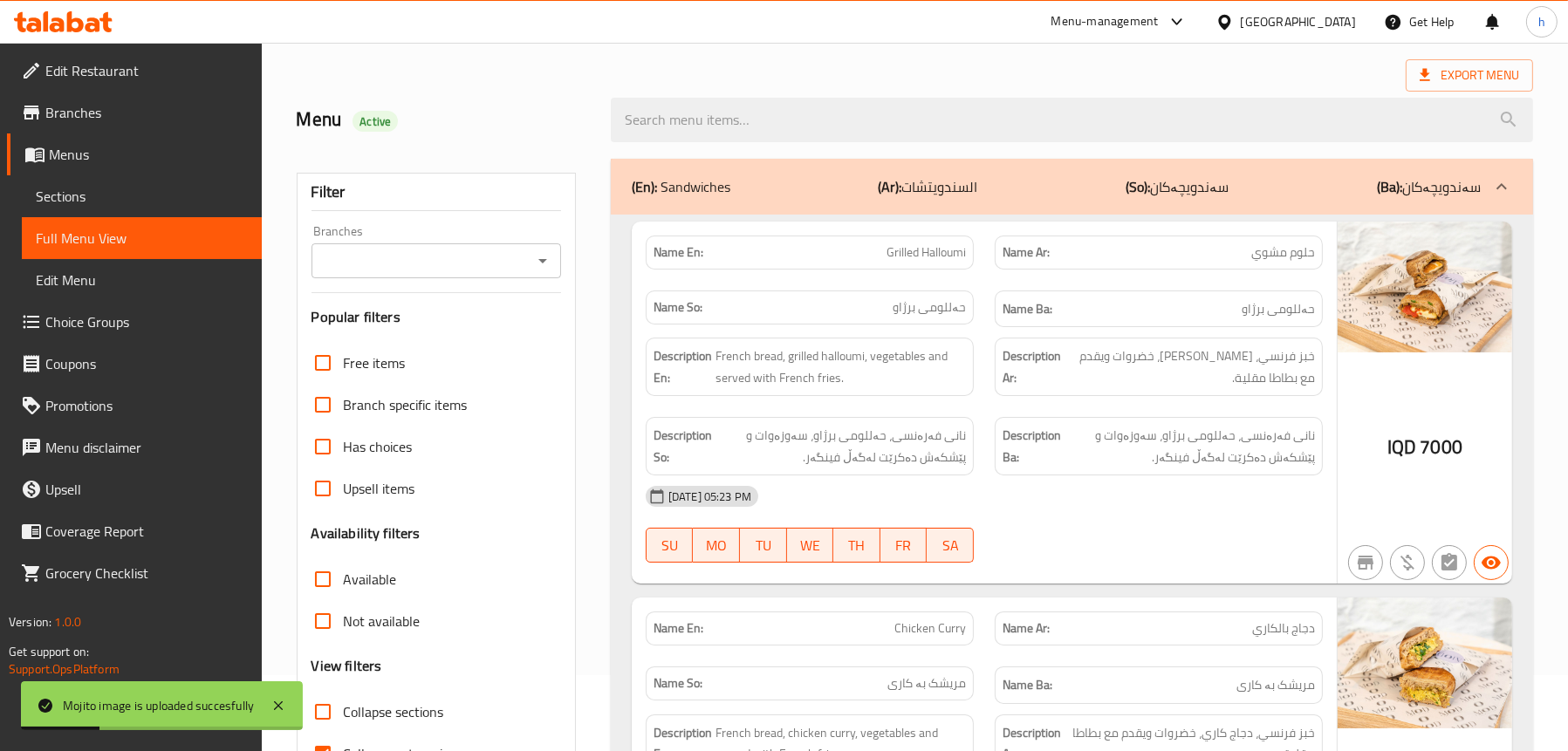
scroll to position [71, 0]
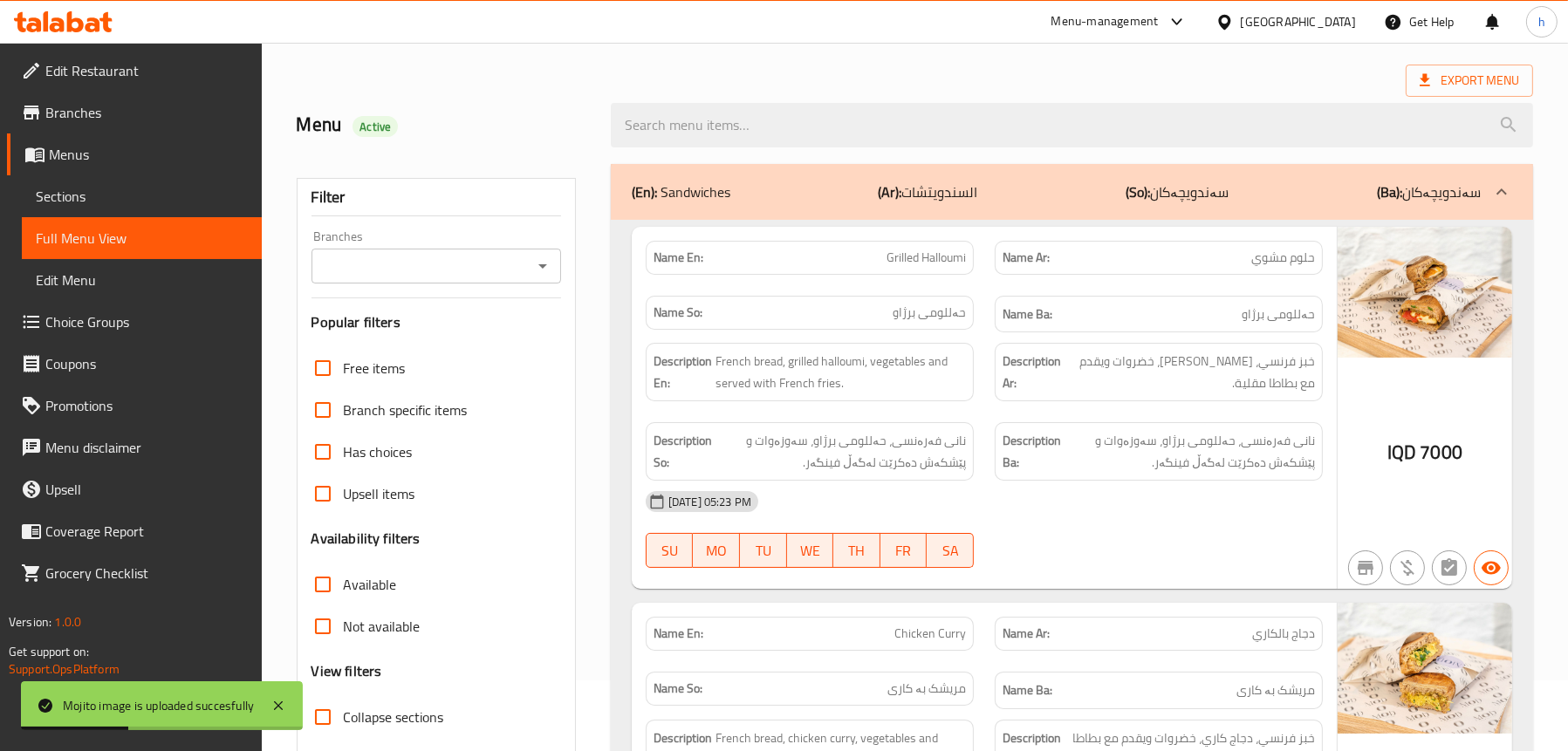
click at [529, 266] on div "Branches" at bounding box center [436, 266] width 250 height 35
click at [540, 270] on icon "Open" at bounding box center [543, 266] width 21 height 21
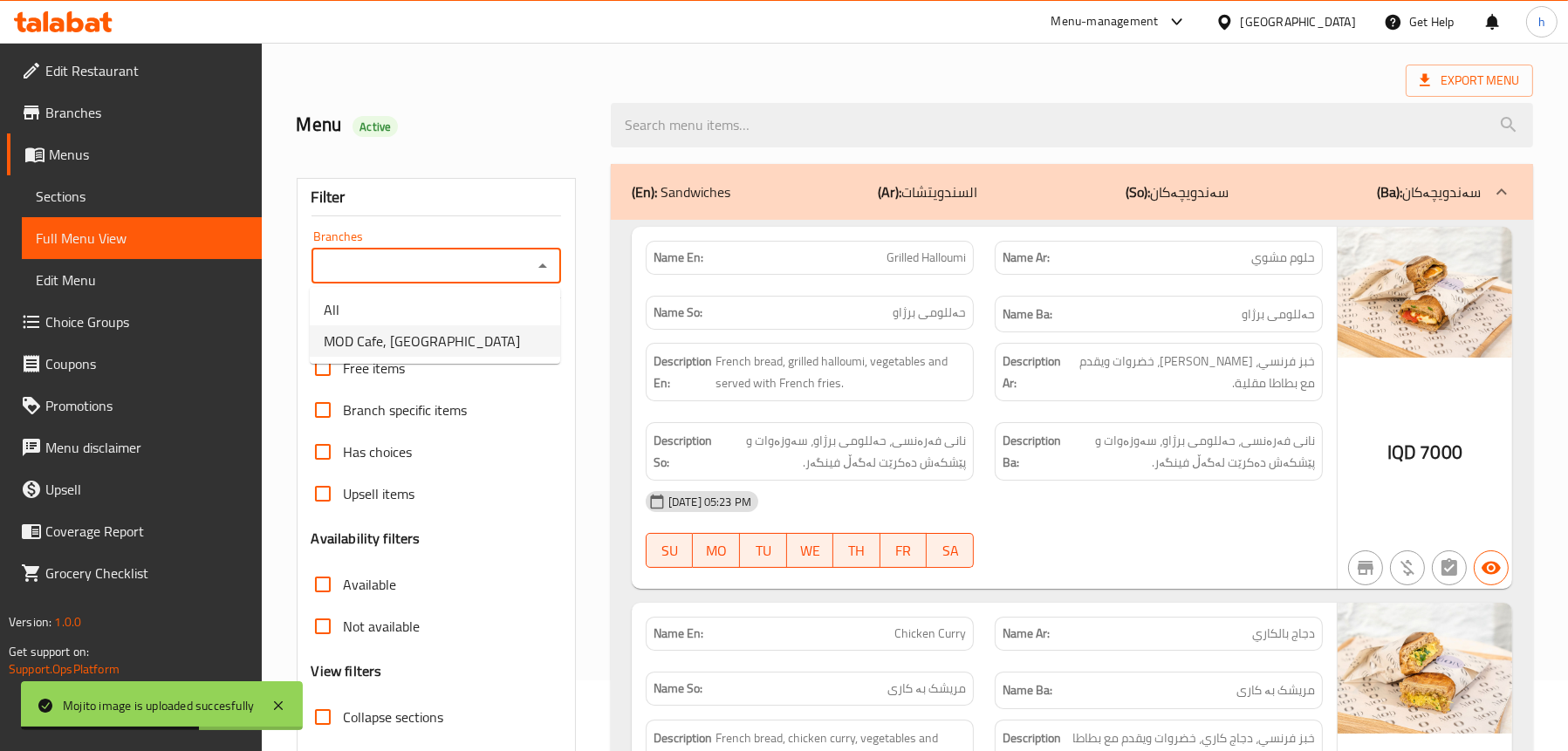
click at [413, 332] on span "MOD Cafe, [GEOGRAPHIC_DATA]" at bounding box center [421, 341] width 196 height 21
type input "MOD Cafe, [GEOGRAPHIC_DATA]"
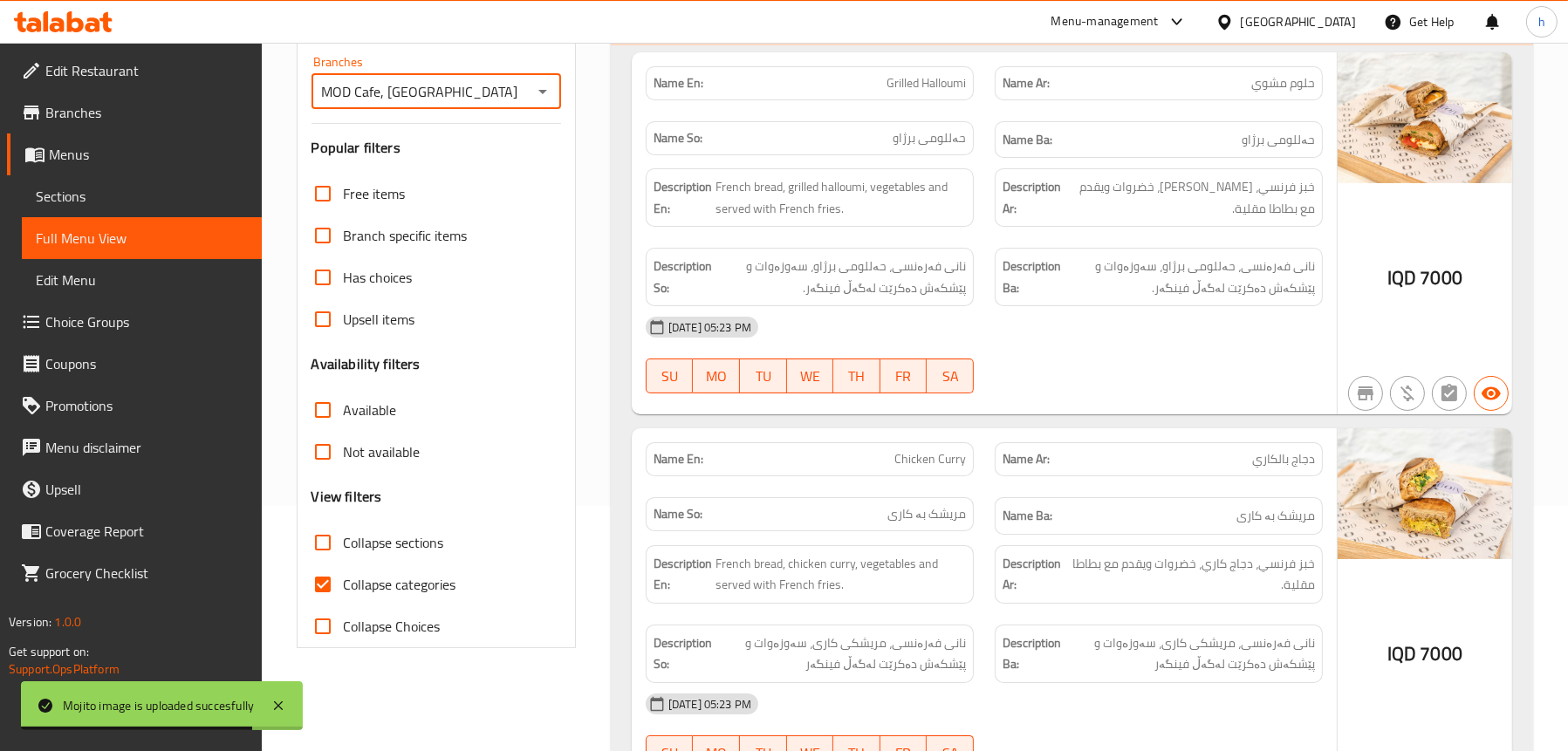
click at [382, 548] on span "Collapse sections" at bounding box center [394, 543] width 100 height 21
click at [344, 548] on input "Collapse sections" at bounding box center [323, 543] width 42 height 42
checkbox input "true"
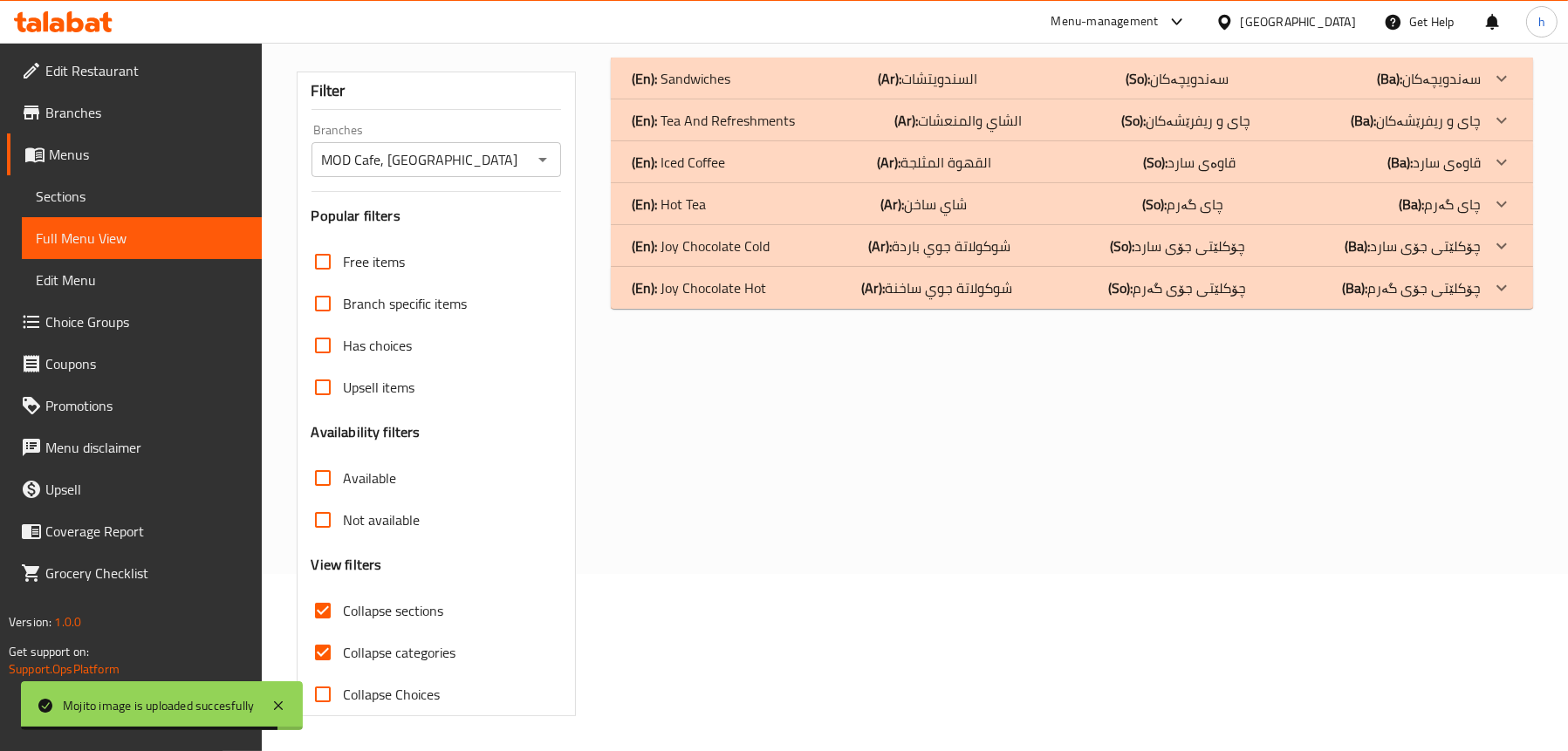
scroll to position [177, 0]
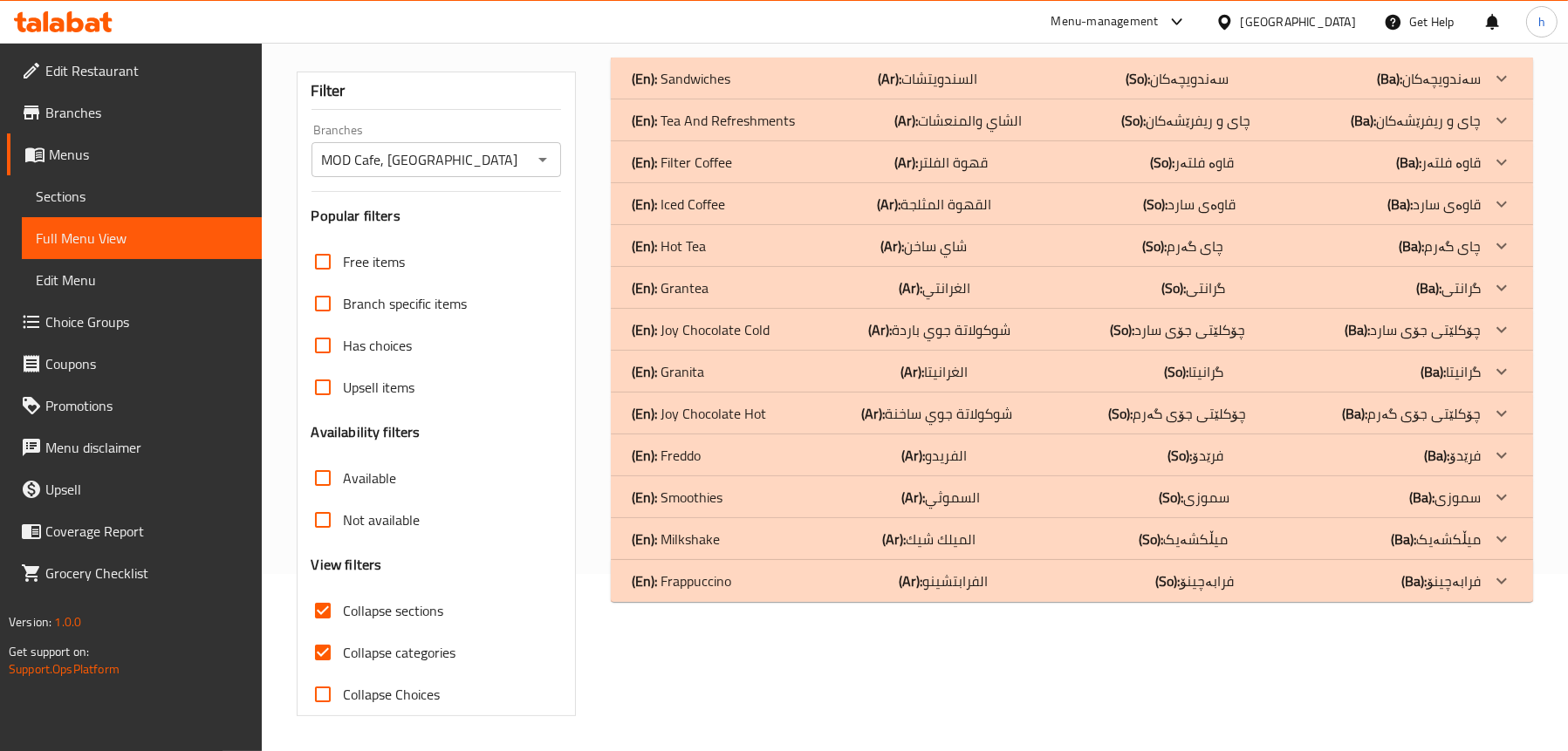
click at [726, 89] on p "(En): Tea And Refreshments" at bounding box center [681, 79] width 99 height 21
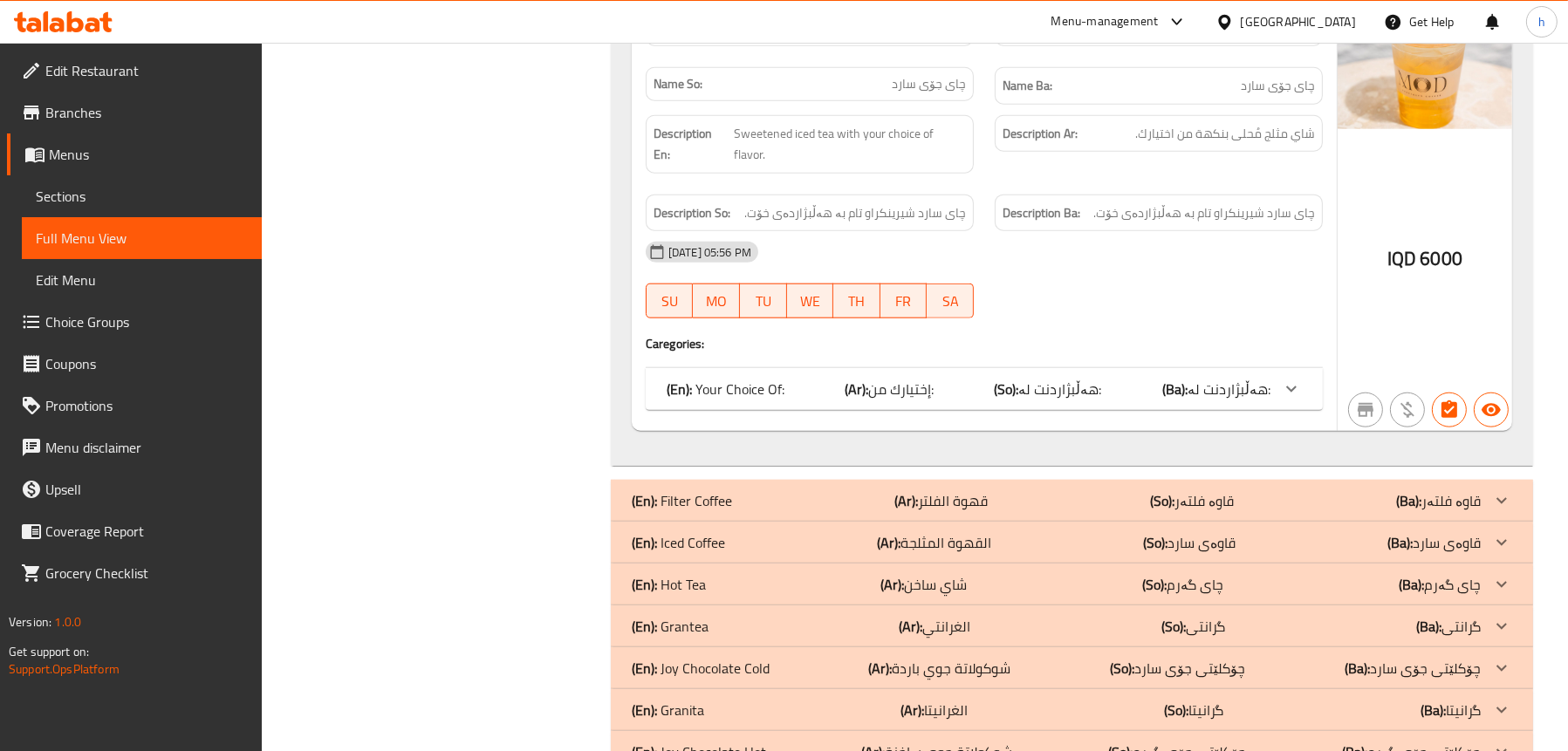
scroll to position [2819, 0]
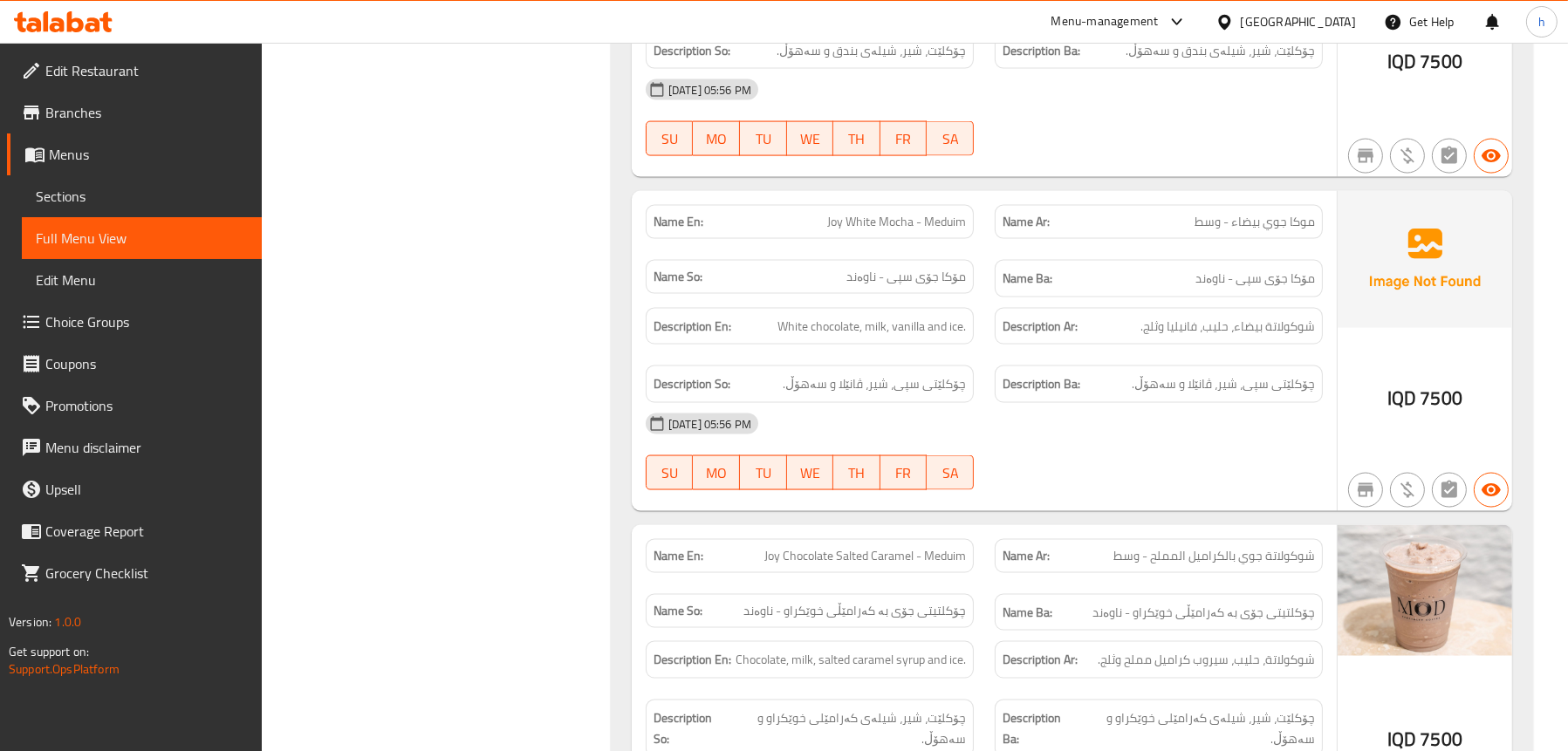
scroll to position [3645, 0]
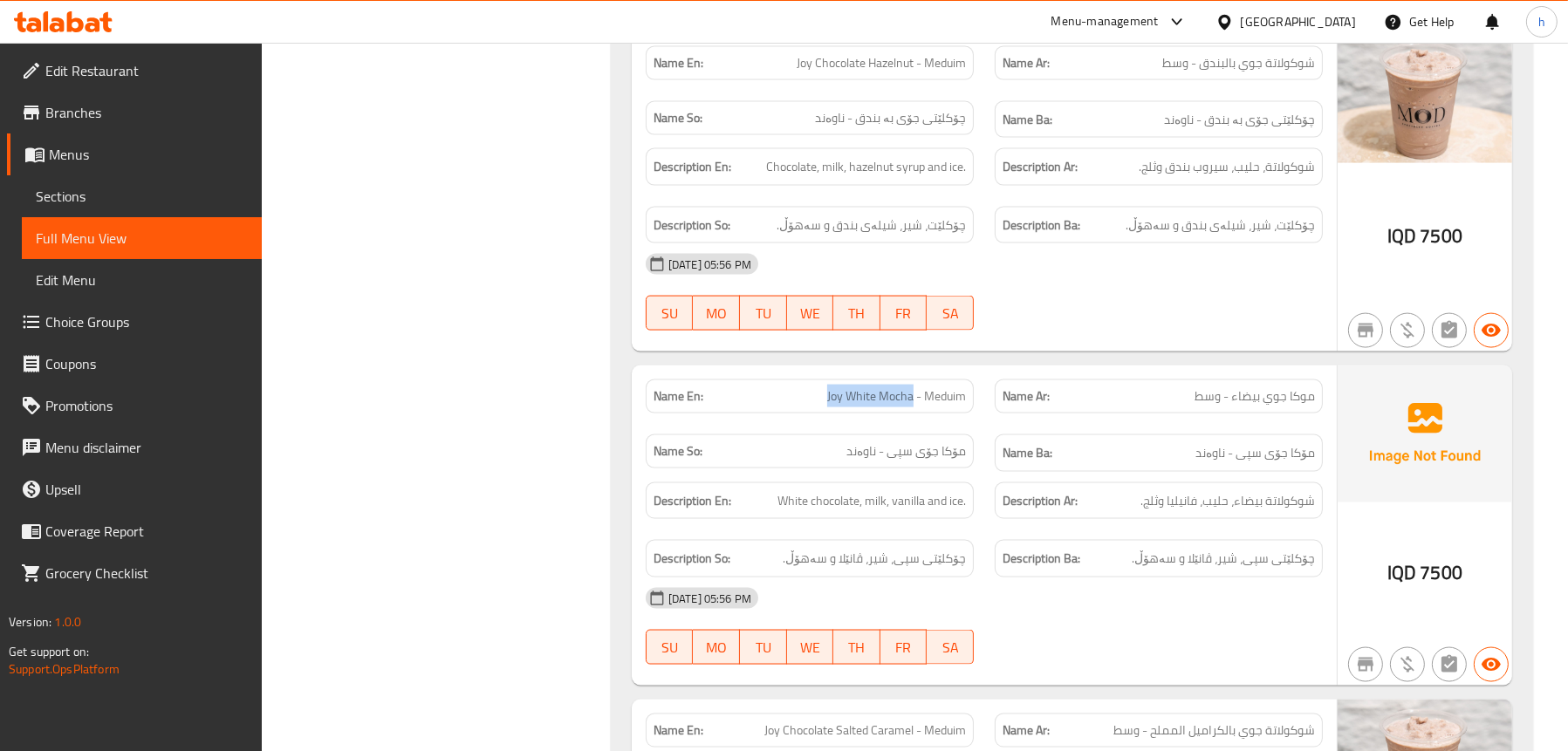
drag, startPoint x: 914, startPoint y: 372, endPoint x: 824, endPoint y: 378, distance: 90.2
copy span "Joy White Mocha"
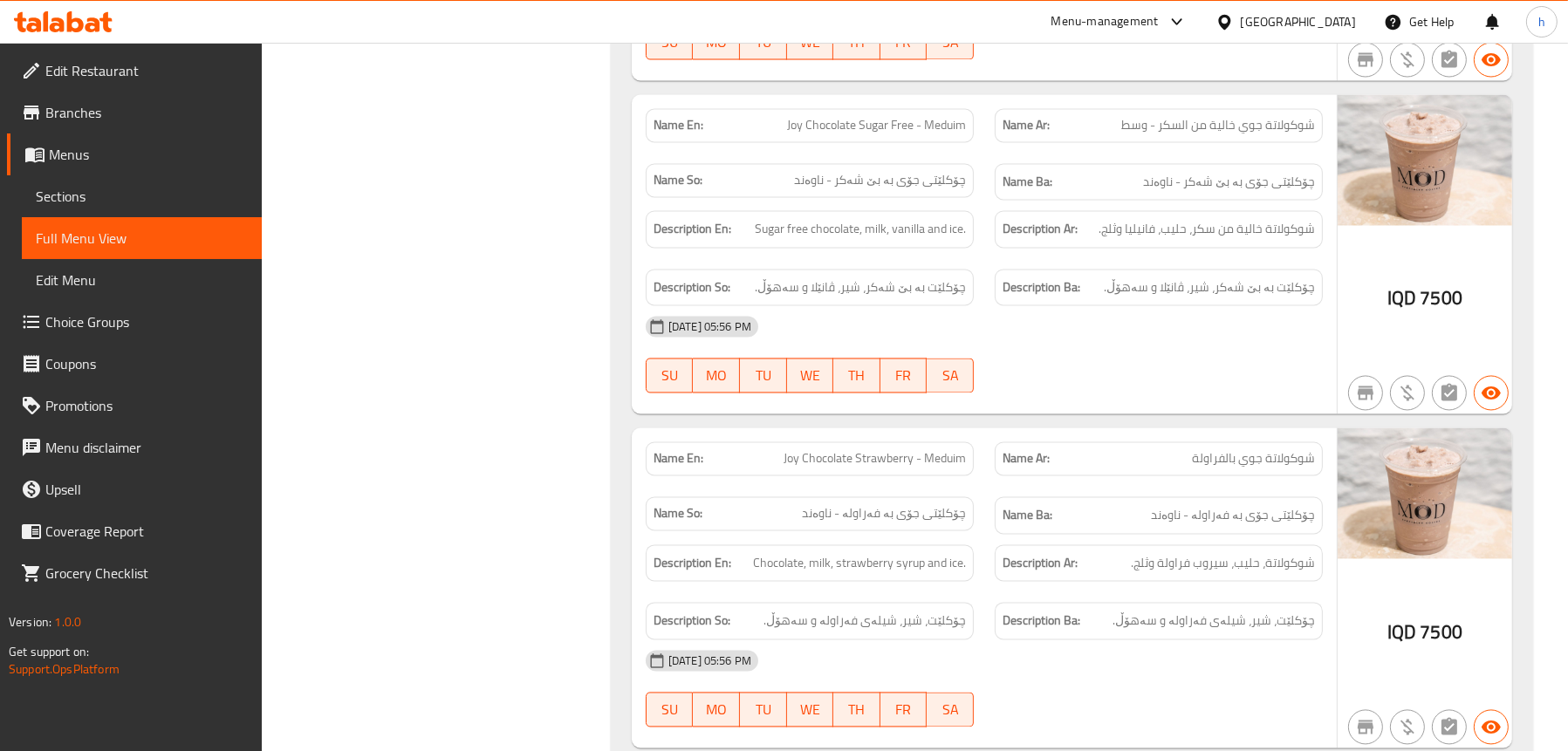
scroll to position [4909, 0]
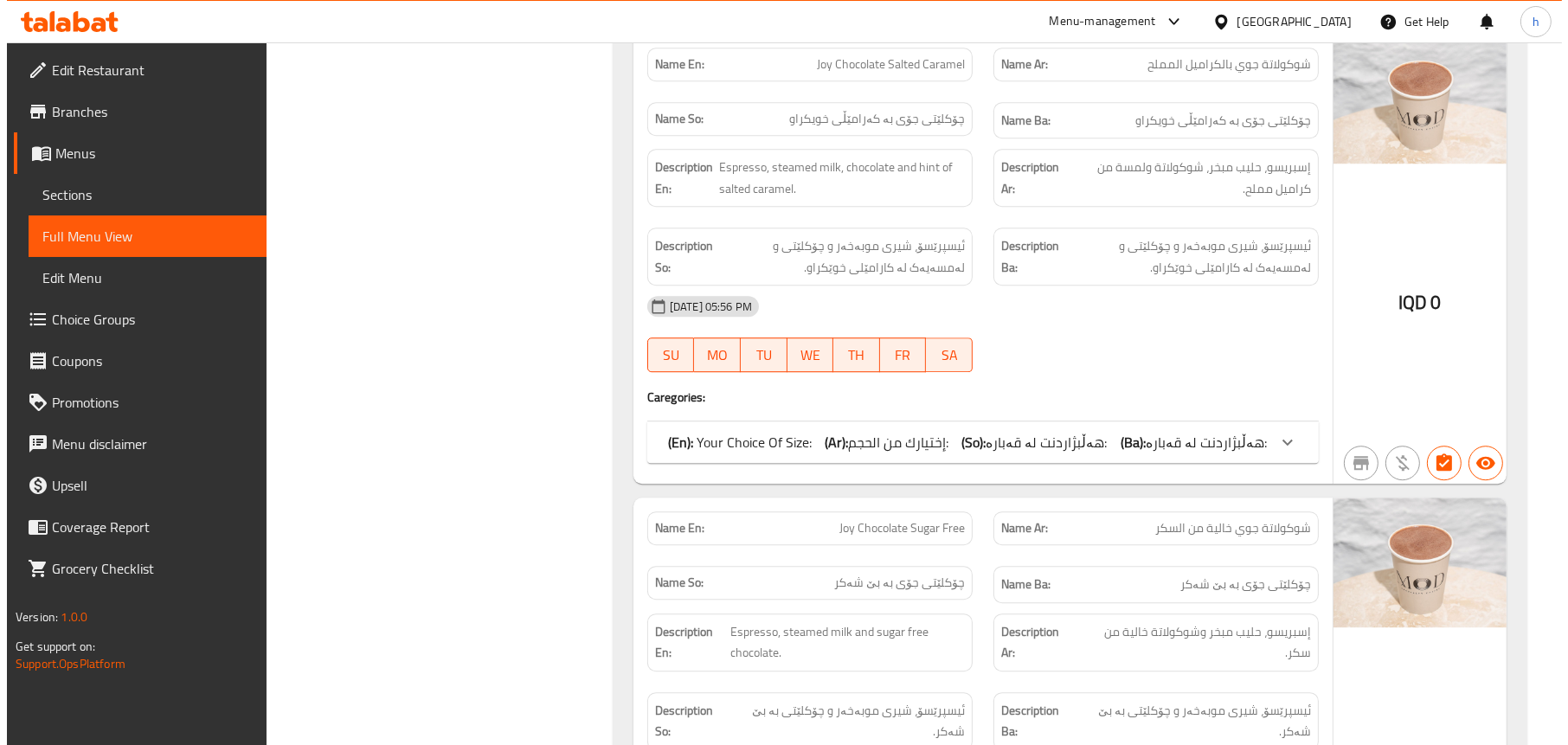
scroll to position [0, 0]
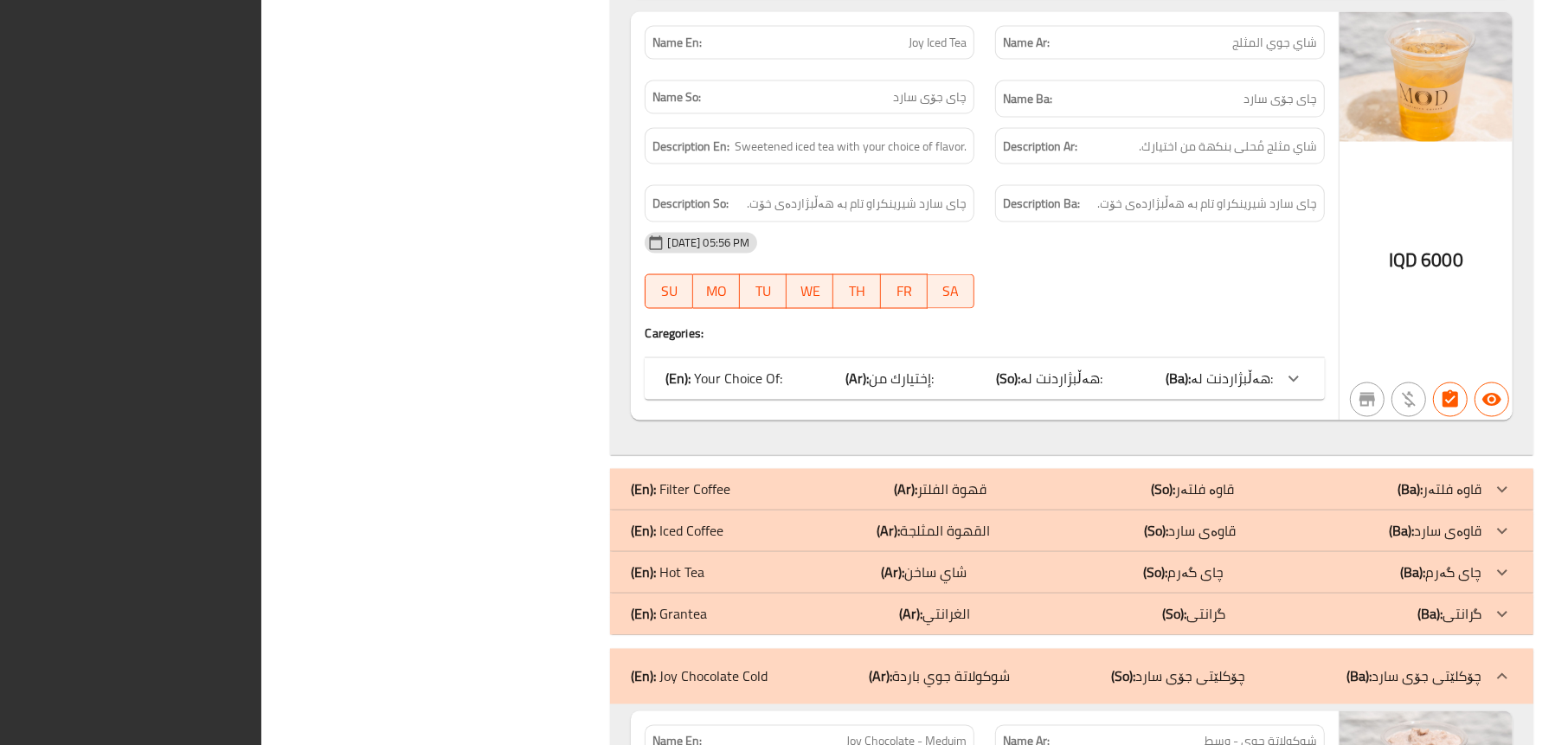
scroll to position [2744, 0]
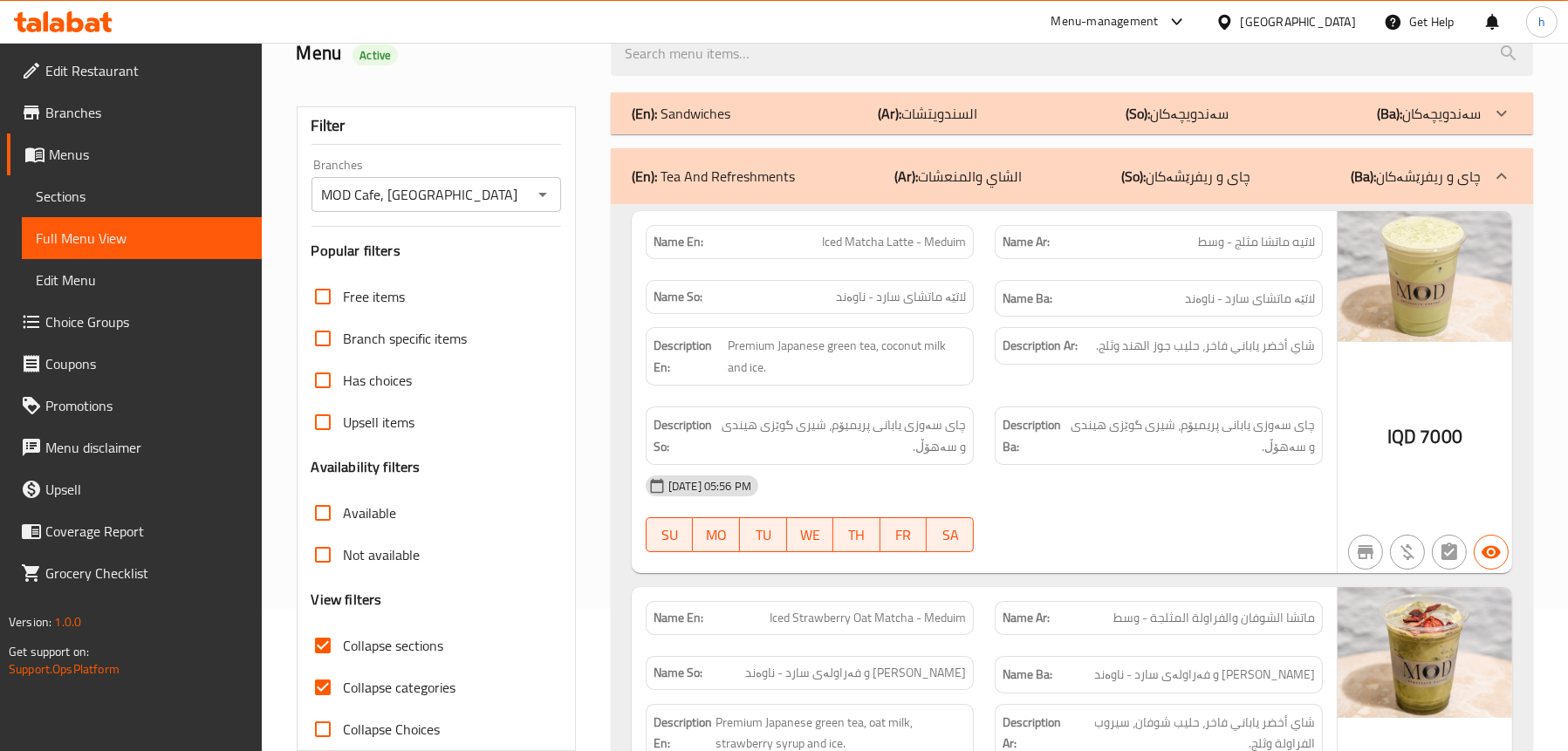
scroll to position [317, 0]
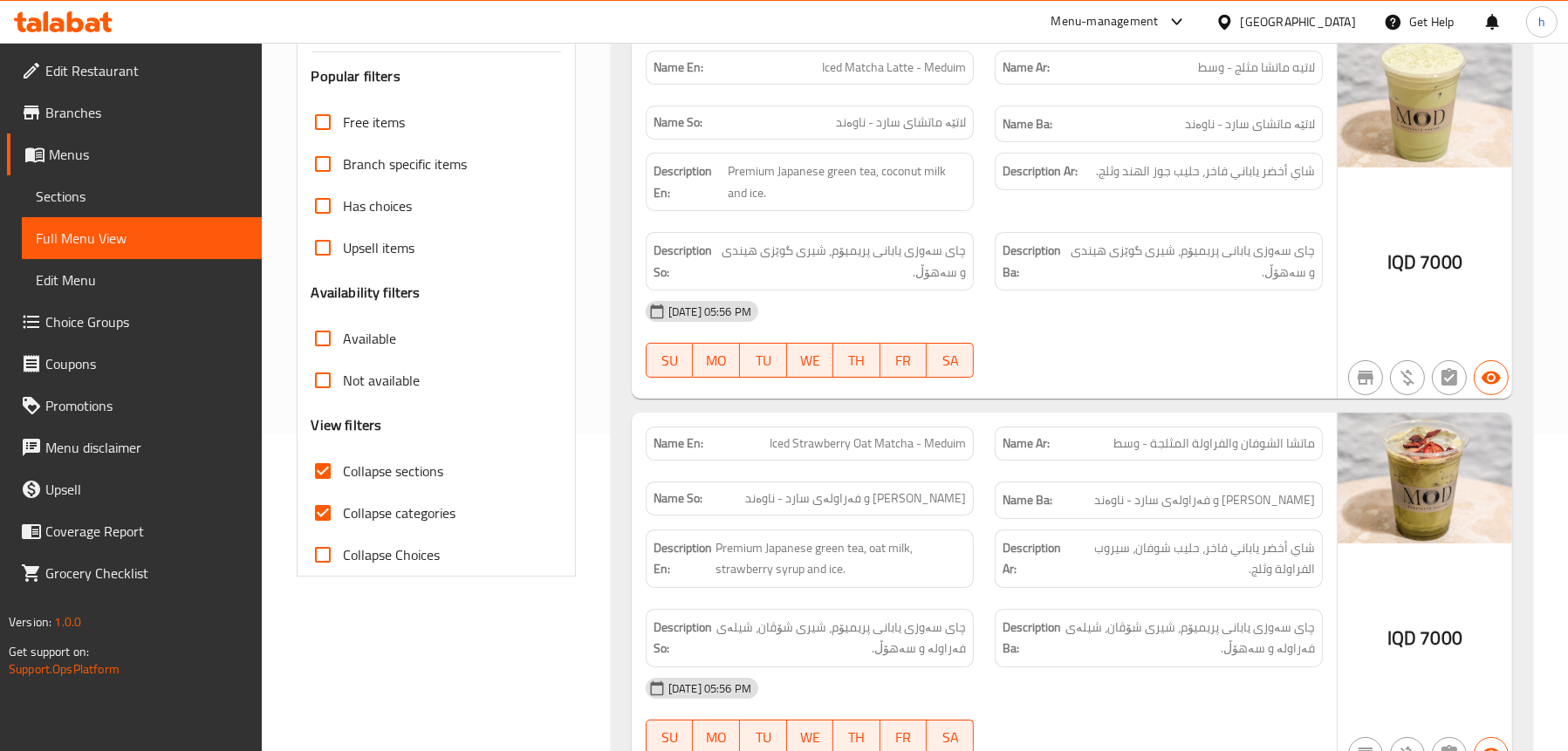
click at [411, 505] on span "Collapse categories" at bounding box center [400, 513] width 113 height 21
click at [344, 505] on input "Collapse categories" at bounding box center [323, 513] width 42 height 42
checkbox input "false"
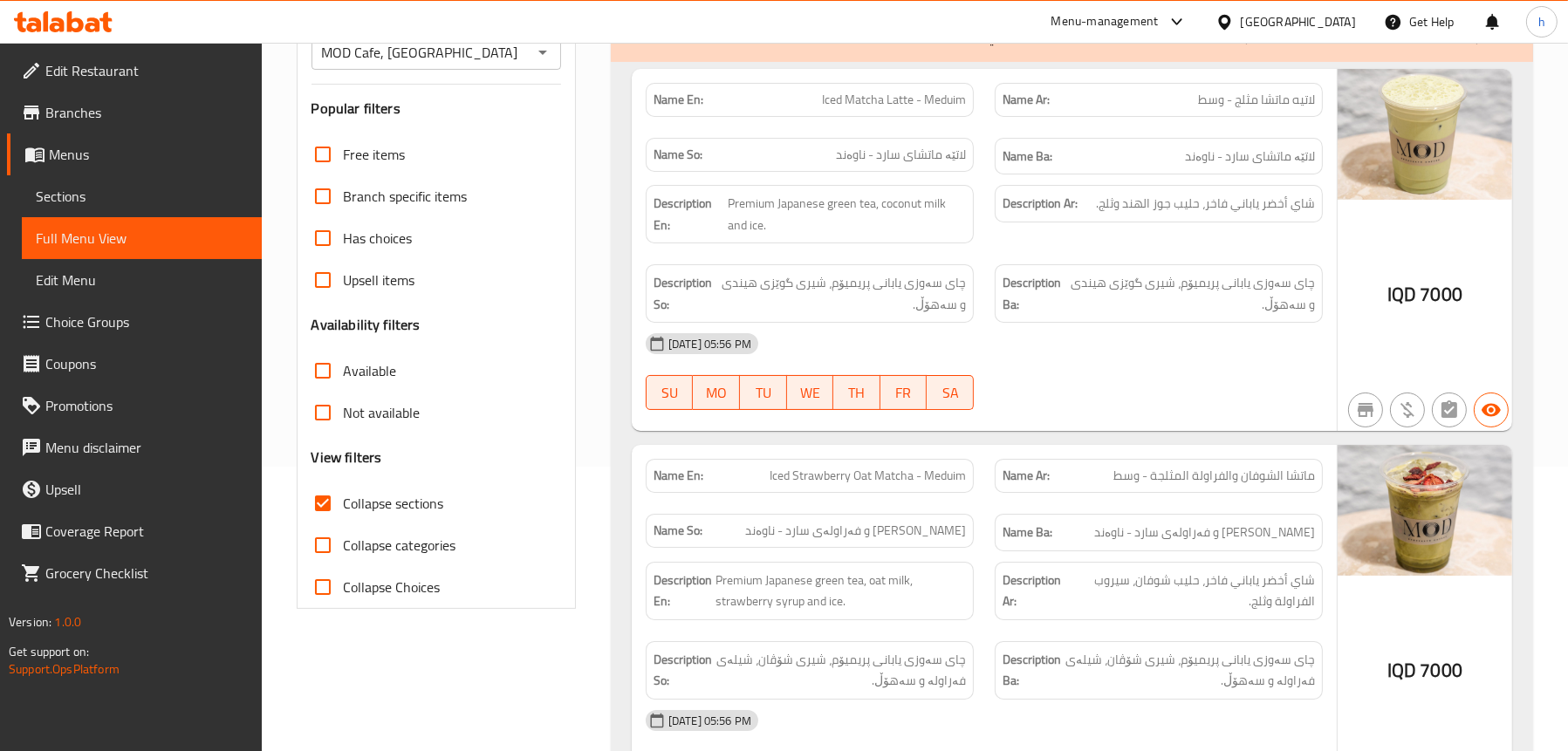
scroll to position [164, 0]
